Goal: Information Seeking & Learning: Learn about a topic

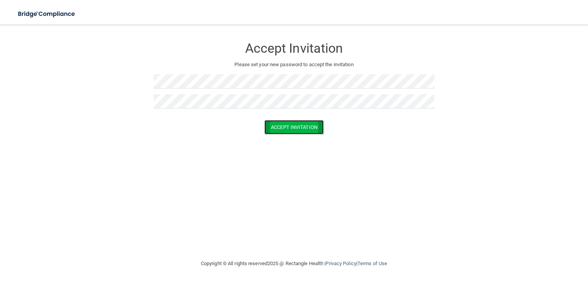
click at [307, 134] on button "Accept Invitation" at bounding box center [293, 127] width 59 height 14
click at [298, 145] on button "Accept Invitation" at bounding box center [293, 138] width 59 height 14
click at [295, 141] on button "Accept Invitation" at bounding box center [293, 138] width 59 height 14
click at [301, 145] on button "Accept Invitation" at bounding box center [293, 138] width 59 height 14
click at [282, 139] on button "Accept Invitation" at bounding box center [293, 138] width 59 height 14
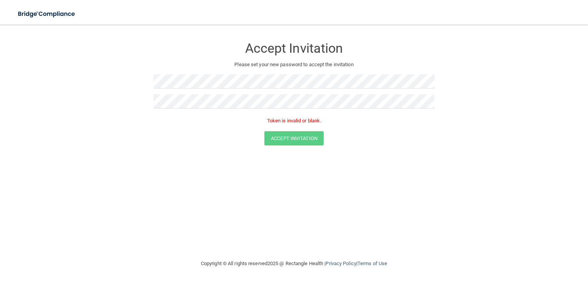
click at [300, 122] on p "Token is invalid or blank." at bounding box center [294, 120] width 281 height 9
click at [304, 139] on button "Accept Invitation" at bounding box center [293, 138] width 59 height 14
click at [306, 132] on button "Accept Invitation" at bounding box center [293, 138] width 59 height 14
click at [308, 138] on button "Accept Invitation" at bounding box center [293, 138] width 59 height 14
click at [301, 142] on button "Accept Invitation" at bounding box center [293, 138] width 59 height 14
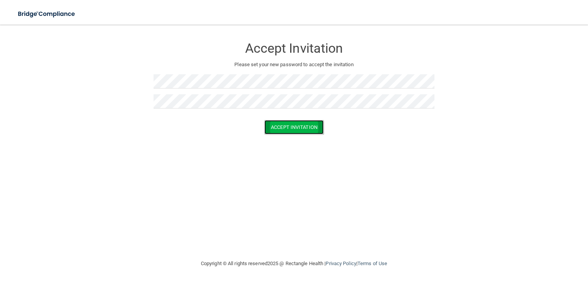
click at [313, 133] on button "Accept Invitation" at bounding box center [293, 127] width 59 height 14
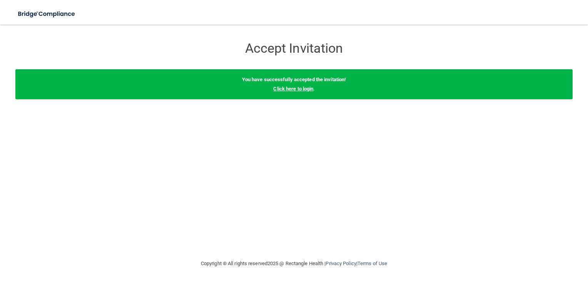
click at [304, 90] on link "Click here to login" at bounding box center [293, 89] width 40 height 6
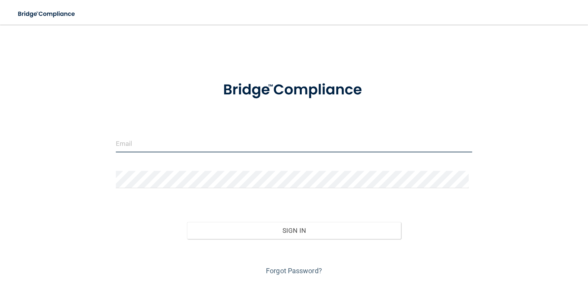
click at [193, 146] on input "email" at bounding box center [294, 143] width 357 height 17
type input "[EMAIL_ADDRESS][DOMAIN_NAME]"
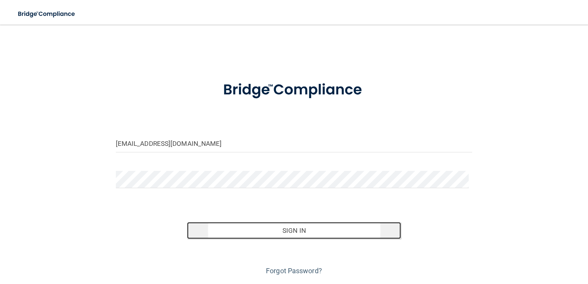
click at [329, 233] on button "Sign In" at bounding box center [294, 230] width 214 height 17
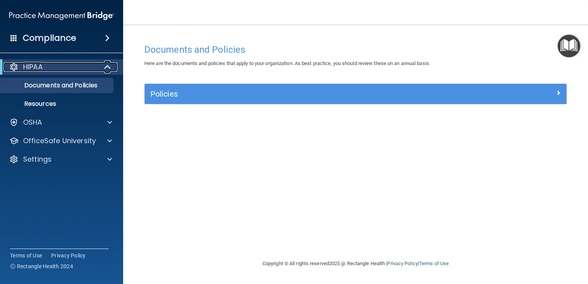
click at [40, 70] on p "HIPAA" at bounding box center [33, 66] width 20 height 9
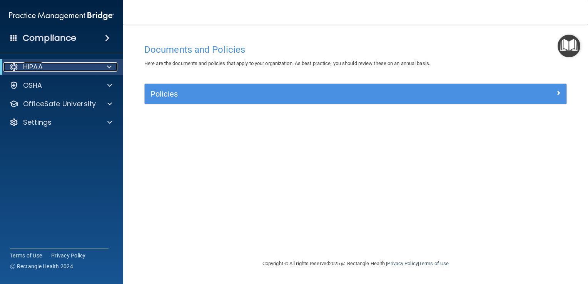
click at [97, 70] on div "HIPAA" at bounding box center [50, 66] width 95 height 9
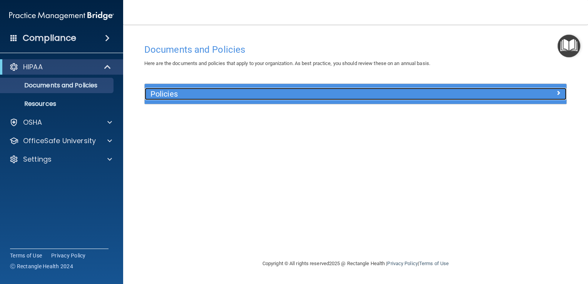
click at [242, 97] on h5 "Policies" at bounding box center [302, 94] width 305 height 8
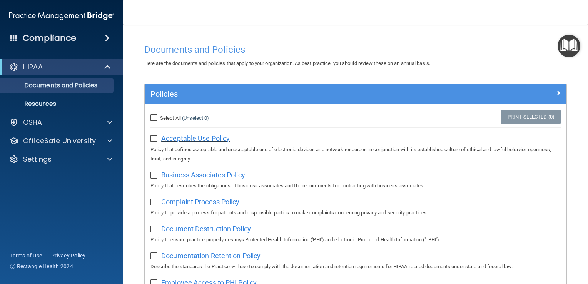
click at [175, 139] on span "Acceptable Use Policy" at bounding box center [195, 138] width 69 height 8
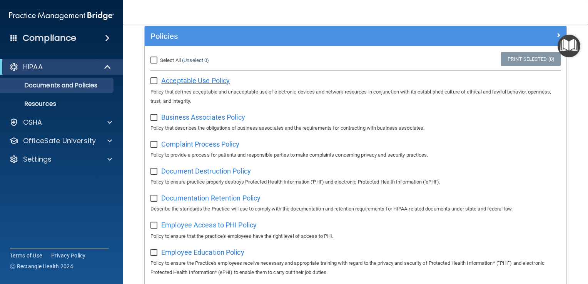
scroll to position [59, 0]
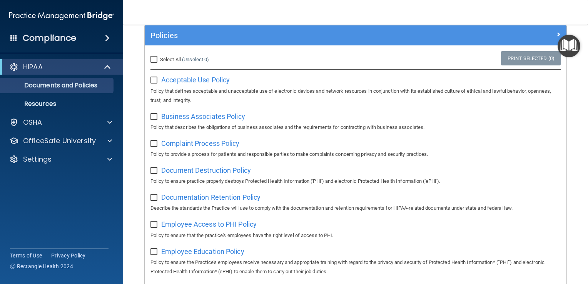
click at [152, 62] on input "Select All (Unselect 0) Unselect All" at bounding box center [154, 60] width 9 height 6
checkbox input "true"
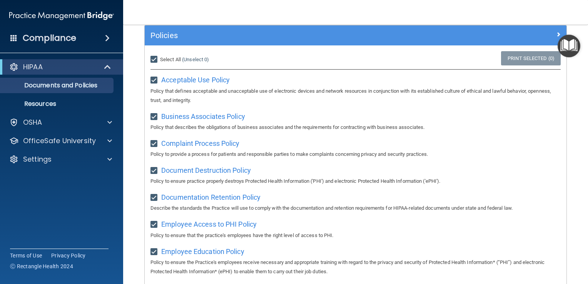
checkbox input "true"
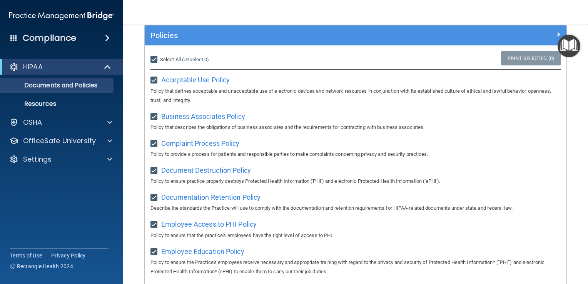
checkbox input "true"
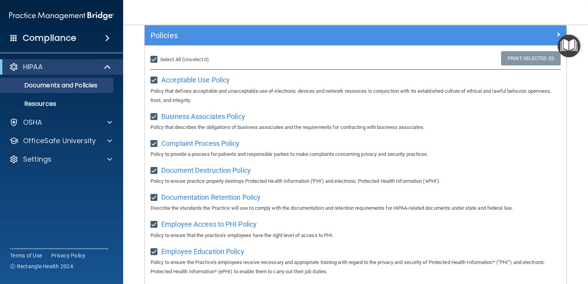
checkbox input "true"
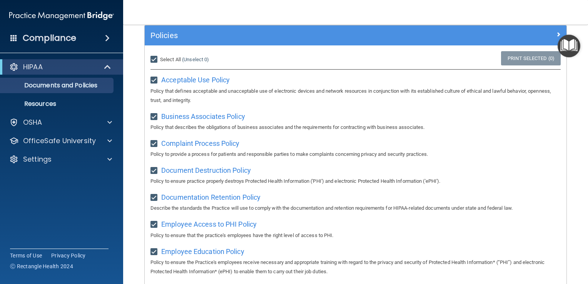
checkbox input "true"
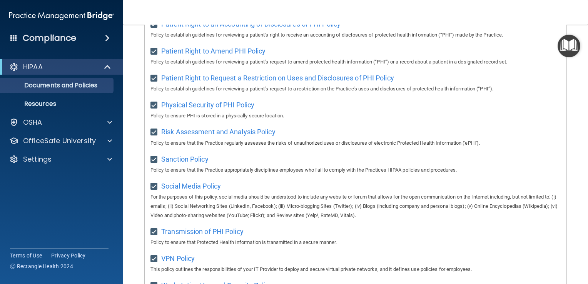
scroll to position [503, 0]
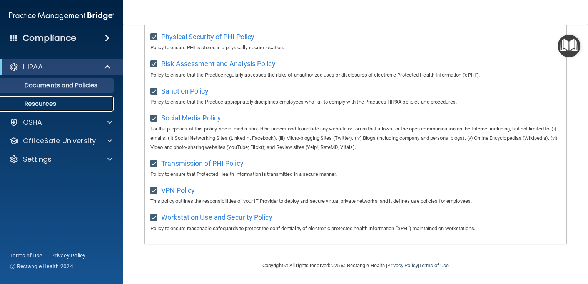
click at [68, 106] on p "Resources" at bounding box center [57, 104] width 105 height 8
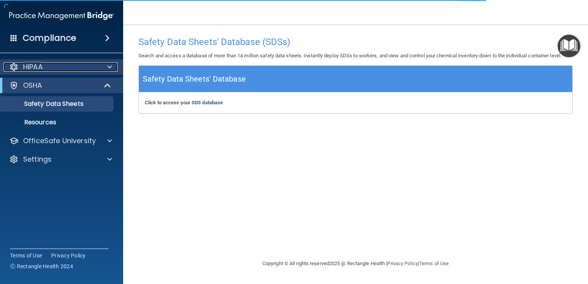
click at [112, 70] on span at bounding box center [109, 66] width 5 height 9
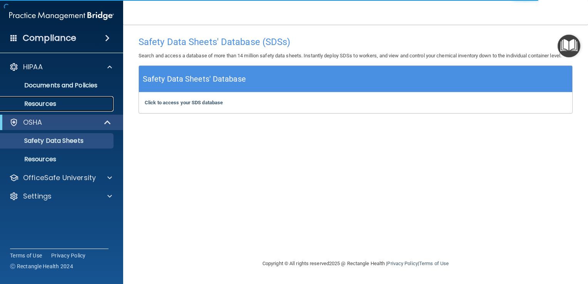
click at [80, 104] on p "Resources" at bounding box center [57, 104] width 105 height 8
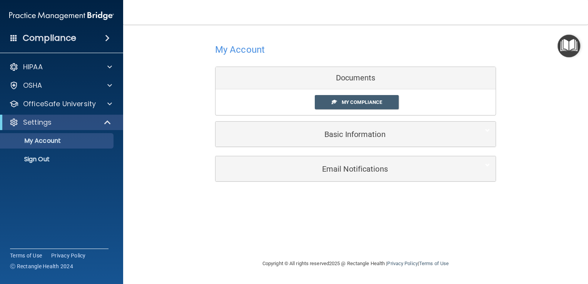
click at [574, 43] on img "Open Resource Center" at bounding box center [569, 46] width 23 height 23
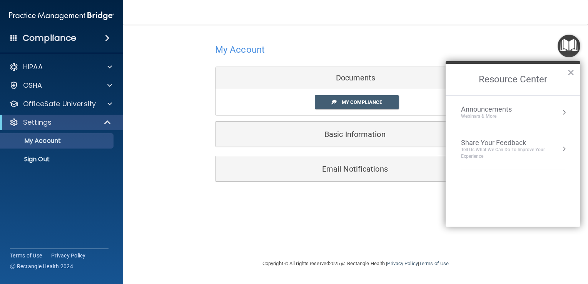
click at [99, 40] on div "Compliance" at bounding box center [61, 38] width 123 height 17
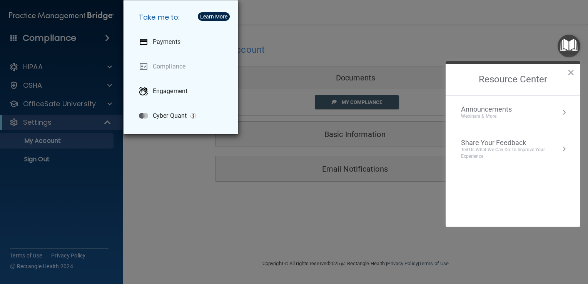
click at [54, 201] on div "Take me to: Payments Compliance Engagement Cyber Quant" at bounding box center [294, 142] width 588 height 284
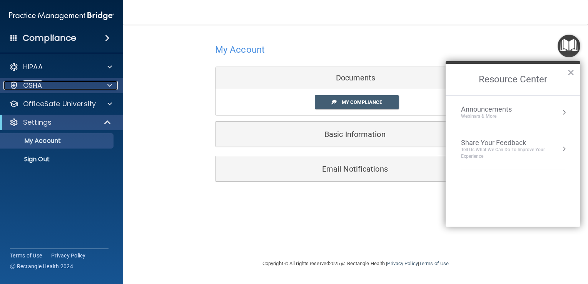
click at [91, 89] on div "OSHA" at bounding box center [50, 85] width 95 height 9
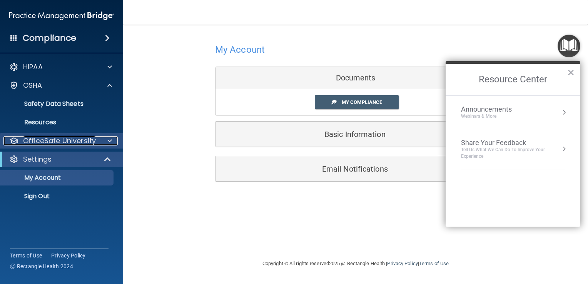
click at [105, 141] on div at bounding box center [108, 140] width 19 height 9
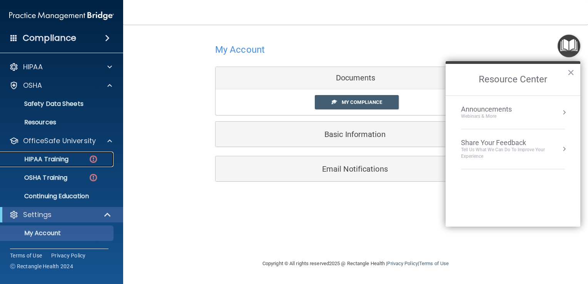
click at [63, 158] on p "HIPAA Training" at bounding box center [37, 159] width 64 height 8
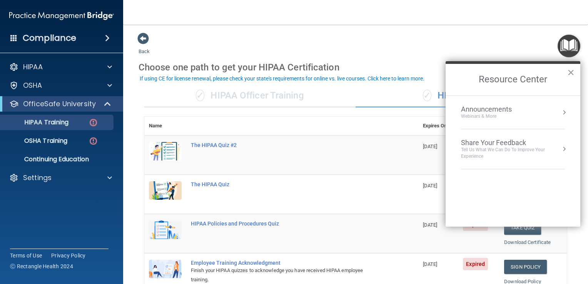
click at [571, 74] on button "×" at bounding box center [570, 72] width 7 height 12
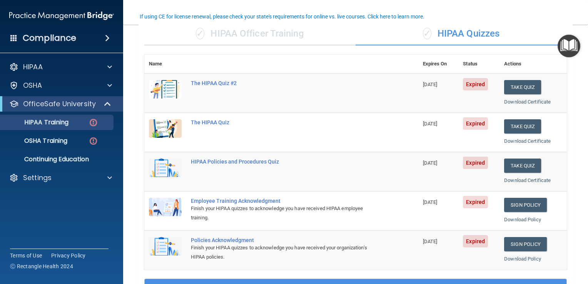
scroll to position [63, 0]
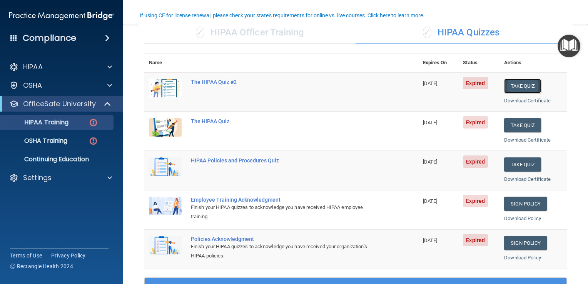
click at [517, 88] on button "Take Quiz" at bounding box center [522, 86] width 37 height 14
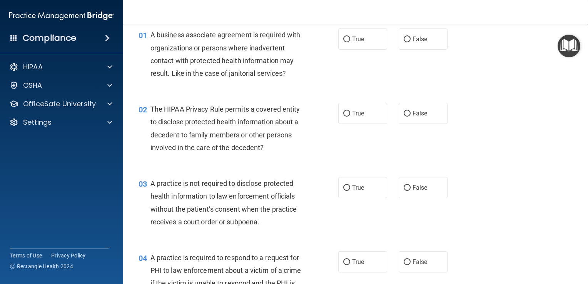
scroll to position [30, 0]
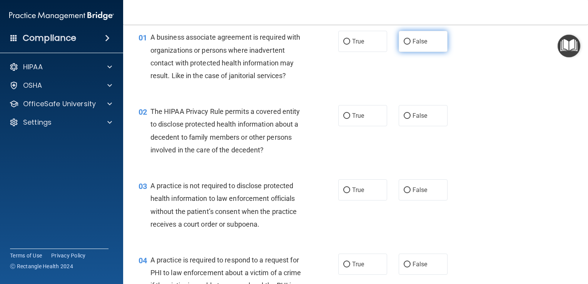
click at [421, 46] on label "False" at bounding box center [423, 41] width 49 height 21
click at [411, 45] on input "False" at bounding box center [407, 42] width 7 height 6
radio input "true"
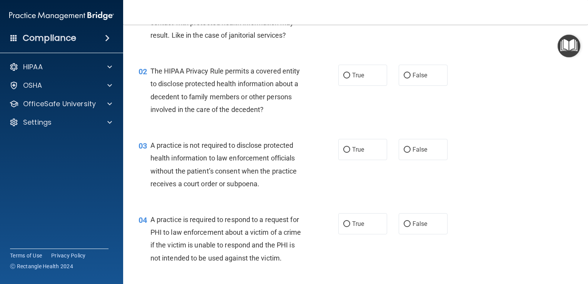
scroll to position [71, 0]
click at [416, 78] on label "False" at bounding box center [423, 74] width 49 height 21
click at [411, 78] on input "False" at bounding box center [407, 75] width 7 height 6
radio input "true"
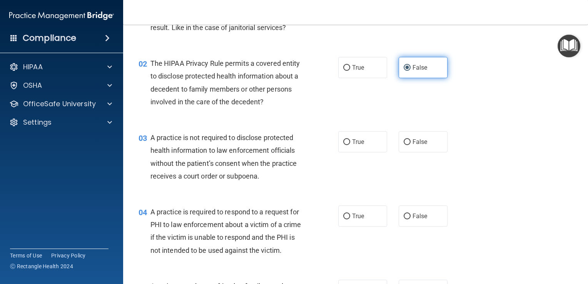
scroll to position [80, 0]
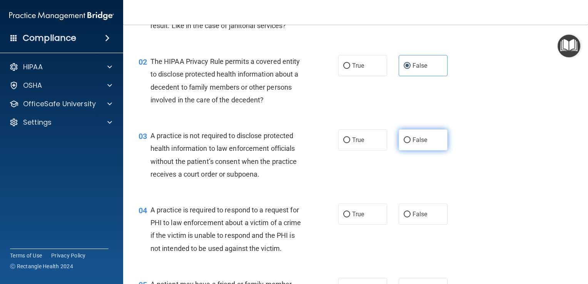
click at [417, 138] on span "False" at bounding box center [420, 139] width 15 height 7
click at [411, 138] on input "False" at bounding box center [407, 140] width 7 height 6
radio input "true"
click at [415, 211] on span "False" at bounding box center [420, 214] width 15 height 7
click at [411, 212] on input "False" at bounding box center [407, 215] width 7 height 6
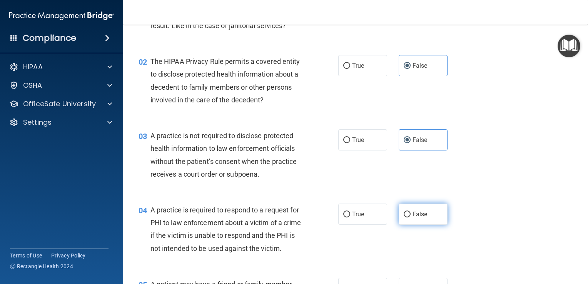
radio input "true"
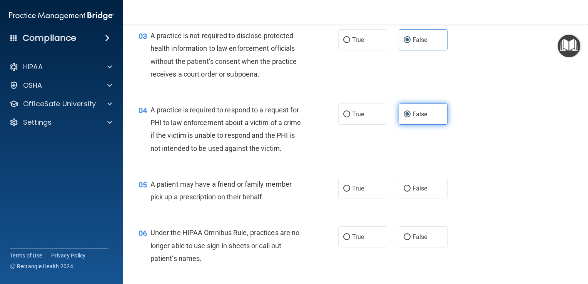
scroll to position [186, 0]
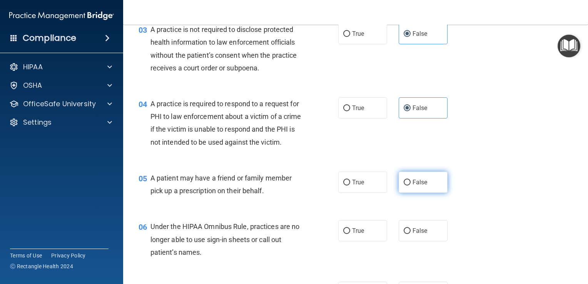
click at [415, 193] on label "False" at bounding box center [423, 182] width 49 height 21
click at [411, 186] on input "False" at bounding box center [407, 183] width 7 height 6
radio input "true"
click at [418, 239] on label "False" at bounding box center [423, 230] width 49 height 21
click at [411, 234] on input "False" at bounding box center [407, 231] width 7 height 6
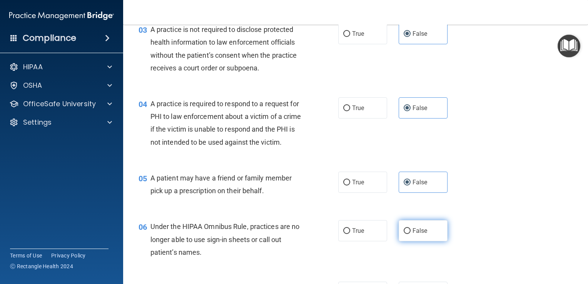
radio input "true"
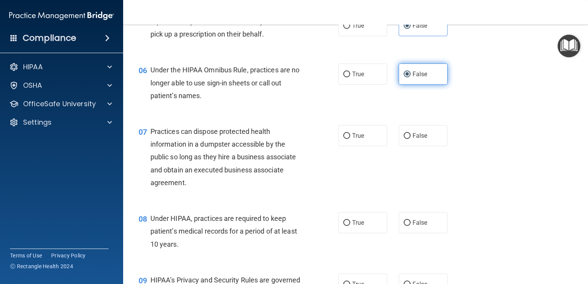
scroll to position [353, 0]
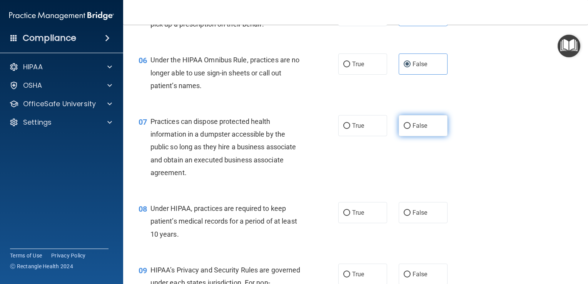
click at [415, 136] on label "False" at bounding box center [423, 125] width 49 height 21
click at [411, 129] on input "False" at bounding box center [407, 126] width 7 height 6
radio input "true"
click at [425, 223] on label "False" at bounding box center [423, 212] width 49 height 21
click at [411, 216] on input "False" at bounding box center [407, 213] width 7 height 6
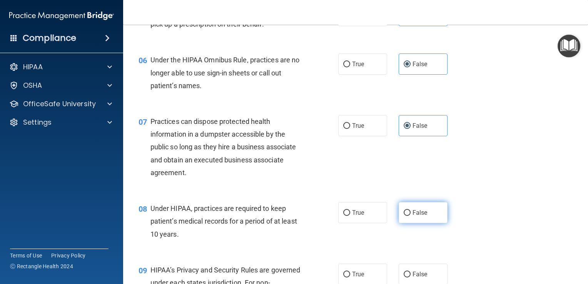
radio input "true"
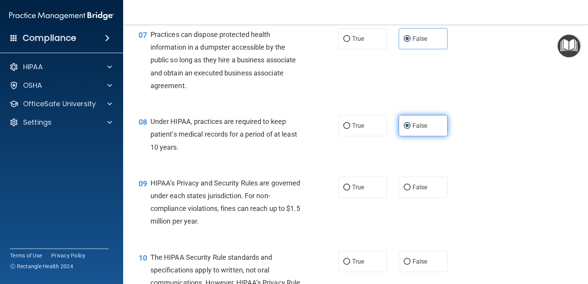
scroll to position [492, 0]
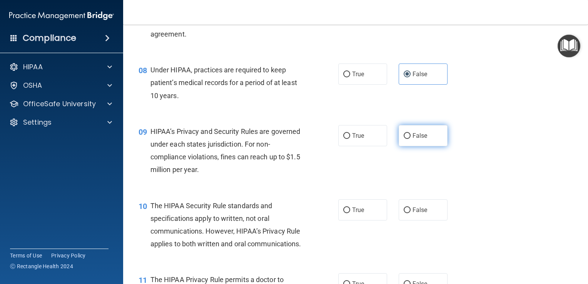
click at [422, 146] on label "False" at bounding box center [423, 135] width 49 height 21
click at [411, 139] on input "False" at bounding box center [407, 136] width 7 height 6
radio input "true"
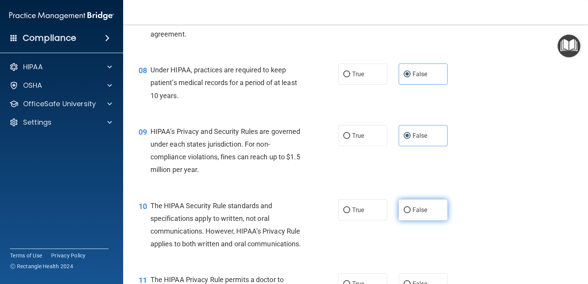
click at [418, 214] on span "False" at bounding box center [420, 209] width 15 height 7
click at [411, 213] on input "False" at bounding box center [407, 210] width 7 height 6
radio input "true"
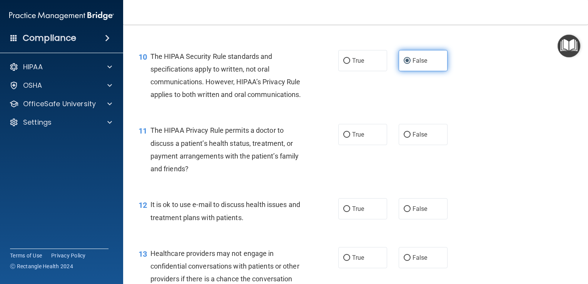
scroll to position [651, 0]
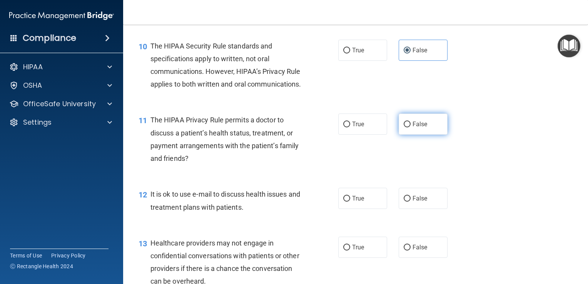
click at [422, 128] on span "False" at bounding box center [420, 123] width 15 height 7
click at [411, 127] on input "False" at bounding box center [407, 125] width 7 height 6
radio input "true"
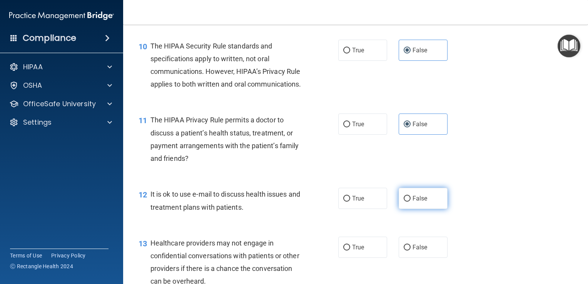
click at [415, 209] on label "False" at bounding box center [423, 198] width 49 height 21
click at [411, 202] on input "False" at bounding box center [407, 199] width 7 height 6
radio input "true"
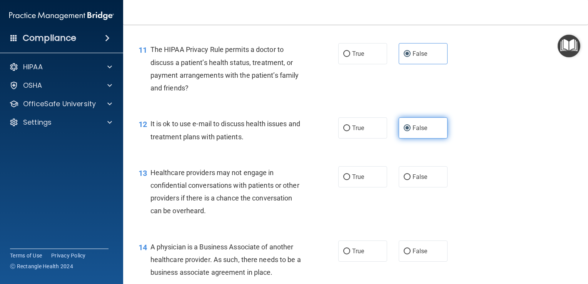
scroll to position [776, 0]
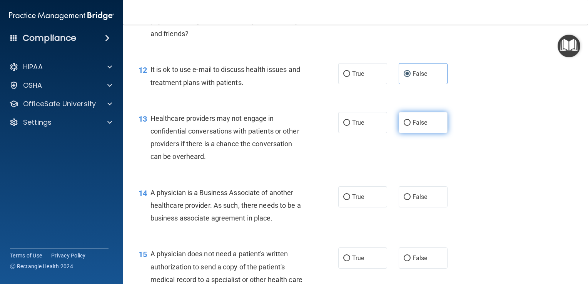
click at [424, 133] on label "False" at bounding box center [423, 122] width 49 height 21
click at [411, 126] on input "False" at bounding box center [407, 123] width 7 height 6
radio input "true"
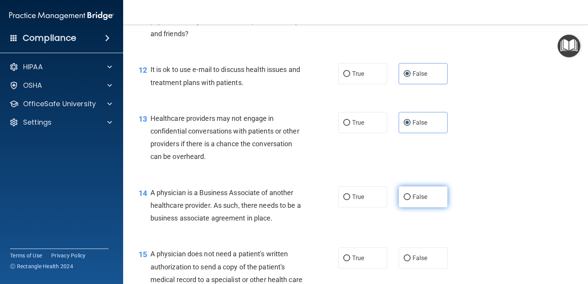
click at [415, 207] on label "False" at bounding box center [423, 196] width 49 height 21
click at [411, 200] on input "False" at bounding box center [407, 197] width 7 height 6
radio input "true"
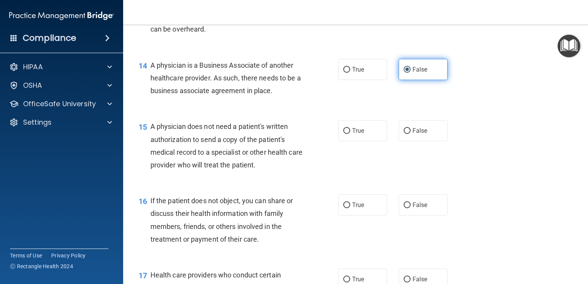
scroll to position [904, 0]
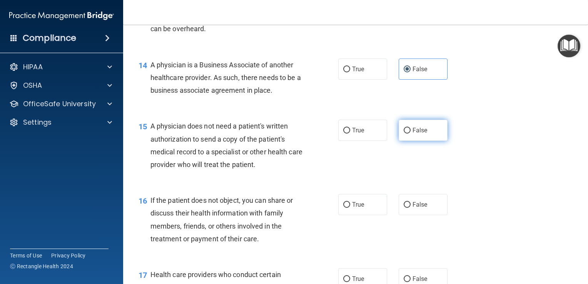
click at [415, 134] on span "False" at bounding box center [420, 130] width 15 height 7
click at [411, 134] on input "False" at bounding box center [407, 131] width 7 height 6
radio input "true"
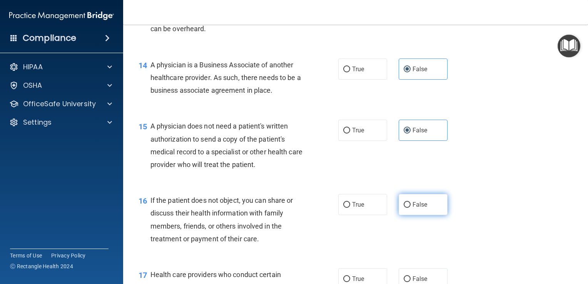
click at [409, 215] on label "False" at bounding box center [423, 204] width 49 height 21
click at [409, 208] on input "False" at bounding box center [407, 205] width 7 height 6
radio input "true"
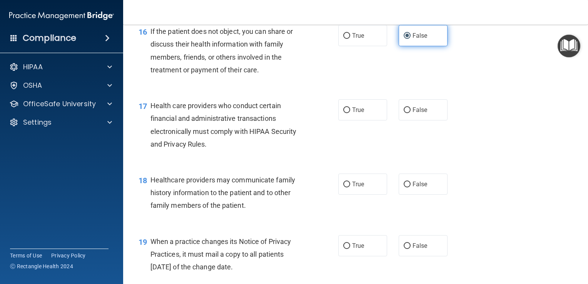
scroll to position [1076, 0]
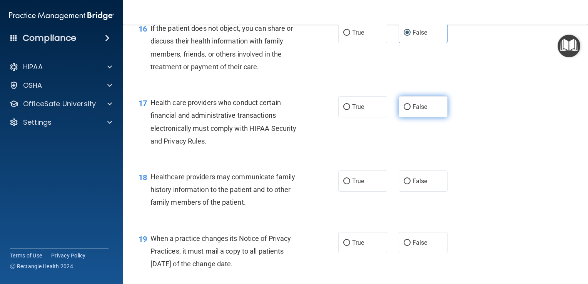
click at [415, 110] on span "False" at bounding box center [420, 106] width 15 height 7
click at [411, 110] on input "False" at bounding box center [407, 107] width 7 height 6
radio input "true"
click at [406, 184] on input "False" at bounding box center [407, 182] width 7 height 6
radio input "true"
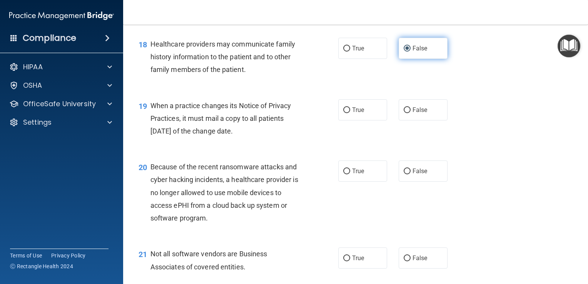
scroll to position [1209, 0]
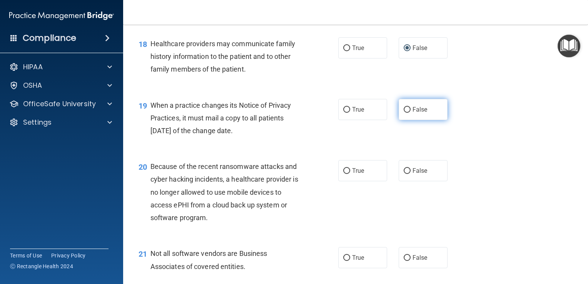
click at [430, 120] on label "False" at bounding box center [423, 109] width 49 height 21
click at [411, 113] on input "False" at bounding box center [407, 110] width 7 height 6
radio input "true"
click at [415, 213] on div "20 Because of the recent ransomware attacks and cyber hacking incidents, a heal…" at bounding box center [356, 193] width 446 height 87
click at [428, 181] on label "False" at bounding box center [423, 170] width 49 height 21
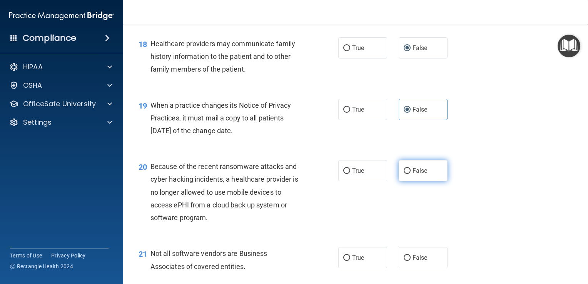
click at [411, 174] on input "False" at bounding box center [407, 171] width 7 height 6
radio input "true"
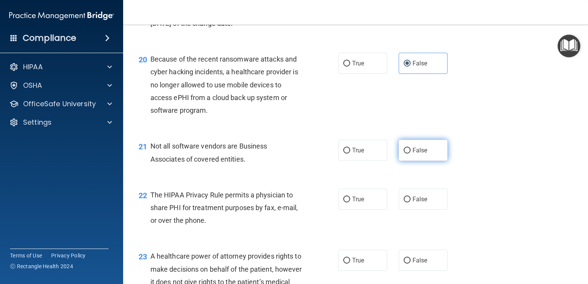
click at [417, 161] on label "False" at bounding box center [423, 150] width 49 height 21
click at [411, 154] on input "False" at bounding box center [407, 151] width 7 height 6
radio input "true"
click at [418, 210] on label "False" at bounding box center [423, 199] width 49 height 21
click at [411, 202] on input "False" at bounding box center [407, 200] width 7 height 6
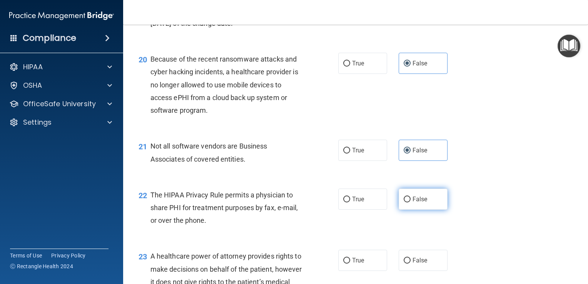
radio input "true"
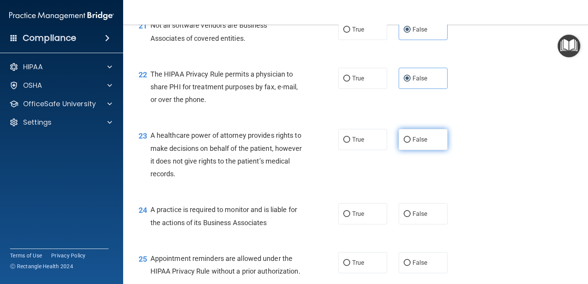
click at [413, 150] on label "False" at bounding box center [423, 139] width 49 height 21
click at [411, 143] on input "False" at bounding box center [407, 140] width 7 height 6
radio input "true"
click at [406, 217] on input "False" at bounding box center [407, 214] width 7 height 6
radio input "true"
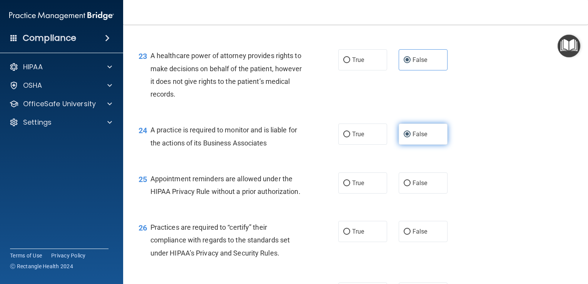
scroll to position [1560, 0]
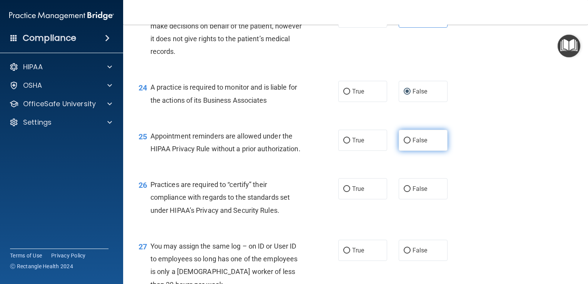
click at [422, 151] on label "False" at bounding box center [423, 140] width 49 height 21
click at [411, 144] on input "False" at bounding box center [407, 141] width 7 height 6
radio input "true"
click at [418, 192] on span "False" at bounding box center [420, 188] width 15 height 7
click at [411, 192] on input "False" at bounding box center [407, 189] width 7 height 6
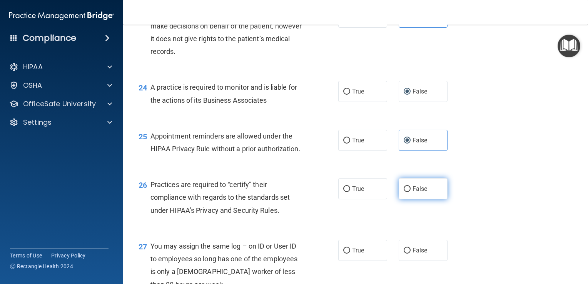
radio input "true"
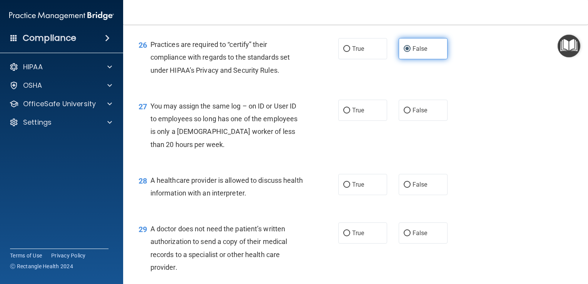
scroll to position [1706, 0]
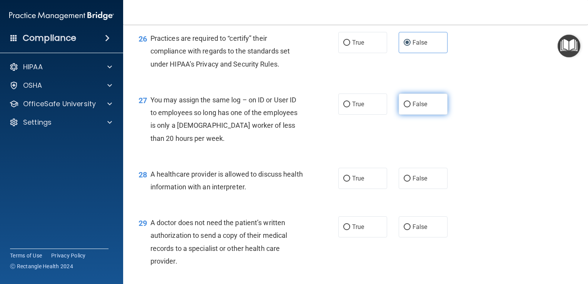
click at [420, 108] on span "False" at bounding box center [420, 103] width 15 height 7
click at [411, 107] on input "False" at bounding box center [407, 105] width 7 height 6
radio input "true"
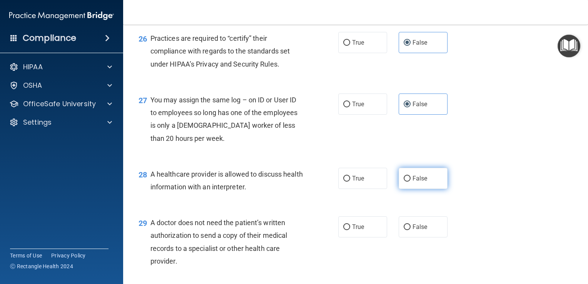
click at [416, 189] on label "False" at bounding box center [423, 178] width 49 height 21
click at [411, 182] on input "False" at bounding box center [407, 179] width 7 height 6
radio input "true"
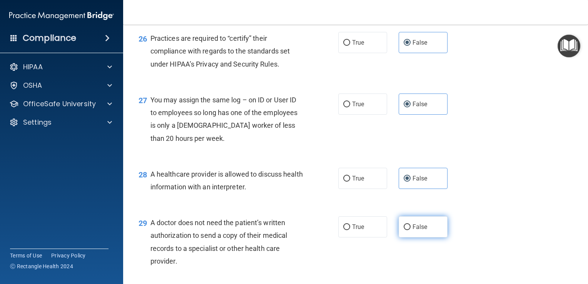
click at [427, 237] on label "False" at bounding box center [423, 226] width 49 height 21
click at [411, 230] on input "False" at bounding box center [407, 227] width 7 height 6
radio input "true"
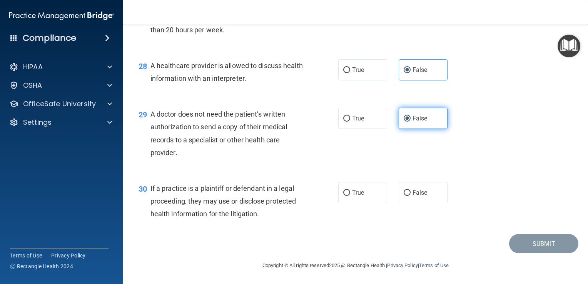
scroll to position [1853, 0]
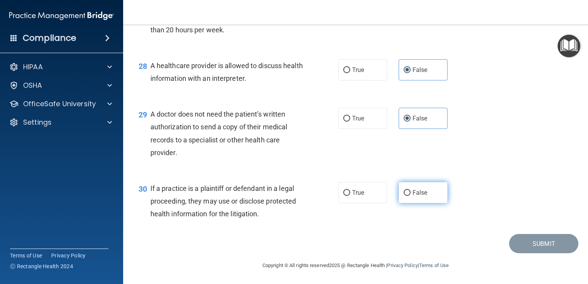
click at [420, 200] on label "False" at bounding box center [423, 192] width 49 height 21
click at [411, 196] on input "False" at bounding box center [407, 193] width 7 height 6
radio input "true"
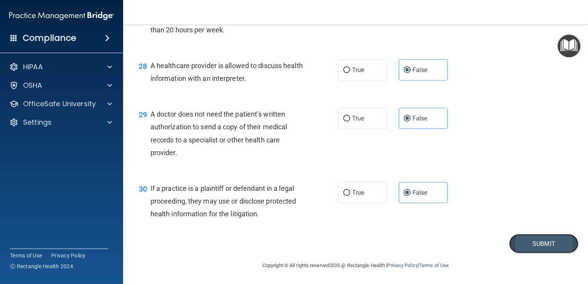
click at [533, 241] on button "Submit" at bounding box center [543, 244] width 69 height 20
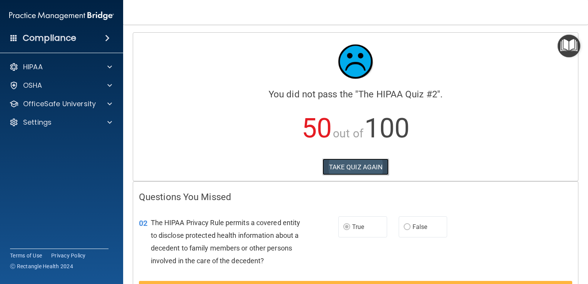
click at [357, 166] on button "TAKE QUIZ AGAIN" at bounding box center [356, 167] width 67 height 17
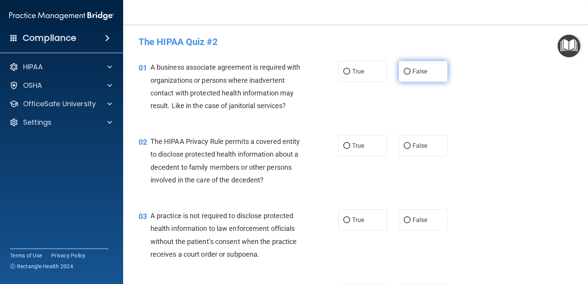
click at [413, 69] on span "False" at bounding box center [420, 71] width 15 height 7
click at [411, 69] on input "False" at bounding box center [407, 72] width 7 height 6
radio input "true"
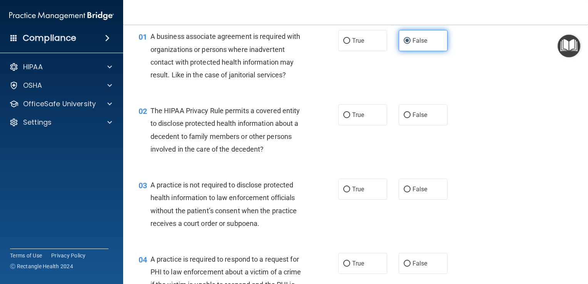
scroll to position [32, 0]
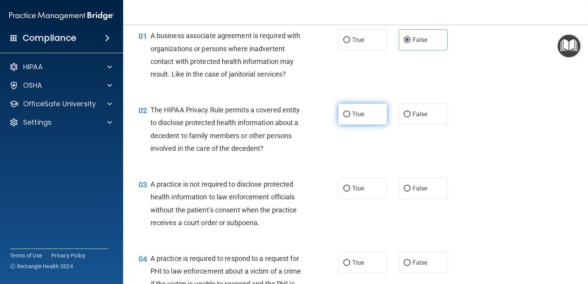
click at [345, 116] on input "True" at bounding box center [346, 115] width 7 height 6
radio input "true"
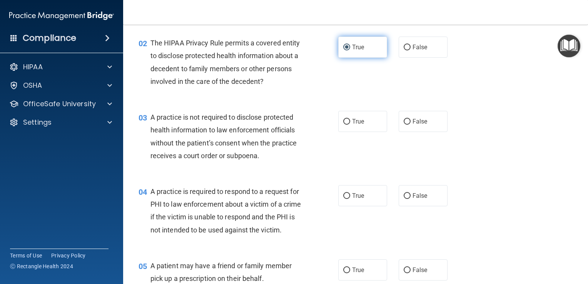
scroll to position [100, 0]
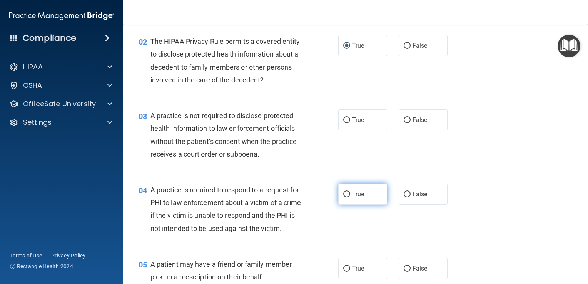
click at [354, 199] on label "True" at bounding box center [362, 194] width 49 height 21
click at [350, 197] on input "True" at bounding box center [346, 195] width 7 height 6
radio input "true"
click at [405, 120] on input "False" at bounding box center [407, 120] width 7 height 6
radio input "true"
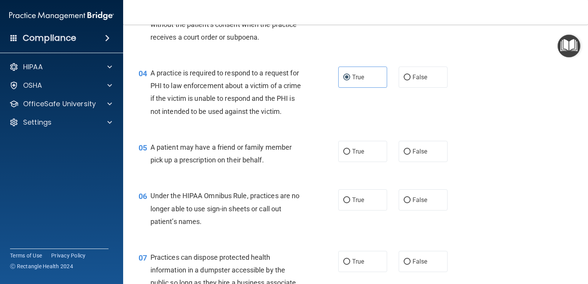
scroll to position [217, 0]
click at [344, 154] on input "True" at bounding box center [346, 152] width 7 height 6
radio input "true"
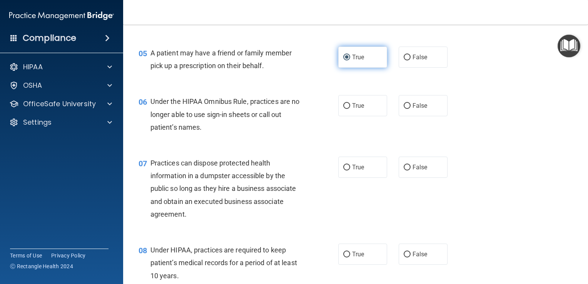
scroll to position [314, 0]
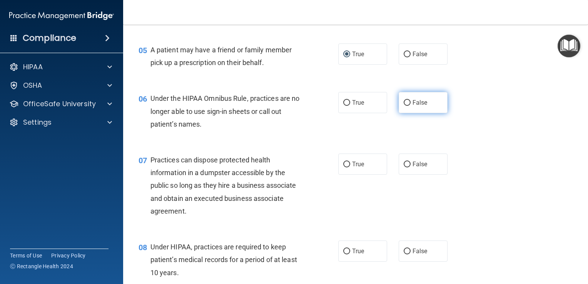
click at [418, 106] on span "False" at bounding box center [420, 102] width 15 height 7
click at [411, 106] on input "False" at bounding box center [407, 103] width 7 height 6
radio input "true"
click at [423, 172] on label "False" at bounding box center [423, 164] width 49 height 21
click at [411, 167] on input "False" at bounding box center [407, 165] width 7 height 6
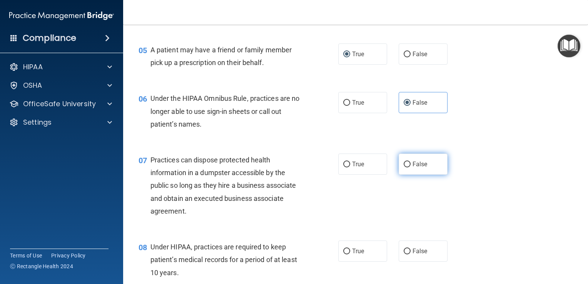
radio input "true"
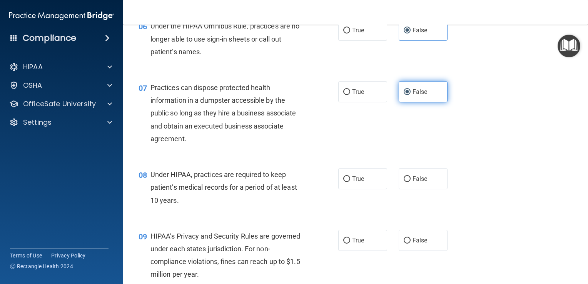
scroll to position [391, 0]
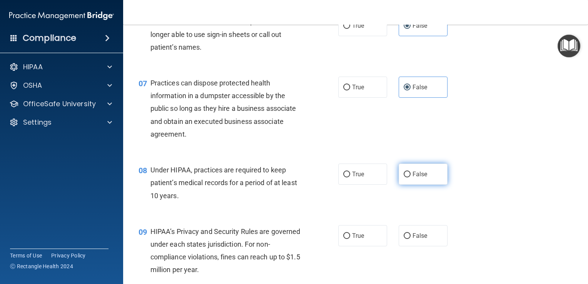
click at [428, 185] on label "False" at bounding box center [423, 174] width 49 height 21
click at [411, 177] on input "False" at bounding box center [407, 175] width 7 height 6
radio input "true"
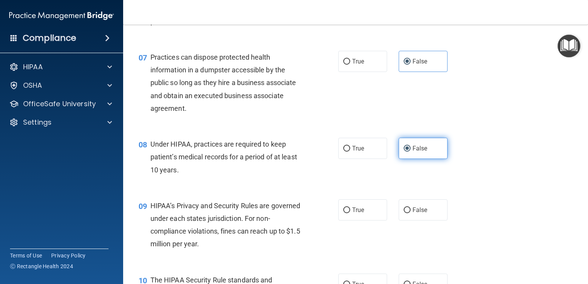
scroll to position [418, 0]
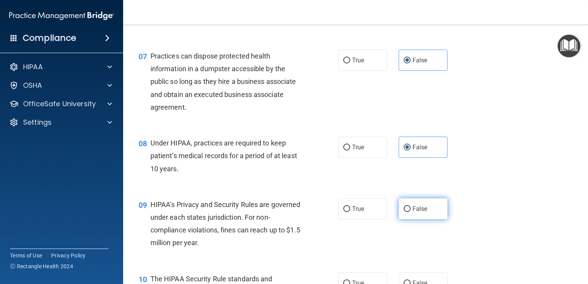
click at [421, 212] on span "False" at bounding box center [420, 208] width 15 height 7
click at [411, 212] on input "False" at bounding box center [407, 209] width 7 height 6
radio input "true"
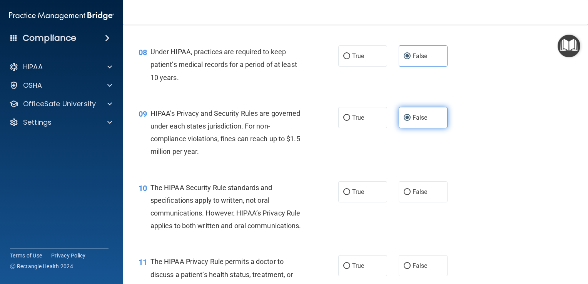
scroll to position [516, 0]
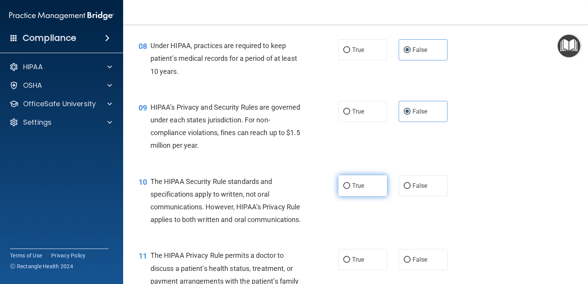
click at [345, 189] on input "True" at bounding box center [346, 186] width 7 height 6
radio input "true"
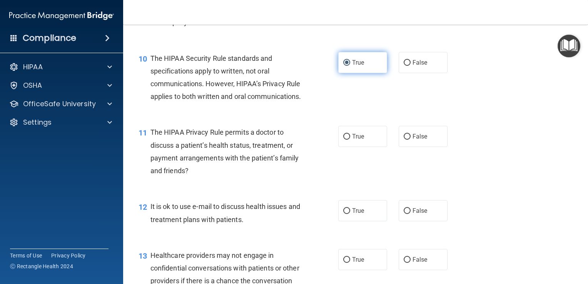
scroll to position [642, 0]
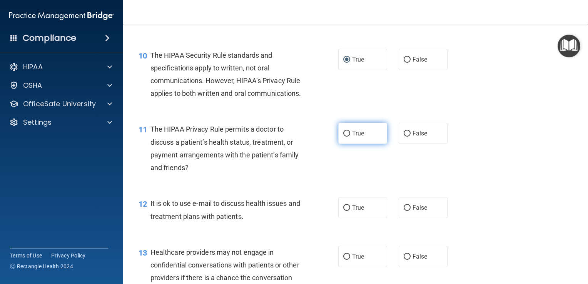
click at [360, 144] on label "True" at bounding box center [362, 133] width 49 height 21
click at [350, 137] on input "True" at bounding box center [346, 134] width 7 height 6
radio input "true"
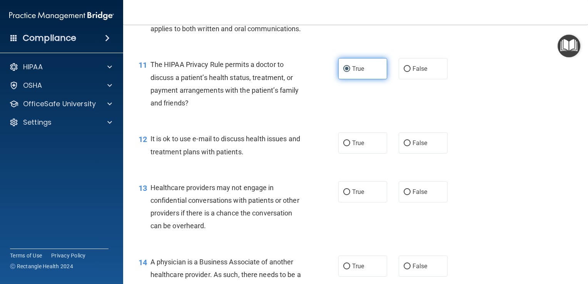
scroll to position [709, 0]
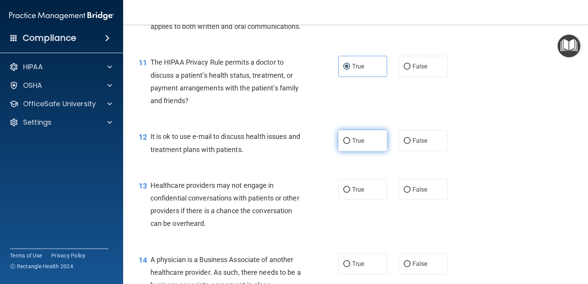
click at [355, 151] on label "True" at bounding box center [362, 140] width 49 height 21
click at [350, 144] on input "True" at bounding box center [346, 141] width 7 height 6
radio input "true"
click at [405, 193] on input "False" at bounding box center [407, 190] width 7 height 6
radio input "true"
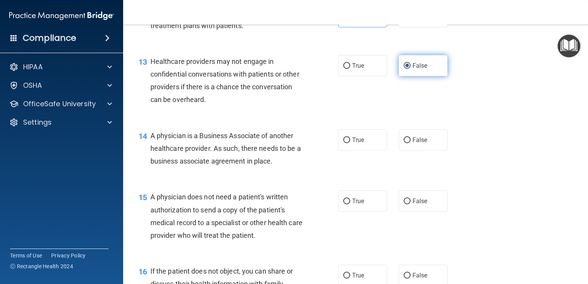
scroll to position [844, 0]
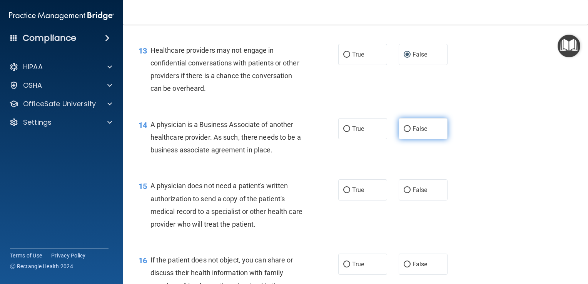
click at [405, 132] on input "False" at bounding box center [407, 129] width 7 height 6
radio input "true"
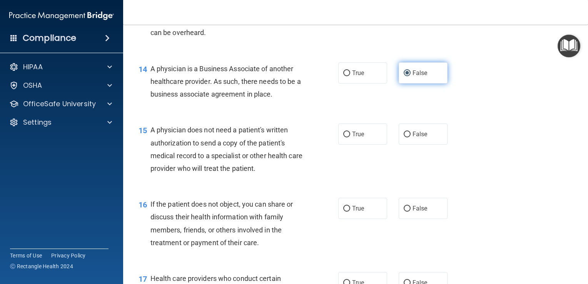
scroll to position [903, 0]
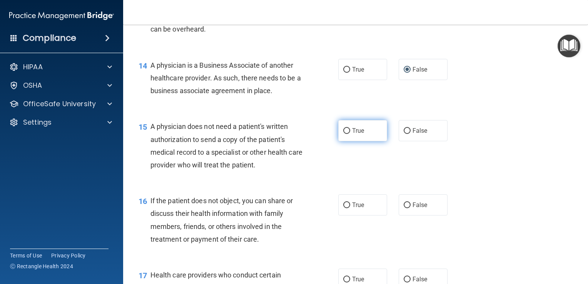
click at [367, 141] on label "True" at bounding box center [362, 130] width 49 height 21
click at [350, 134] on input "True" at bounding box center [346, 131] width 7 height 6
radio input "true"
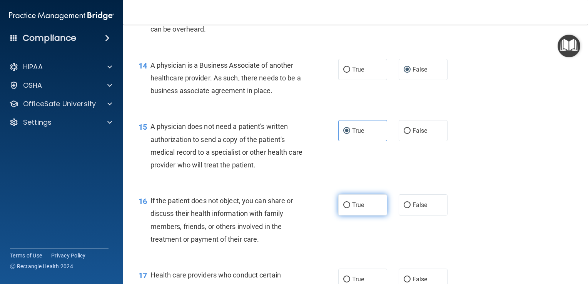
click at [345, 208] on input "True" at bounding box center [346, 205] width 7 height 6
radio input "true"
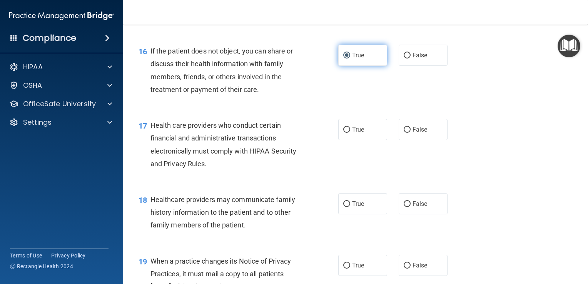
scroll to position [1061, 0]
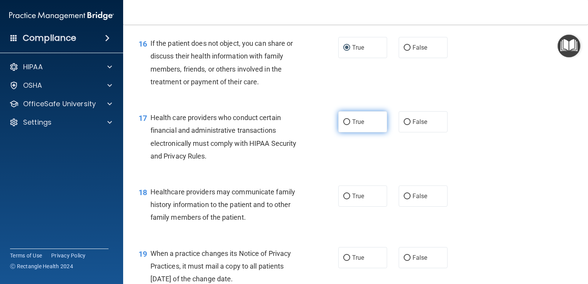
click at [352, 132] on label "True" at bounding box center [362, 121] width 49 height 21
click at [350, 125] on input "True" at bounding box center [346, 122] width 7 height 6
radio input "true"
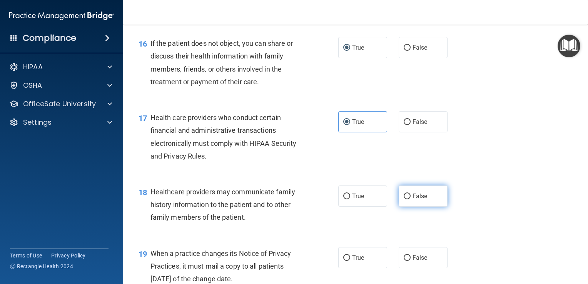
click at [406, 199] on input "False" at bounding box center [407, 197] width 7 height 6
radio input "true"
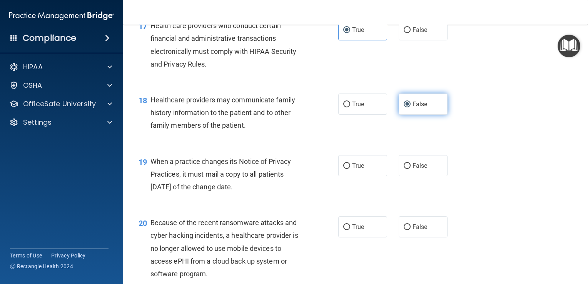
scroll to position [1159, 0]
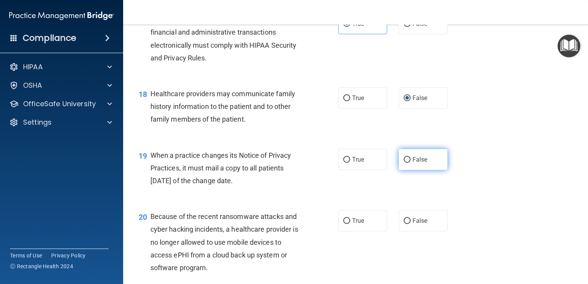
click at [417, 163] on span "False" at bounding box center [420, 159] width 15 height 7
click at [411, 163] on input "False" at bounding box center [407, 160] width 7 height 6
radio input "true"
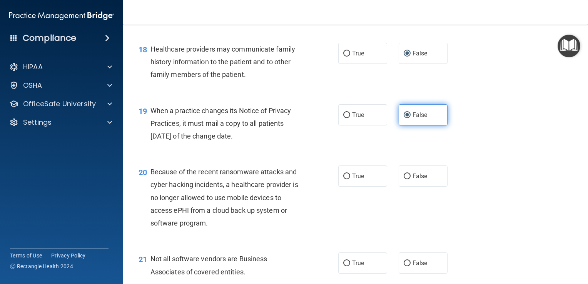
scroll to position [1230, 0]
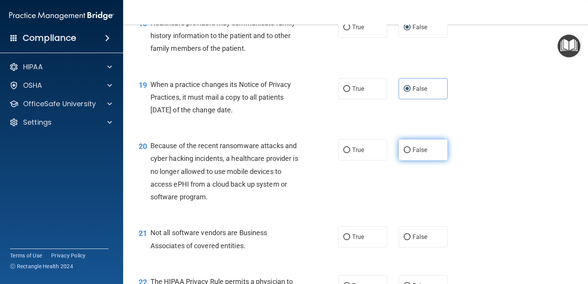
click at [415, 154] on span "False" at bounding box center [420, 149] width 15 height 7
click at [411, 153] on input "False" at bounding box center [407, 150] width 7 height 6
radio input "true"
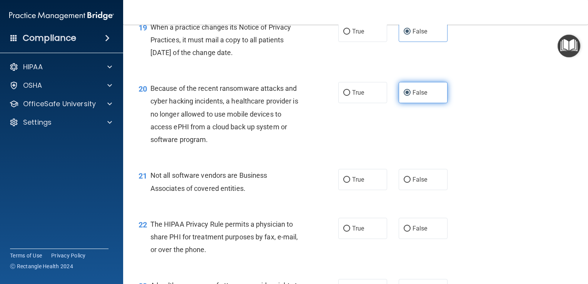
scroll to position [1291, 0]
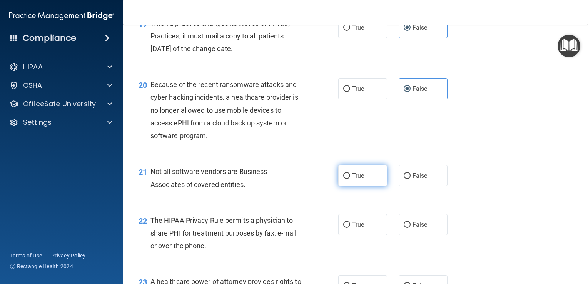
click at [363, 186] on label "True" at bounding box center [362, 175] width 49 height 21
click at [350, 179] on input "True" at bounding box center [346, 176] width 7 height 6
radio input "true"
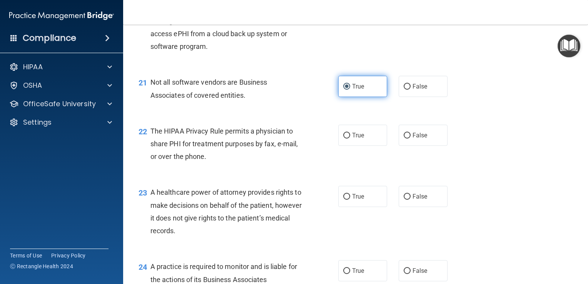
scroll to position [1387, 0]
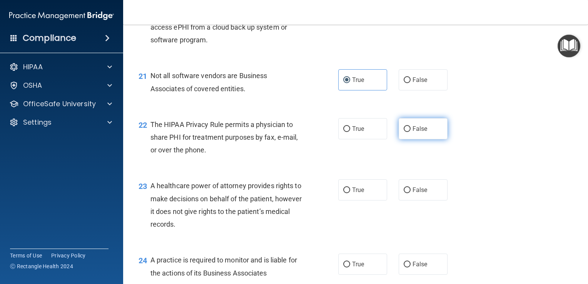
click at [405, 132] on input "False" at bounding box center [407, 129] width 7 height 6
radio input "true"
click at [416, 139] on label "False" at bounding box center [423, 128] width 49 height 21
click at [411, 132] on input "False" at bounding box center [407, 129] width 7 height 6
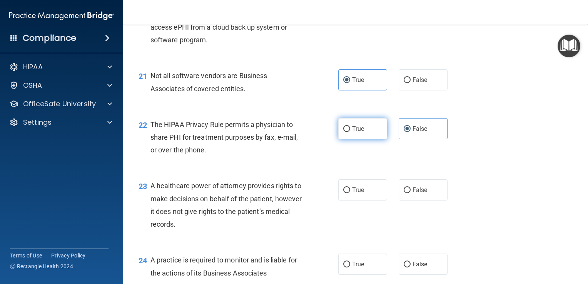
click at [354, 139] on label "True" at bounding box center [362, 128] width 49 height 21
click at [350, 132] on input "True" at bounding box center [346, 129] width 7 height 6
radio input "true"
radio input "false"
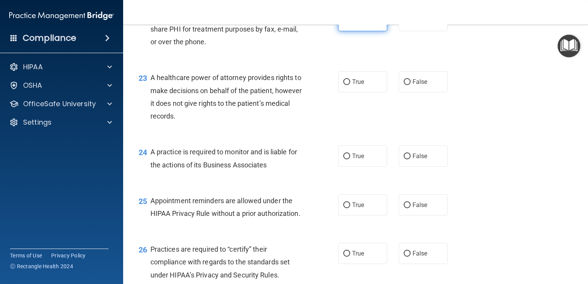
scroll to position [1498, 0]
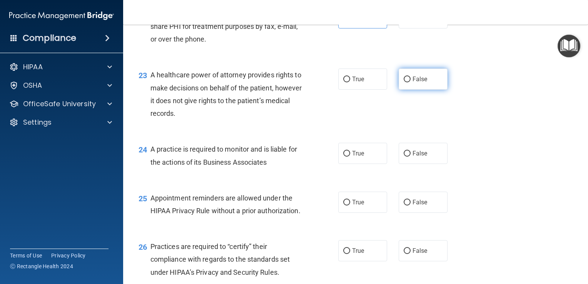
click at [419, 90] on label "False" at bounding box center [423, 79] width 49 height 21
click at [411, 82] on input "False" at bounding box center [407, 80] width 7 height 6
radio input "true"
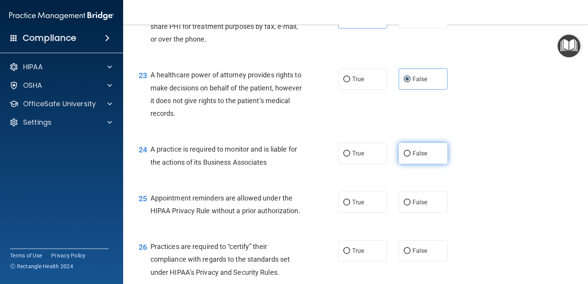
click at [405, 157] on input "False" at bounding box center [407, 154] width 7 height 6
radio input "true"
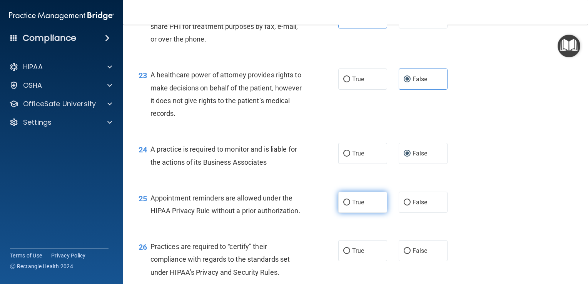
click at [358, 206] on span "True" at bounding box center [358, 202] width 12 height 7
click at [350, 206] on input "True" at bounding box center [346, 203] width 7 height 6
radio input "true"
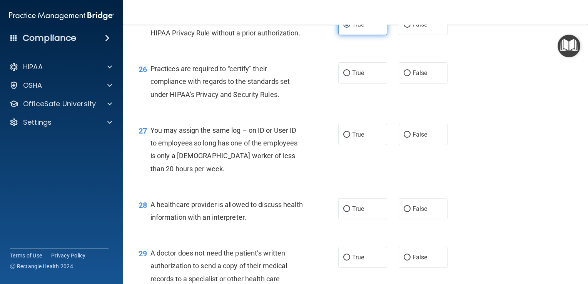
scroll to position [1680, 0]
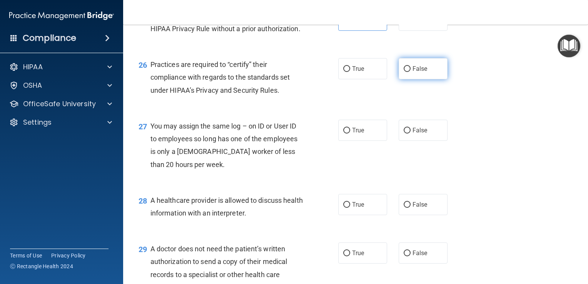
click at [424, 79] on label "False" at bounding box center [423, 68] width 49 height 21
click at [411, 72] on input "False" at bounding box center [407, 69] width 7 height 6
radio input "true"
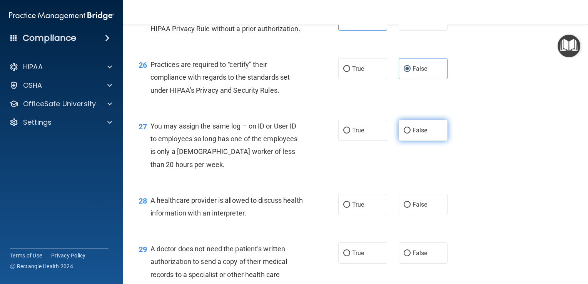
click at [406, 134] on input "False" at bounding box center [407, 131] width 7 height 6
radio input "true"
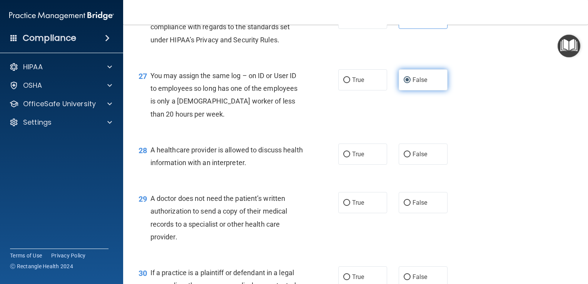
scroll to position [1731, 0]
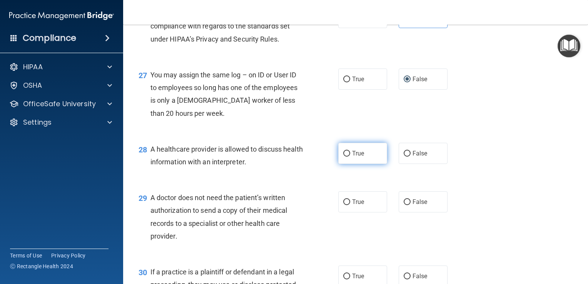
click at [355, 157] on span "True" at bounding box center [358, 153] width 12 height 7
click at [350, 157] on input "True" at bounding box center [346, 154] width 7 height 6
radio input "true"
click at [345, 205] on input "True" at bounding box center [346, 202] width 7 height 6
radio input "true"
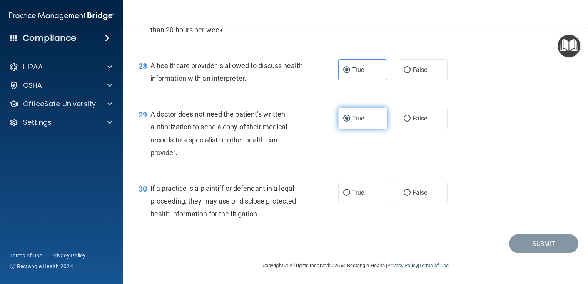
scroll to position [1853, 0]
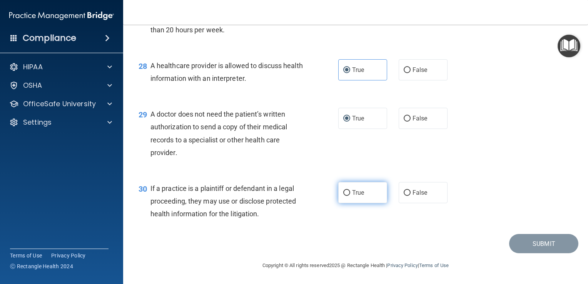
click at [358, 194] on span "True" at bounding box center [358, 192] width 12 height 7
click at [350, 194] on input "True" at bounding box center [346, 193] width 7 height 6
radio input "true"
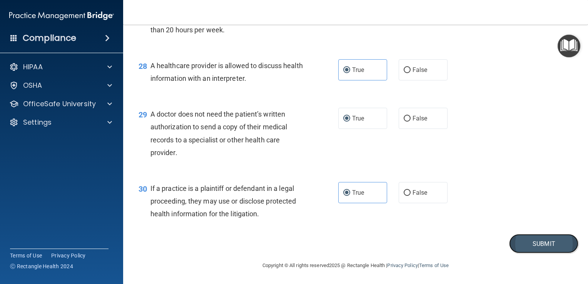
click at [543, 246] on button "Submit" at bounding box center [543, 244] width 69 height 20
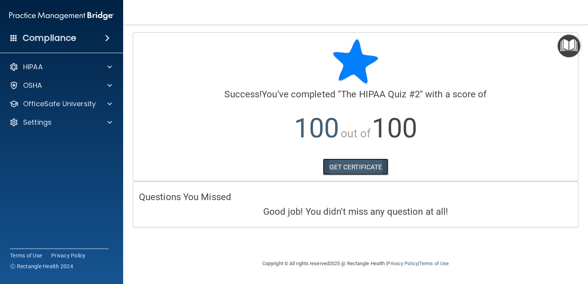
click at [362, 169] on link "GET CERTIFICATE" at bounding box center [356, 167] width 66 height 17
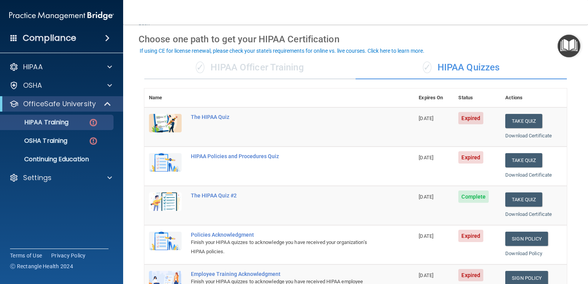
scroll to position [23, 0]
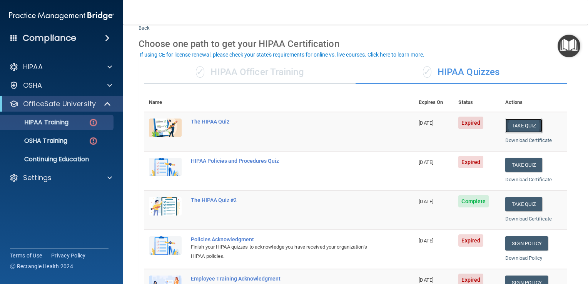
click at [520, 127] on button "Take Quiz" at bounding box center [523, 126] width 37 height 14
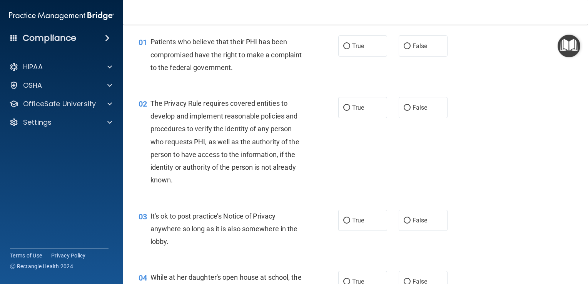
scroll to position [34, 0]
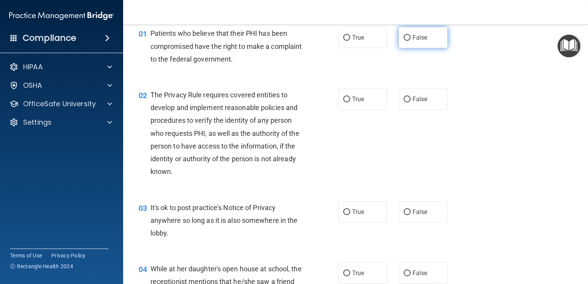
click at [413, 42] on label "False" at bounding box center [423, 37] width 49 height 21
click at [411, 41] on input "False" at bounding box center [407, 38] width 7 height 6
radio input "true"
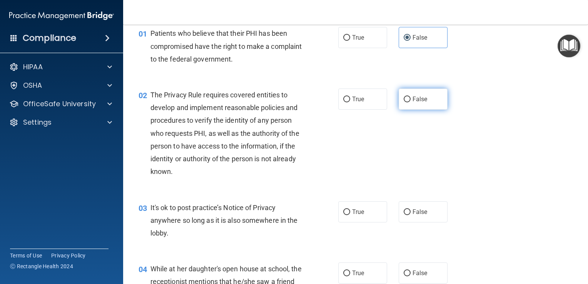
click at [417, 100] on span "False" at bounding box center [420, 98] width 15 height 7
click at [411, 100] on input "False" at bounding box center [407, 100] width 7 height 6
radio input "true"
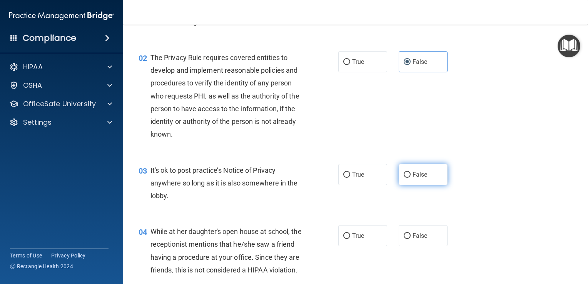
click at [413, 178] on label "False" at bounding box center [423, 174] width 49 height 21
click at [411, 178] on input "False" at bounding box center [407, 175] width 7 height 6
radio input "true"
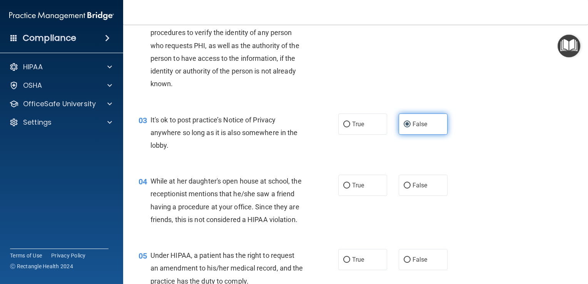
scroll to position [146, 0]
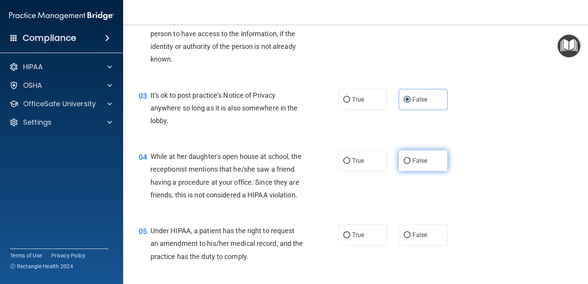
click at [421, 164] on label "False" at bounding box center [423, 160] width 49 height 21
click at [411, 164] on input "False" at bounding box center [407, 161] width 7 height 6
radio input "true"
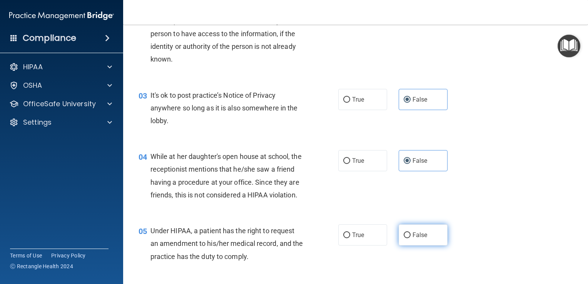
click at [404, 238] on input "False" at bounding box center [407, 235] width 7 height 6
radio input "true"
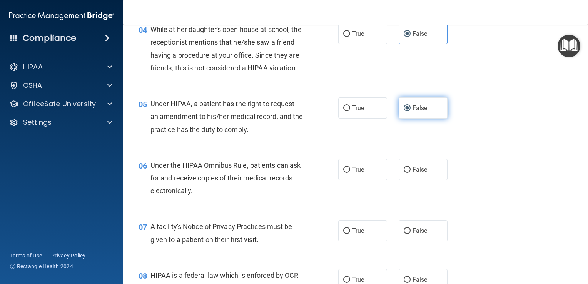
scroll to position [277, 0]
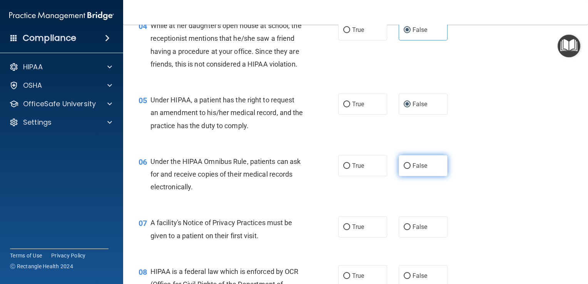
click at [406, 169] on input "False" at bounding box center [407, 166] width 7 height 6
radio input "true"
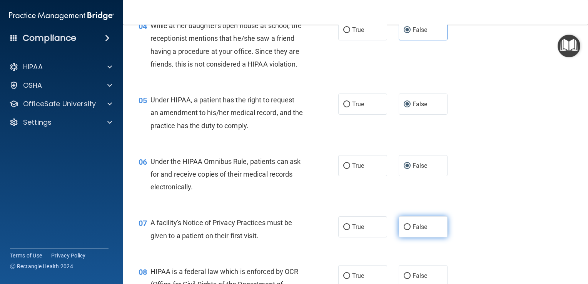
click at [406, 230] on input "False" at bounding box center [407, 227] width 7 height 6
radio input "true"
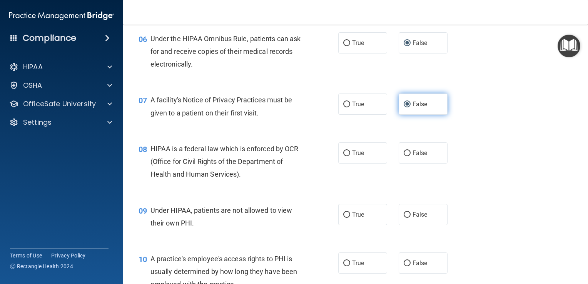
scroll to position [402, 0]
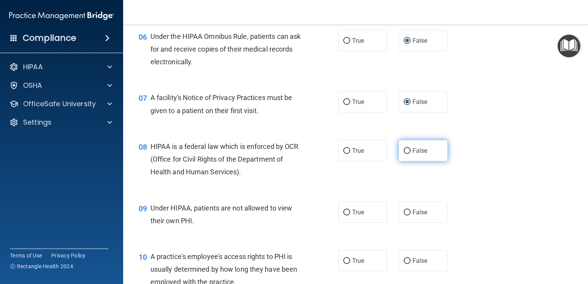
click at [406, 154] on input "False" at bounding box center [407, 151] width 7 height 6
radio input "true"
click at [416, 217] on label "False" at bounding box center [423, 212] width 49 height 21
click at [411, 216] on input "False" at bounding box center [407, 213] width 7 height 6
radio input "true"
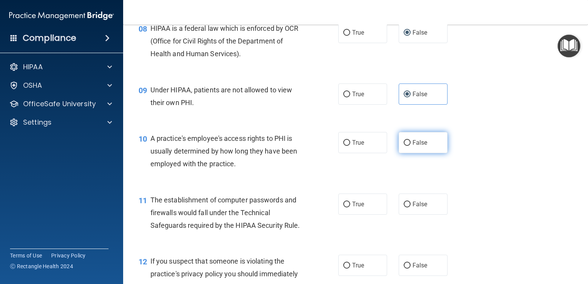
click at [424, 153] on label "False" at bounding box center [423, 142] width 49 height 21
click at [411, 146] on input "False" at bounding box center [407, 143] width 7 height 6
radio input "true"
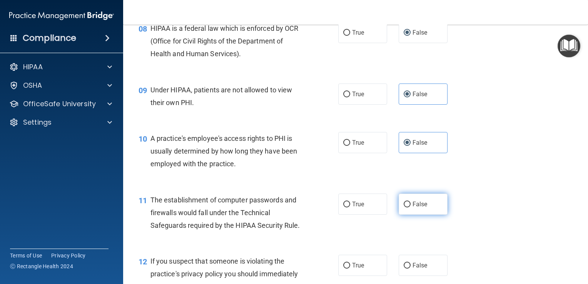
click at [415, 215] on label "False" at bounding box center [423, 204] width 49 height 21
click at [411, 207] on input "False" at bounding box center [407, 205] width 7 height 6
radio input "true"
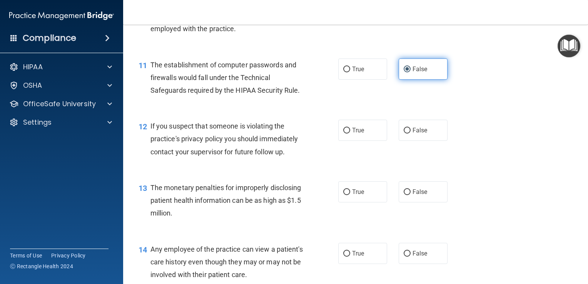
scroll to position [661, 0]
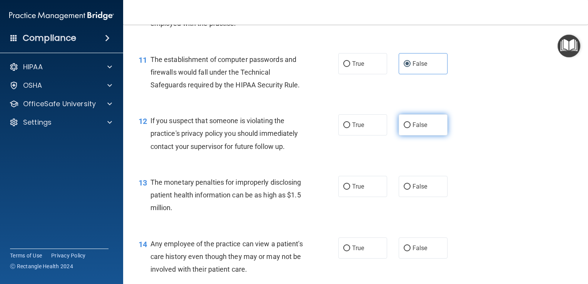
click at [429, 135] on label "False" at bounding box center [423, 124] width 49 height 21
click at [411, 128] on input "False" at bounding box center [407, 125] width 7 height 6
radio input "true"
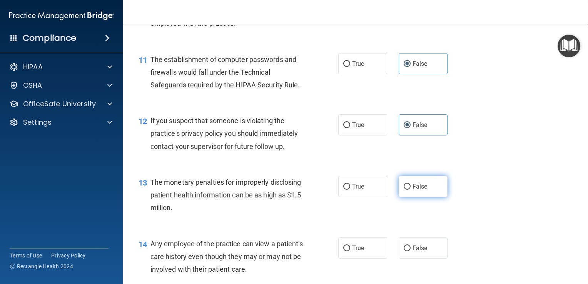
click at [427, 197] on label "False" at bounding box center [423, 186] width 49 height 21
click at [411, 190] on input "False" at bounding box center [407, 187] width 7 height 6
radio input "true"
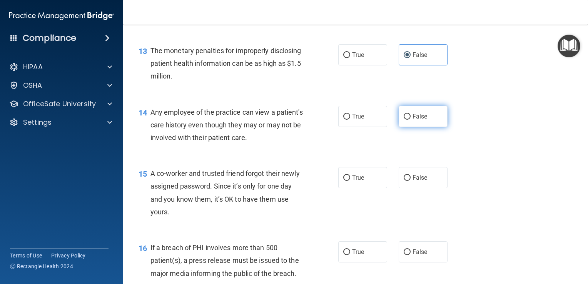
click at [420, 127] on label "False" at bounding box center [423, 116] width 49 height 21
click at [411, 120] on input "False" at bounding box center [407, 117] width 7 height 6
radio input "true"
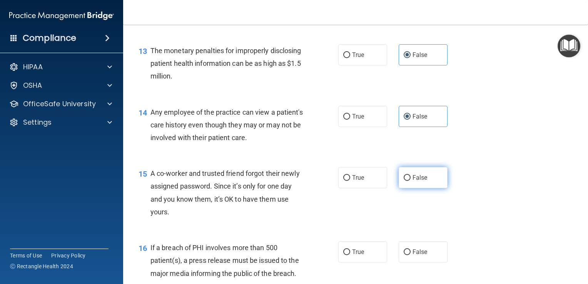
click at [413, 181] on span "False" at bounding box center [420, 177] width 15 height 7
click at [411, 181] on input "False" at bounding box center [407, 178] width 7 height 6
radio input "true"
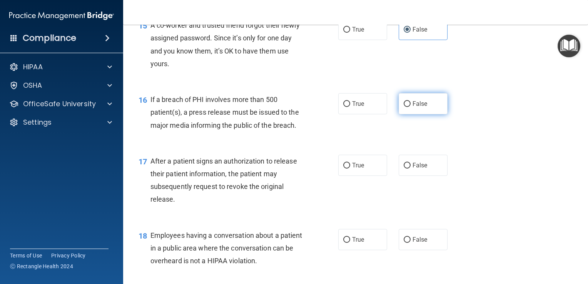
click at [406, 107] on input "False" at bounding box center [407, 104] width 7 height 6
radio input "true"
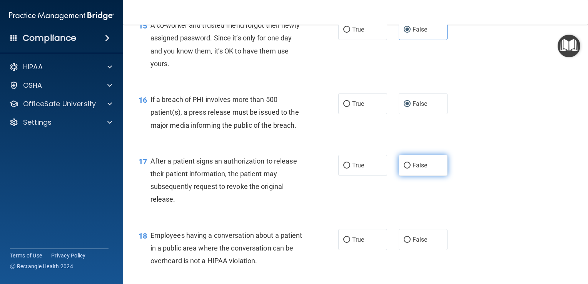
click at [405, 169] on input "False" at bounding box center [407, 166] width 7 height 6
radio input "true"
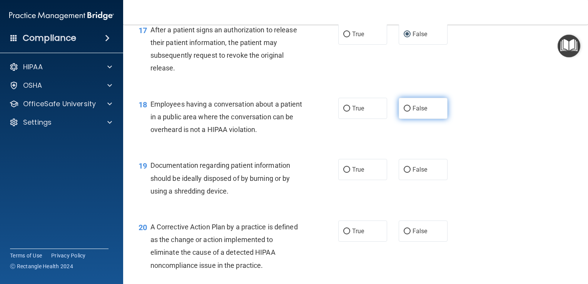
click at [406, 112] on input "False" at bounding box center [407, 109] width 7 height 6
radio input "true"
click at [404, 173] on input "False" at bounding box center [407, 170] width 7 height 6
radio input "true"
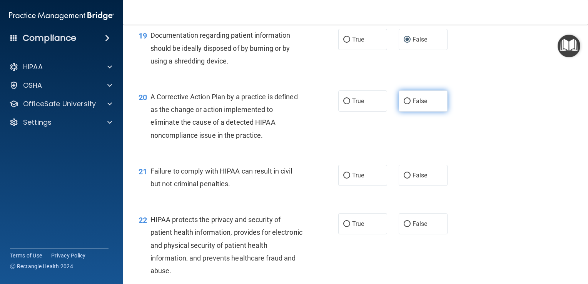
click at [406, 104] on input "False" at bounding box center [407, 102] width 7 height 6
radio input "true"
click at [404, 179] on input "False" at bounding box center [407, 176] width 7 height 6
radio input "true"
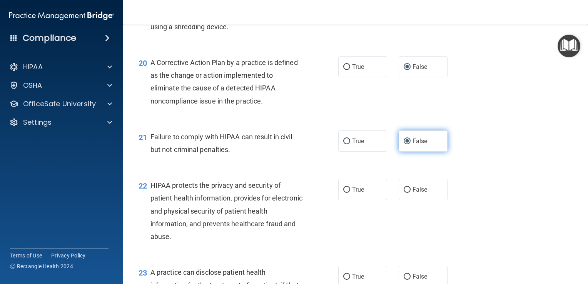
scroll to position [1301, 0]
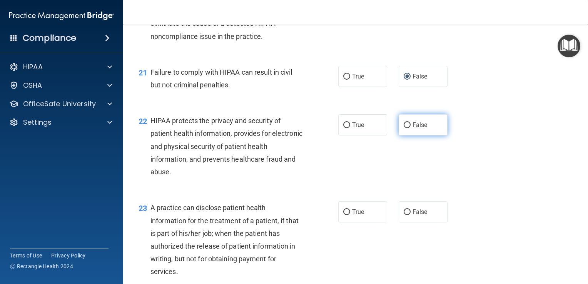
click at [413, 135] on label "False" at bounding box center [423, 124] width 49 height 21
click at [411, 128] on input "False" at bounding box center [407, 125] width 7 height 6
radio input "true"
click at [414, 216] on span "False" at bounding box center [420, 211] width 15 height 7
click at [411, 215] on input "False" at bounding box center [407, 212] width 7 height 6
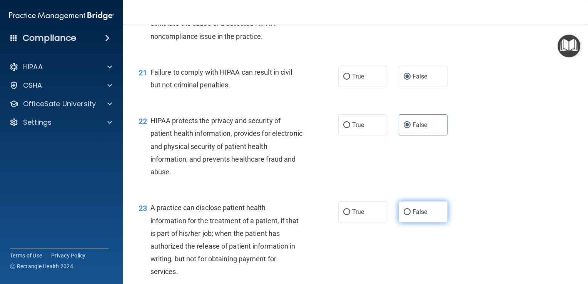
radio input "true"
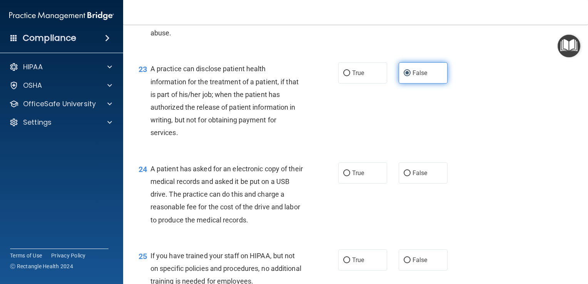
scroll to position [1450, 0]
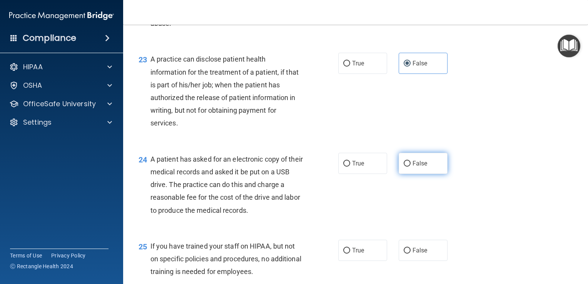
click at [406, 167] on input "False" at bounding box center [407, 164] width 7 height 6
radio input "true"
click at [404, 254] on input "False" at bounding box center [407, 251] width 7 height 6
radio input "true"
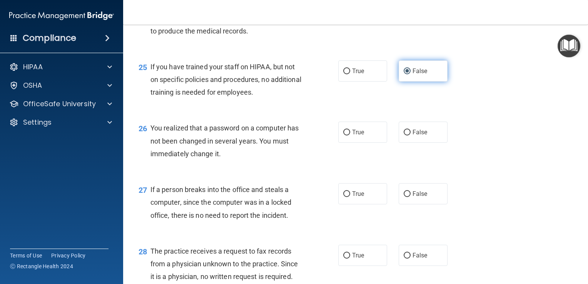
scroll to position [1642, 0]
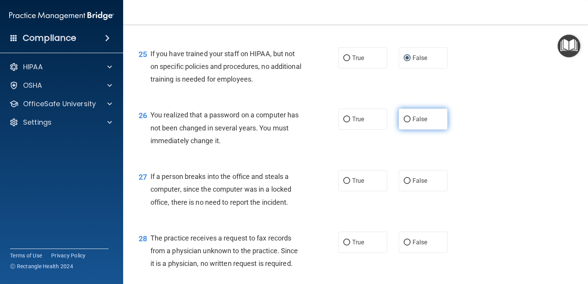
click at [424, 130] on label "False" at bounding box center [423, 119] width 49 height 21
click at [411, 122] on input "False" at bounding box center [407, 120] width 7 height 6
radio input "true"
click at [419, 184] on span "False" at bounding box center [420, 180] width 15 height 7
click at [411, 184] on input "False" at bounding box center [407, 181] width 7 height 6
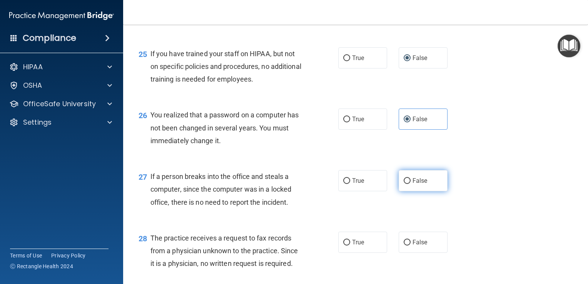
radio input "true"
click at [417, 222] on div "27 If a person breaks into the office and steals a computer, since the computer…" at bounding box center [356, 192] width 446 height 62
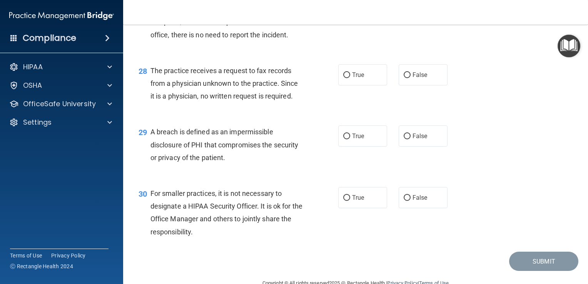
scroll to position [1811, 0]
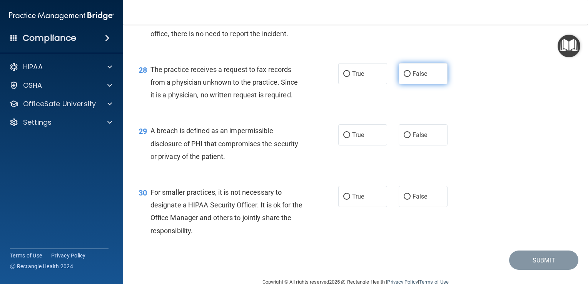
click at [428, 84] on label "False" at bounding box center [423, 73] width 49 height 21
click at [411, 77] on input "False" at bounding box center [407, 74] width 7 height 6
radio input "true"
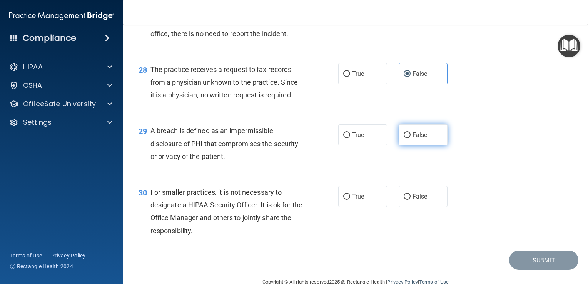
click at [416, 139] on span "False" at bounding box center [420, 134] width 15 height 7
click at [411, 138] on input "False" at bounding box center [407, 135] width 7 height 6
radio input "true"
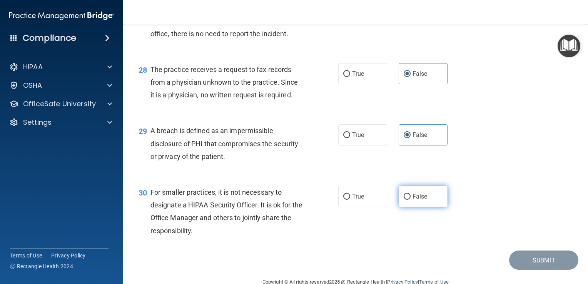
click at [404, 200] on input "False" at bounding box center [407, 197] width 7 height 6
radio input "true"
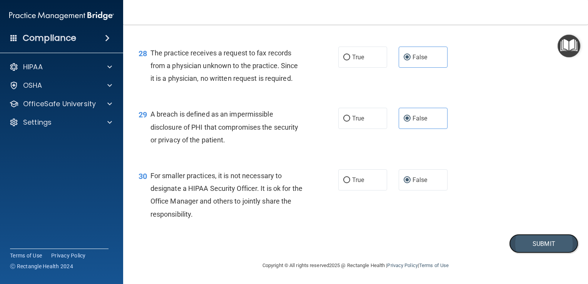
click at [547, 248] on button "Submit" at bounding box center [543, 244] width 69 height 20
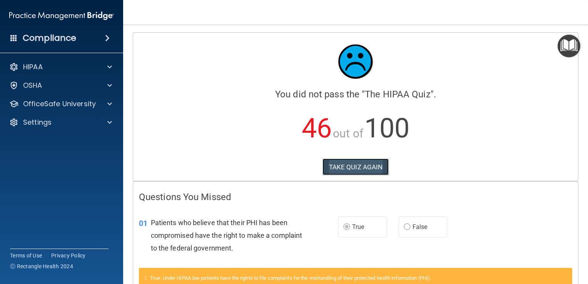
click at [353, 168] on button "TAKE QUIZ AGAIN" at bounding box center [356, 167] width 67 height 17
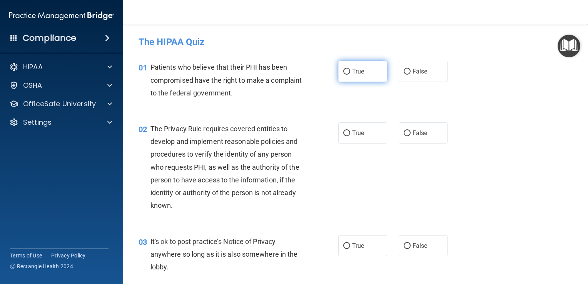
click at [356, 66] on label "True" at bounding box center [362, 71] width 49 height 21
click at [350, 69] on input "True" at bounding box center [346, 72] width 7 height 6
radio input "true"
click at [360, 138] on label "True" at bounding box center [362, 132] width 49 height 21
click at [350, 136] on input "True" at bounding box center [346, 133] width 7 height 6
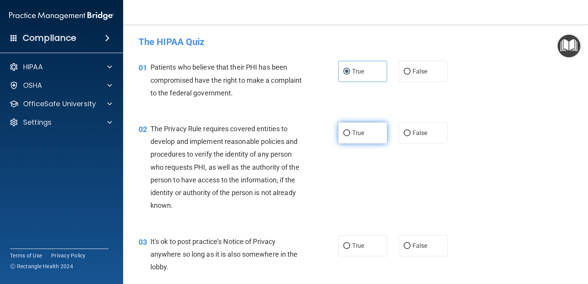
radio input "true"
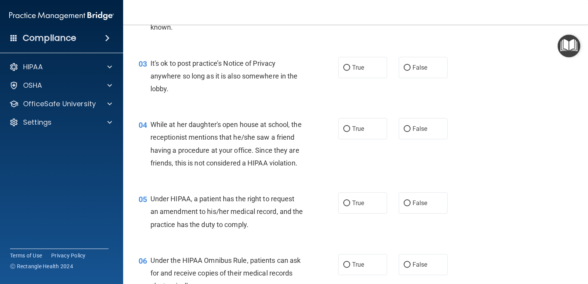
scroll to position [179, 0]
click at [405, 69] on input "False" at bounding box center [407, 68] width 7 height 6
radio input "true"
click at [405, 128] on input "False" at bounding box center [407, 129] width 7 height 6
radio input "true"
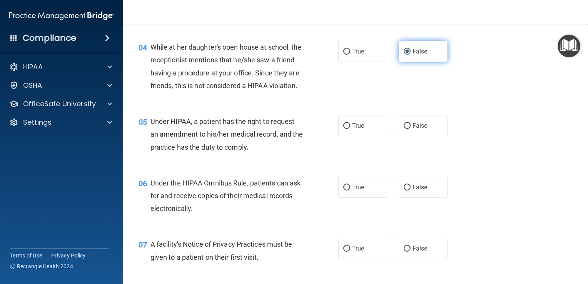
scroll to position [256, 0]
click at [406, 129] on input "False" at bounding box center [407, 126] width 7 height 6
radio input "true"
click at [364, 198] on label "True" at bounding box center [362, 187] width 49 height 21
click at [350, 191] on input "True" at bounding box center [346, 188] width 7 height 6
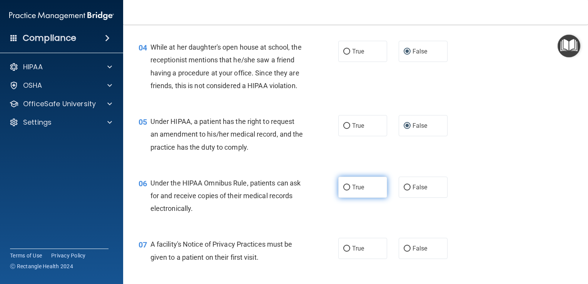
radio input "true"
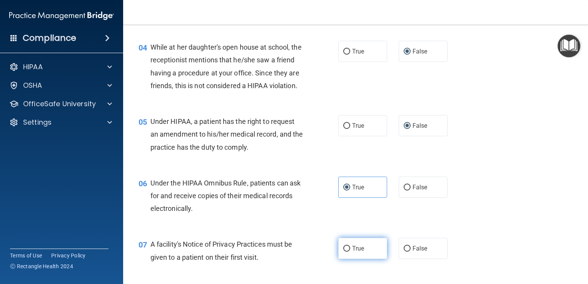
click at [346, 252] on input "True" at bounding box center [346, 249] width 7 height 6
radio input "true"
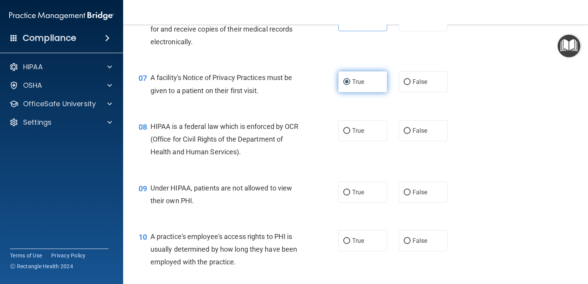
scroll to position [428, 0]
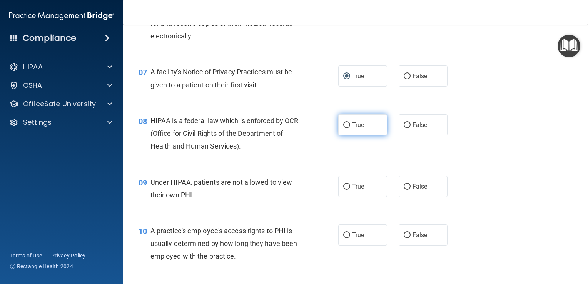
click at [358, 129] on span "True" at bounding box center [358, 124] width 12 height 7
click at [350, 128] on input "True" at bounding box center [346, 125] width 7 height 6
radio input "true"
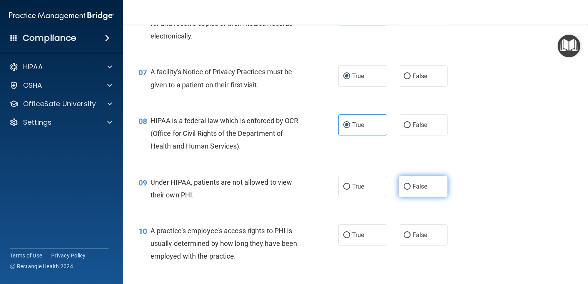
click at [414, 197] on label "False" at bounding box center [423, 186] width 49 height 21
click at [411, 190] on input "False" at bounding box center [407, 187] width 7 height 6
radio input "true"
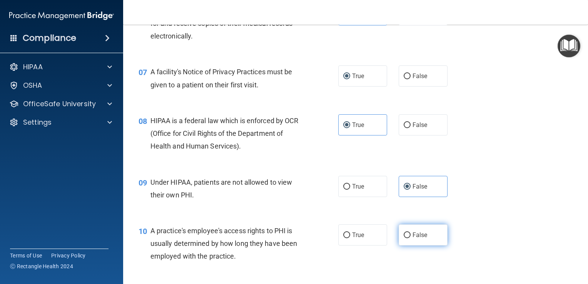
click at [414, 239] on span "False" at bounding box center [420, 234] width 15 height 7
click at [411, 238] on input "False" at bounding box center [407, 235] width 7 height 6
radio input "true"
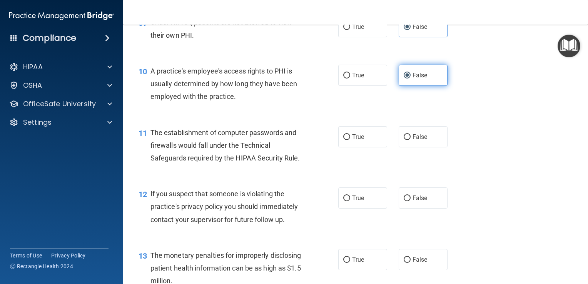
scroll to position [593, 0]
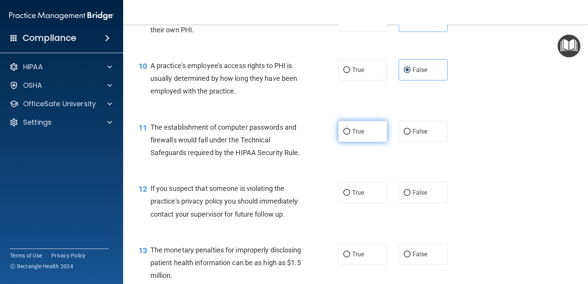
click at [354, 135] on span "True" at bounding box center [358, 131] width 12 height 7
click at [350, 135] on input "True" at bounding box center [346, 132] width 7 height 6
radio input "true"
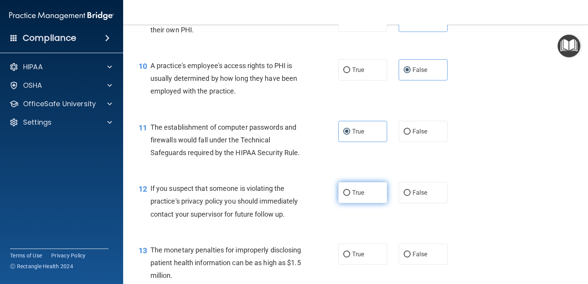
click at [346, 196] on input "True" at bounding box center [346, 193] width 7 height 6
radio input "true"
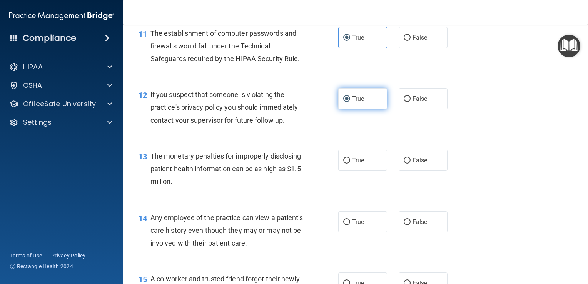
scroll to position [697, 0]
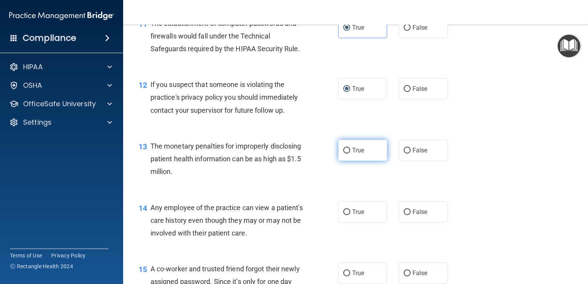
click at [359, 161] on label "True" at bounding box center [362, 150] width 49 height 21
click at [350, 154] on input "True" at bounding box center [346, 151] width 7 height 6
radio input "true"
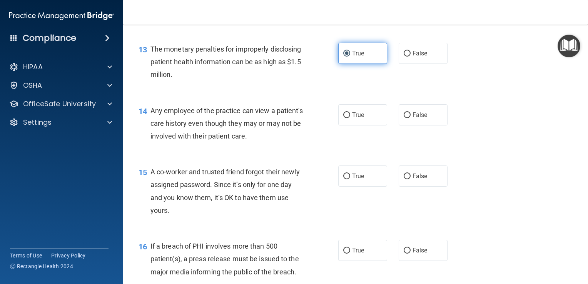
scroll to position [794, 0]
click at [427, 125] on label "False" at bounding box center [423, 114] width 49 height 21
click at [411, 118] on input "False" at bounding box center [407, 115] width 7 height 6
radio input "true"
click at [413, 179] on span "False" at bounding box center [420, 175] width 15 height 7
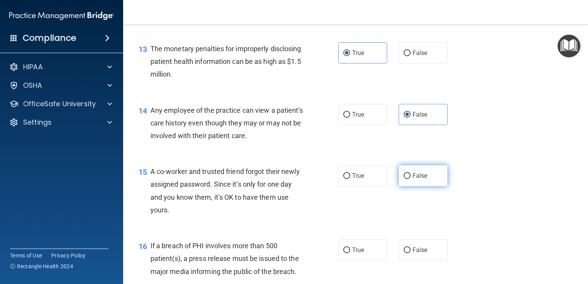
click at [411, 179] on input "False" at bounding box center [407, 176] width 7 height 6
radio input "true"
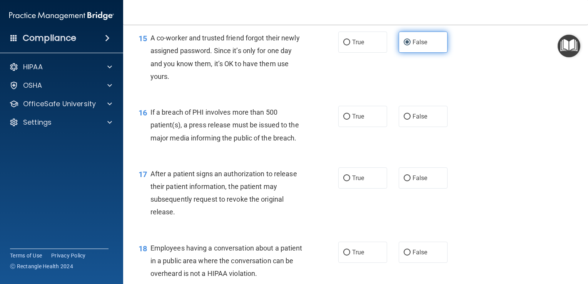
scroll to position [933, 0]
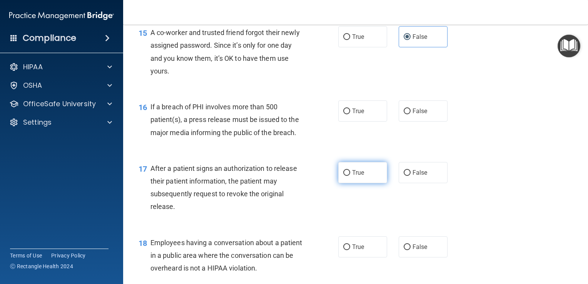
click at [361, 176] on span "True" at bounding box center [358, 172] width 12 height 7
click at [350, 176] on input "True" at bounding box center [346, 173] width 7 height 6
radio input "true"
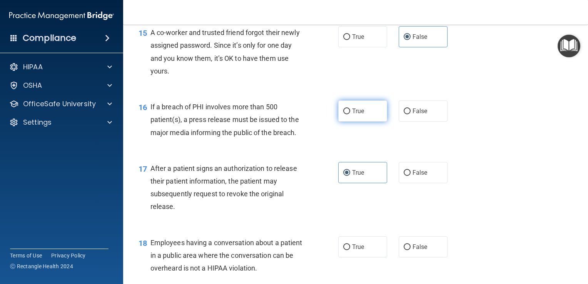
click at [360, 115] on span "True" at bounding box center [358, 110] width 12 height 7
click at [350, 114] on input "True" at bounding box center [346, 112] width 7 height 6
radio input "true"
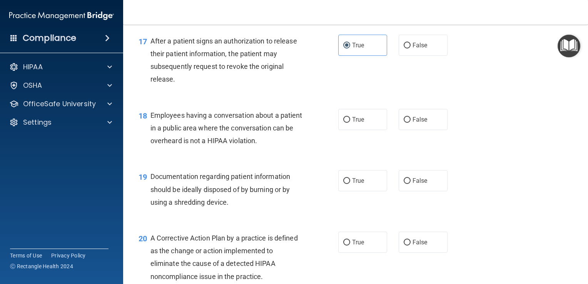
scroll to position [1055, 0]
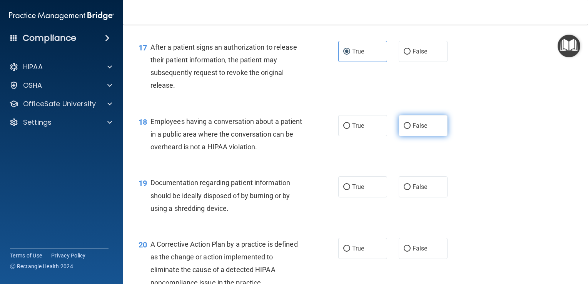
click at [413, 136] on label "False" at bounding box center [423, 125] width 49 height 21
click at [411, 129] on input "False" at bounding box center [407, 126] width 7 height 6
radio input "true"
click at [360, 191] on span "True" at bounding box center [358, 186] width 12 height 7
click at [350, 190] on input "True" at bounding box center [346, 187] width 7 height 6
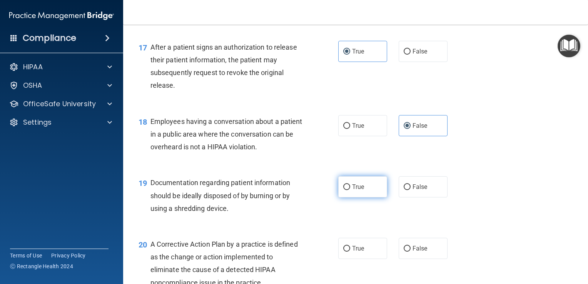
radio input "true"
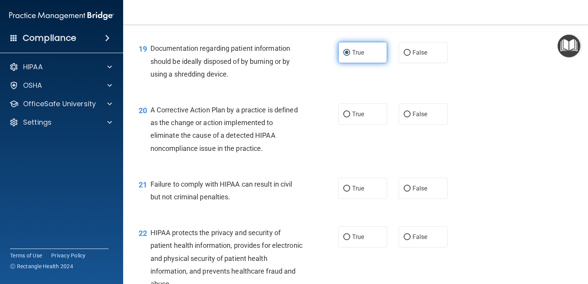
scroll to position [1220, 0]
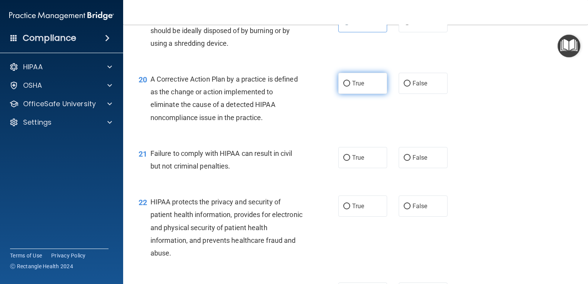
click at [354, 87] on span "True" at bounding box center [358, 83] width 12 height 7
click at [350, 87] on input "True" at bounding box center [346, 84] width 7 height 6
radio input "true"
click at [416, 161] on span "False" at bounding box center [420, 157] width 15 height 7
click at [411, 161] on input "False" at bounding box center [407, 158] width 7 height 6
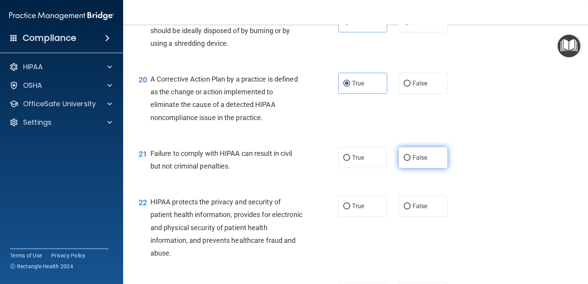
radio input "true"
click at [346, 209] on input "True" at bounding box center [346, 207] width 7 height 6
radio input "true"
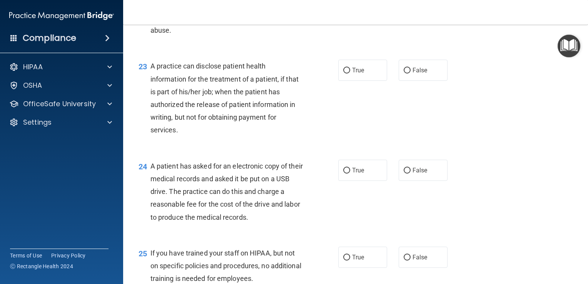
scroll to position [1444, 0]
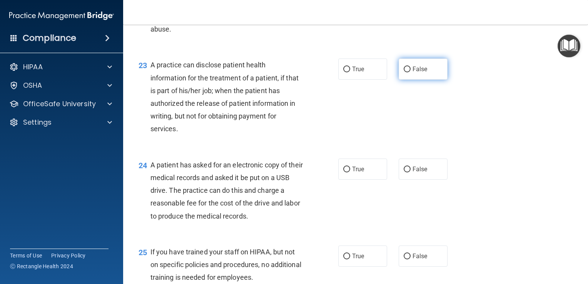
click at [406, 72] on input "False" at bounding box center [407, 70] width 7 height 6
radio input "true"
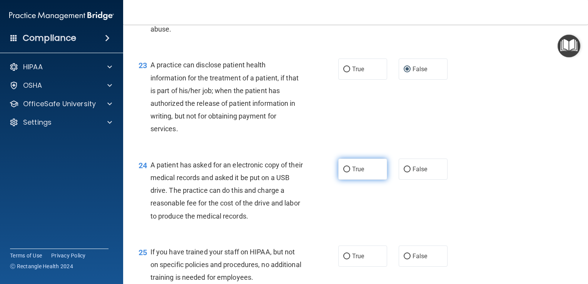
click at [363, 180] on label "True" at bounding box center [362, 169] width 49 height 21
click at [350, 172] on input "True" at bounding box center [346, 170] width 7 height 6
radio input "true"
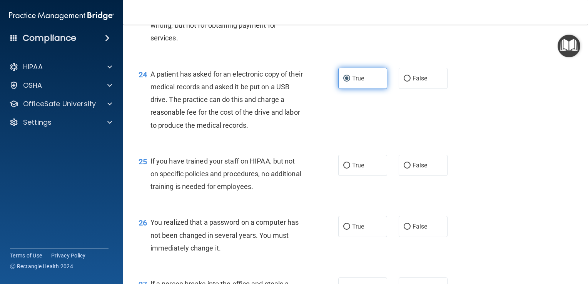
scroll to position [1537, 0]
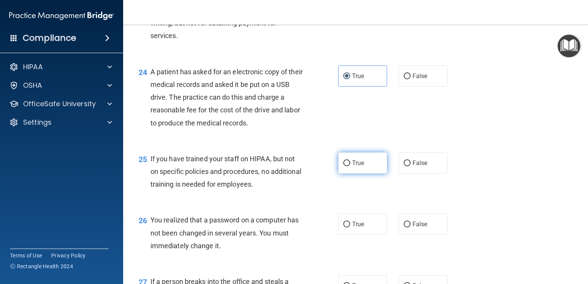
click at [346, 166] on input "True" at bounding box center [346, 164] width 7 height 6
radio input "true"
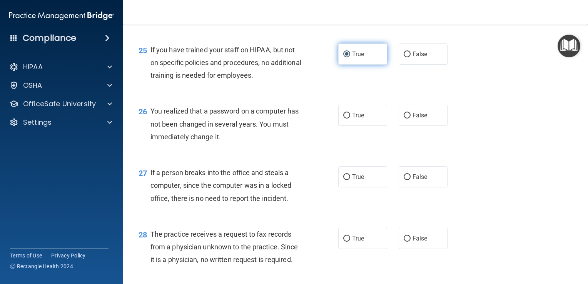
scroll to position [1650, 0]
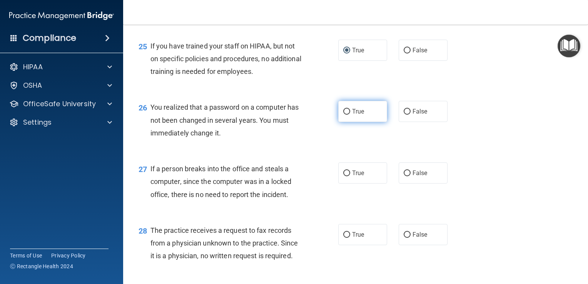
click at [346, 115] on input "True" at bounding box center [346, 112] width 7 height 6
radio input "true"
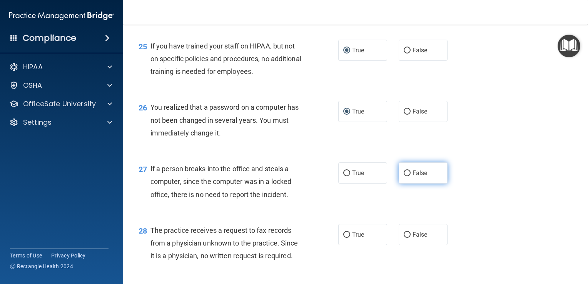
click at [423, 184] on label "False" at bounding box center [423, 172] width 49 height 21
click at [411, 176] on input "False" at bounding box center [407, 174] width 7 height 6
radio input "true"
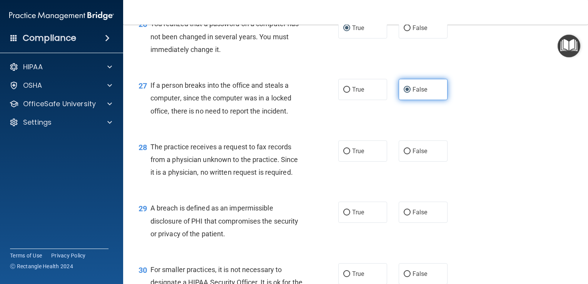
scroll to position [1734, 0]
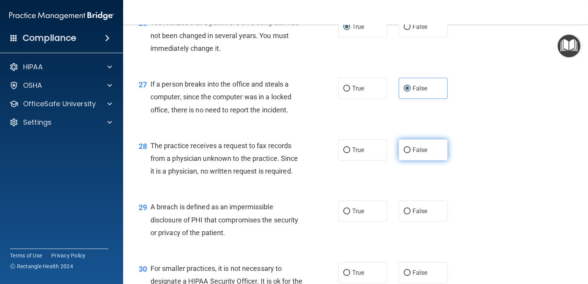
click at [425, 161] on label "False" at bounding box center [423, 149] width 49 height 21
click at [411, 153] on input "False" at bounding box center [407, 150] width 7 height 6
radio input "true"
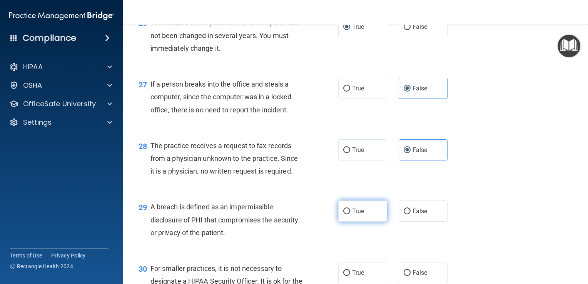
click at [354, 222] on label "True" at bounding box center [362, 211] width 49 height 21
click at [350, 214] on input "True" at bounding box center [346, 212] width 7 height 6
radio input "true"
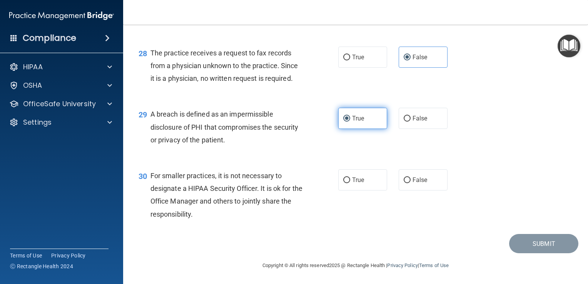
scroll to position [1840, 0]
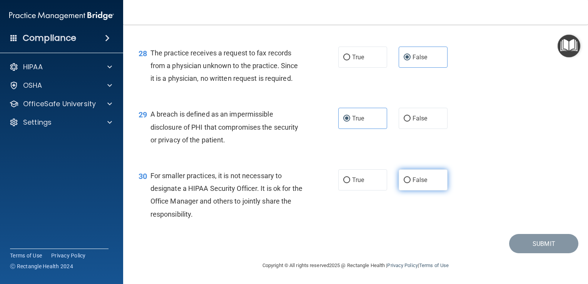
click at [404, 182] on input "False" at bounding box center [407, 180] width 7 height 6
radio input "true"
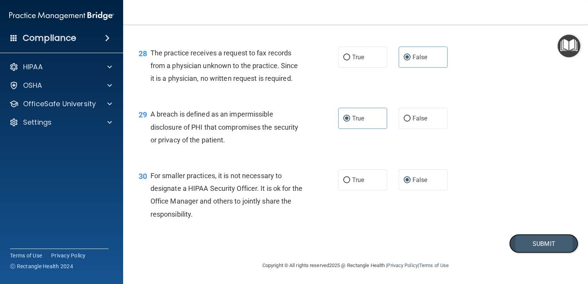
click at [530, 251] on button "Submit" at bounding box center [543, 244] width 69 height 20
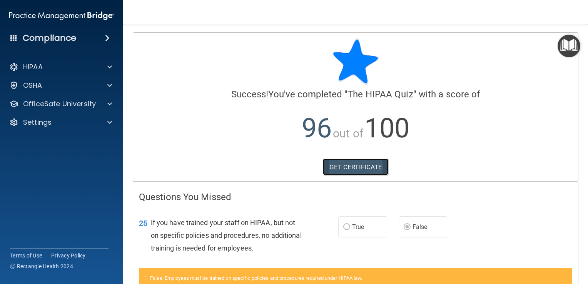
click at [363, 169] on link "GET CERTIFICATE" at bounding box center [356, 167] width 66 height 17
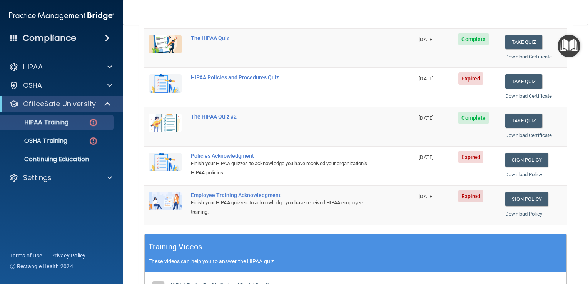
scroll to position [110, 0]
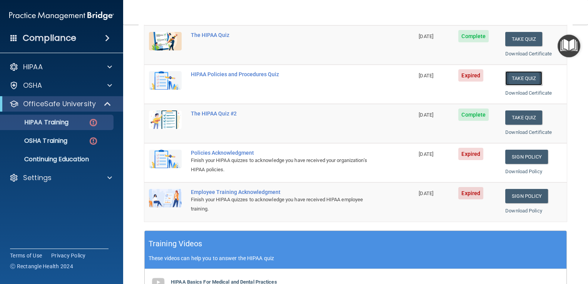
click at [516, 80] on button "Take Quiz" at bounding box center [523, 78] width 37 height 14
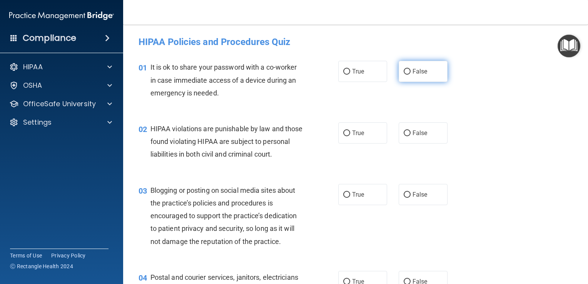
click at [431, 73] on label "False" at bounding box center [423, 71] width 49 height 21
click at [411, 73] on input "False" at bounding box center [407, 72] width 7 height 6
radio input "true"
click at [429, 154] on div "02 HIPAA violations are punishable by law and those found violating HIPAA are s…" at bounding box center [356, 144] width 446 height 62
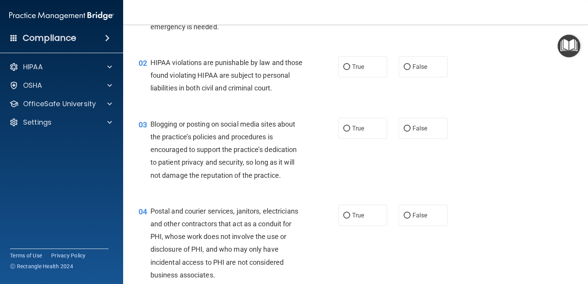
scroll to position [67, 0]
click at [422, 71] on label "False" at bounding box center [423, 66] width 49 height 21
click at [411, 70] on input "False" at bounding box center [407, 67] width 7 height 6
radio input "true"
click at [428, 136] on label "False" at bounding box center [423, 127] width 49 height 21
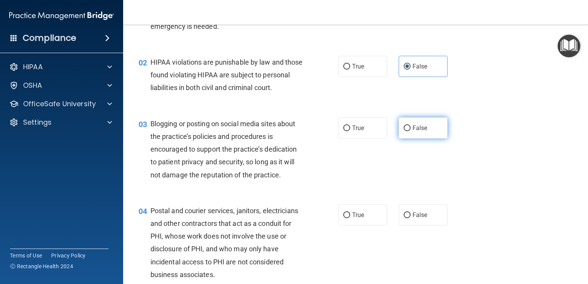
click at [411, 131] on input "False" at bounding box center [407, 128] width 7 height 6
radio input "true"
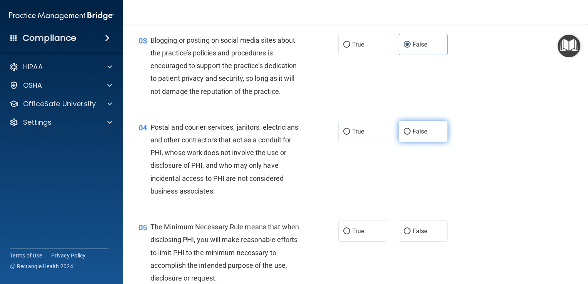
click at [420, 135] on span "False" at bounding box center [420, 131] width 15 height 7
click at [411, 135] on input "False" at bounding box center [407, 132] width 7 height 6
radio input "true"
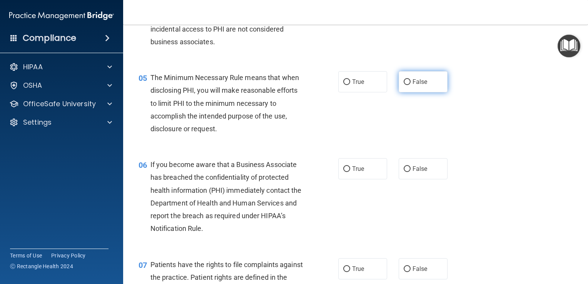
click at [424, 92] on label "False" at bounding box center [423, 81] width 49 height 21
click at [411, 85] on input "False" at bounding box center [407, 82] width 7 height 6
radio input "true"
click at [428, 179] on label "False" at bounding box center [423, 168] width 49 height 21
click at [411, 172] on input "False" at bounding box center [407, 169] width 7 height 6
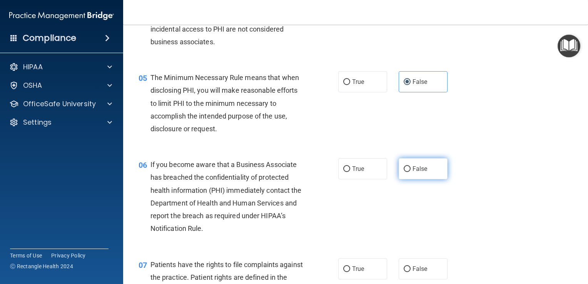
radio input "true"
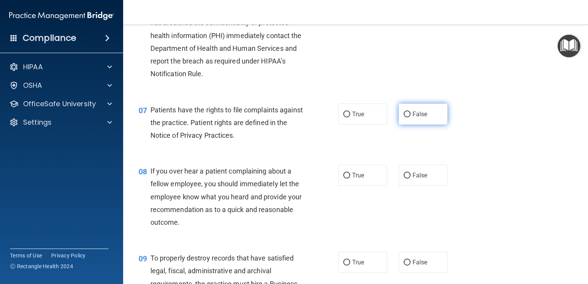
click at [413, 118] on span "False" at bounding box center [420, 113] width 15 height 7
click at [411, 117] on input "False" at bounding box center [407, 115] width 7 height 6
radio input "true"
click at [414, 186] on label "False" at bounding box center [423, 175] width 49 height 21
click at [411, 179] on input "False" at bounding box center [407, 176] width 7 height 6
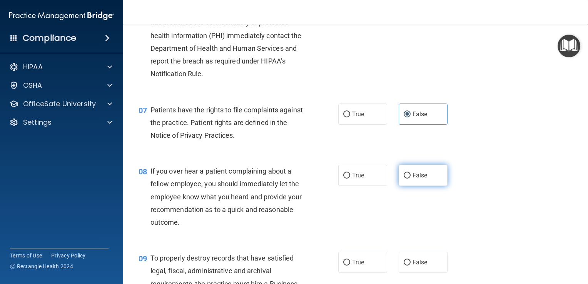
radio input "true"
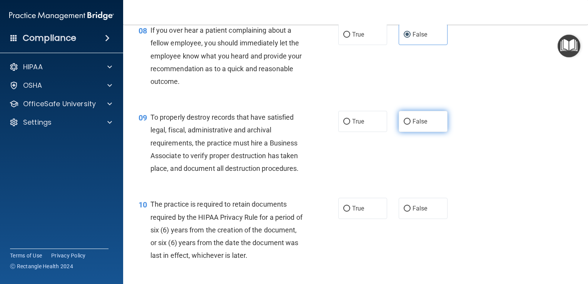
click at [423, 132] on label "False" at bounding box center [423, 121] width 49 height 21
click at [411, 125] on input "False" at bounding box center [407, 122] width 7 height 6
radio input "true"
click at [419, 219] on label "False" at bounding box center [423, 208] width 49 height 21
click at [411, 212] on input "False" at bounding box center [407, 209] width 7 height 6
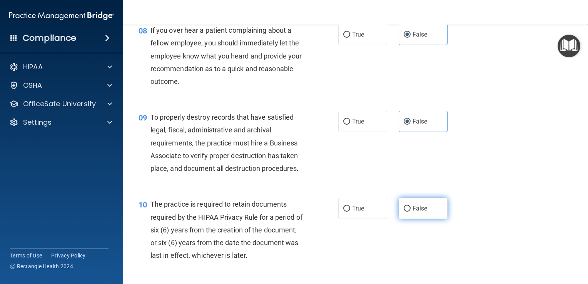
radio input "true"
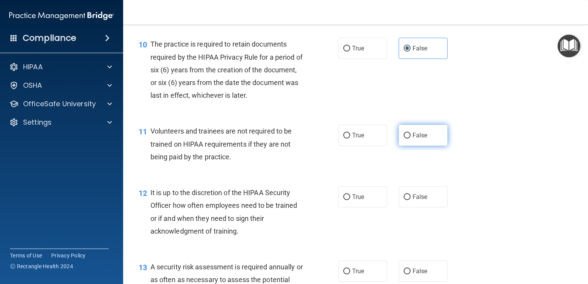
click at [417, 146] on label "False" at bounding box center [423, 135] width 49 height 21
click at [411, 139] on input "False" at bounding box center [407, 136] width 7 height 6
radio input "true"
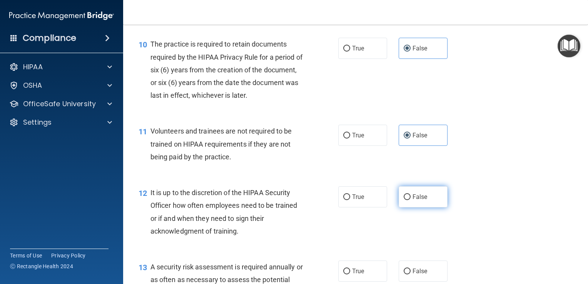
click at [413, 207] on label "False" at bounding box center [423, 196] width 49 height 21
click at [411, 200] on input "False" at bounding box center [407, 197] width 7 height 6
radio input "true"
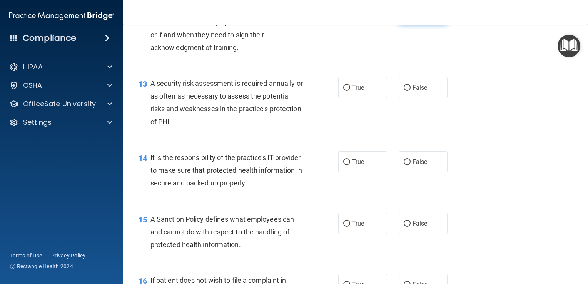
scroll to position [941, 0]
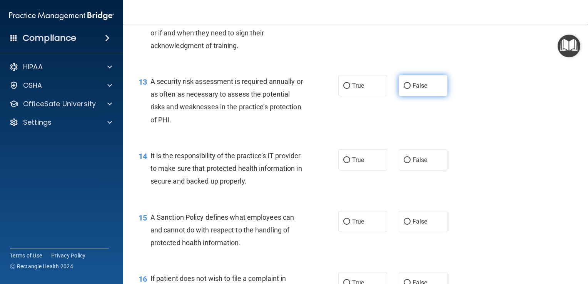
click at [428, 96] on label "False" at bounding box center [423, 85] width 49 height 21
click at [411, 89] on input "False" at bounding box center [407, 86] width 7 height 6
radio input "true"
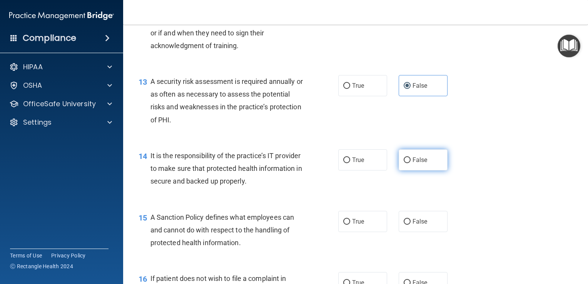
click at [416, 164] on span "False" at bounding box center [420, 159] width 15 height 7
click at [411, 163] on input "False" at bounding box center [407, 160] width 7 height 6
radio input "true"
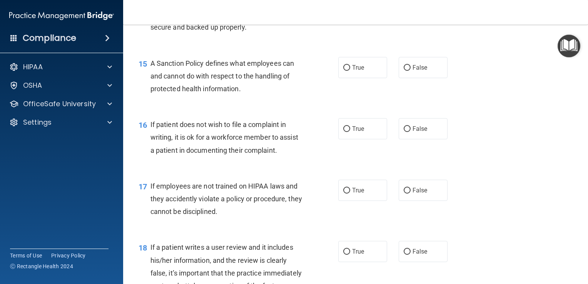
scroll to position [1121, 0]
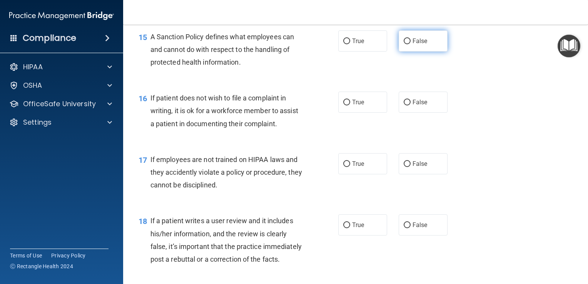
click at [429, 52] on label "False" at bounding box center [423, 40] width 49 height 21
click at [411, 44] on input "False" at bounding box center [407, 41] width 7 height 6
radio input "true"
click at [423, 113] on label "False" at bounding box center [423, 102] width 49 height 21
click at [411, 105] on input "False" at bounding box center [407, 103] width 7 height 6
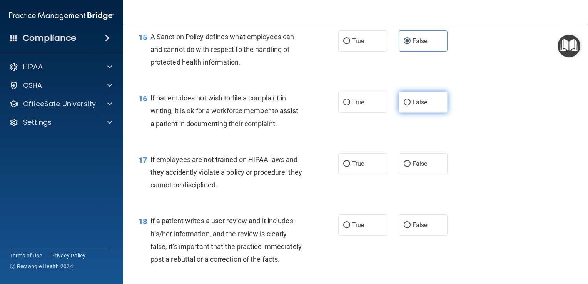
radio input "true"
click at [418, 174] on label "False" at bounding box center [423, 163] width 49 height 21
click at [411, 167] on input "False" at bounding box center [407, 164] width 7 height 6
radio input "true"
click at [415, 236] on label "False" at bounding box center [423, 224] width 49 height 21
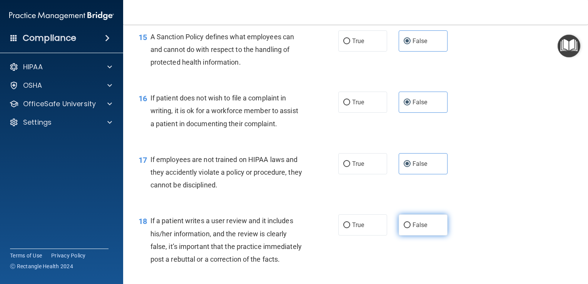
click at [411, 228] on input "False" at bounding box center [407, 225] width 7 height 6
radio input "true"
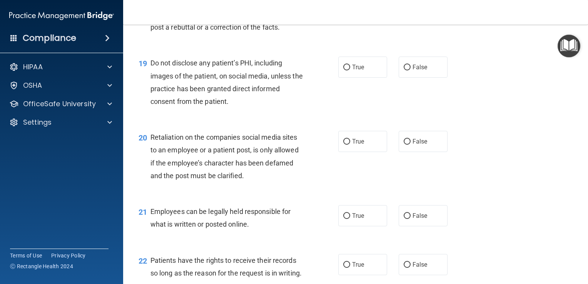
scroll to position [1359, 0]
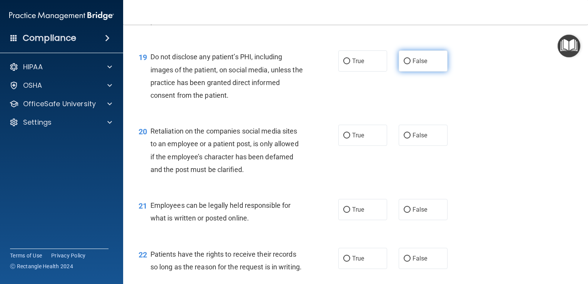
click at [424, 72] on label "False" at bounding box center [423, 60] width 49 height 21
click at [411, 64] on input "False" at bounding box center [407, 62] width 7 height 6
radio input "true"
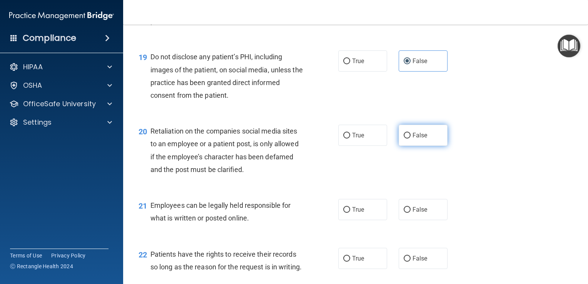
click at [429, 146] on label "False" at bounding box center [423, 135] width 49 height 21
click at [411, 139] on input "False" at bounding box center [407, 136] width 7 height 6
radio input "true"
click at [428, 189] on div "20 Retaliation on the companies social media sites to an employee or a patient …" at bounding box center [356, 152] width 446 height 74
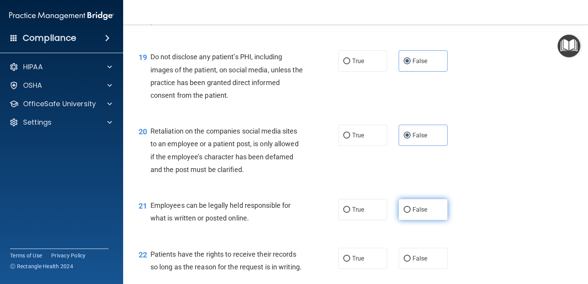
click at [435, 220] on label "False" at bounding box center [423, 209] width 49 height 21
click at [411, 213] on input "False" at bounding box center [407, 210] width 7 height 6
radio input "true"
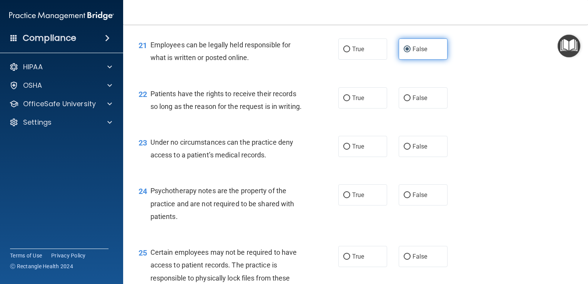
scroll to position [1524, 0]
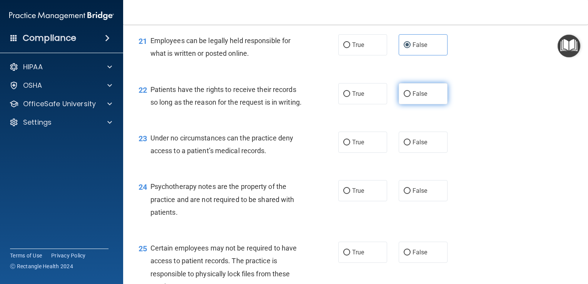
click at [418, 97] on span "False" at bounding box center [420, 93] width 15 height 7
click at [411, 97] on input "False" at bounding box center [407, 94] width 7 height 6
radio input "true"
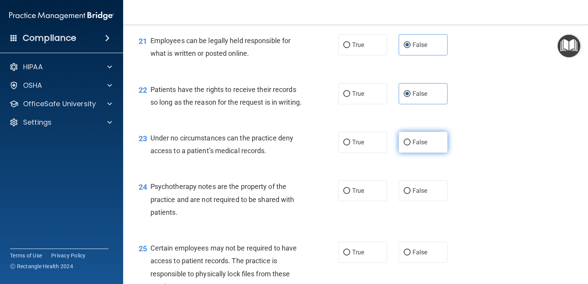
click at [418, 146] on span "False" at bounding box center [420, 142] width 15 height 7
click at [411, 145] on input "False" at bounding box center [407, 143] width 7 height 6
radio input "true"
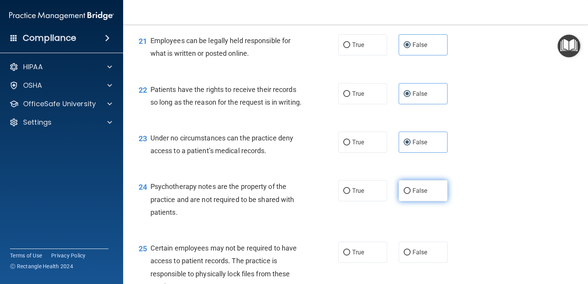
click at [420, 201] on label "False" at bounding box center [423, 190] width 49 height 21
click at [411, 194] on input "False" at bounding box center [407, 191] width 7 height 6
radio input "true"
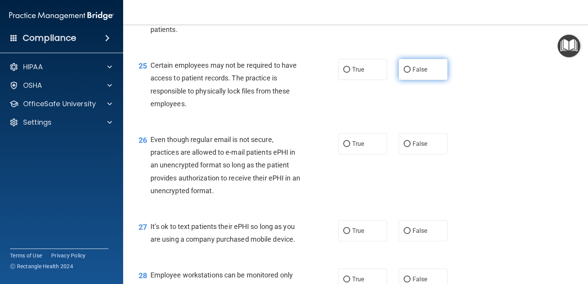
click at [418, 80] on label "False" at bounding box center [423, 69] width 49 height 21
click at [411, 73] on input "False" at bounding box center [407, 70] width 7 height 6
radio input "true"
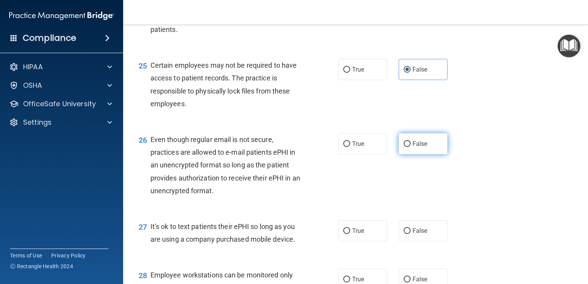
click at [425, 154] on label "False" at bounding box center [423, 143] width 49 height 21
click at [411, 147] on input "False" at bounding box center [407, 144] width 7 height 6
radio input "true"
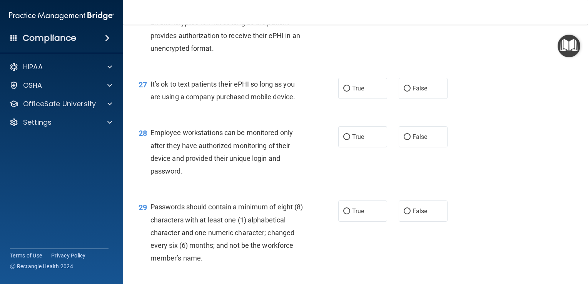
scroll to position [1872, 0]
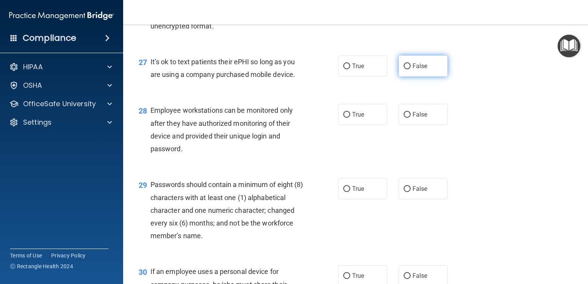
click at [411, 77] on label "False" at bounding box center [423, 65] width 49 height 21
click at [411, 69] on input "False" at bounding box center [407, 67] width 7 height 6
radio input "true"
click at [406, 118] on input "False" at bounding box center [407, 115] width 7 height 6
radio input "true"
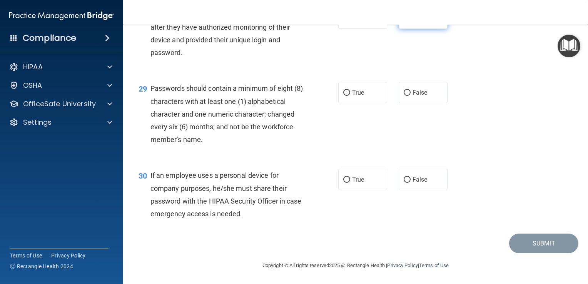
scroll to position [1992, 0]
click at [415, 96] on span "False" at bounding box center [420, 92] width 15 height 7
click at [411, 96] on input "False" at bounding box center [407, 93] width 7 height 6
radio input "true"
click at [415, 183] on span "False" at bounding box center [420, 179] width 15 height 7
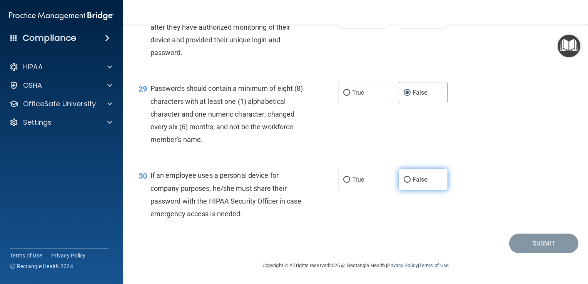
click at [411, 183] on input "False" at bounding box center [407, 180] width 7 height 6
radio input "true"
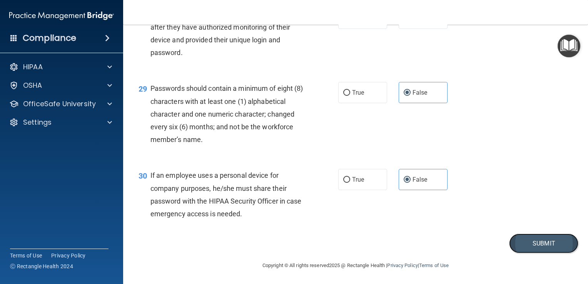
click at [545, 253] on button "Submit" at bounding box center [543, 244] width 69 height 20
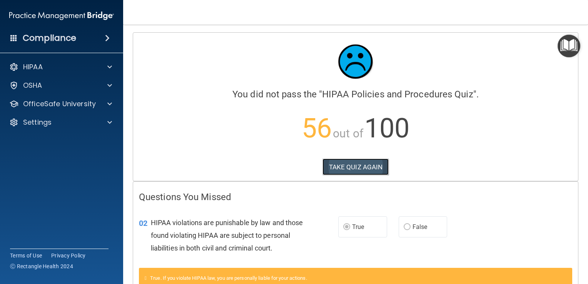
click at [332, 164] on button "TAKE QUIZ AGAIN" at bounding box center [356, 167] width 67 height 17
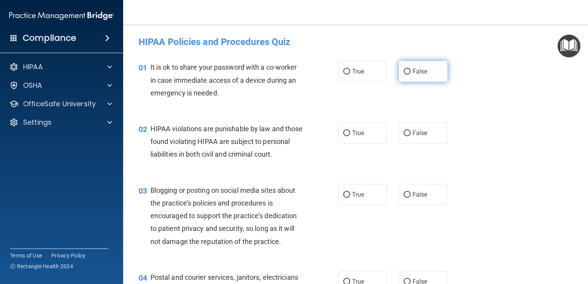
click at [415, 71] on span "False" at bounding box center [420, 71] width 15 height 7
click at [411, 71] on input "False" at bounding box center [407, 72] width 7 height 6
radio input "true"
click at [346, 134] on input "True" at bounding box center [346, 133] width 7 height 6
radio input "true"
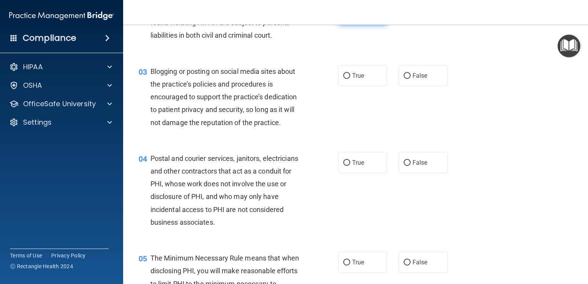
scroll to position [121, 0]
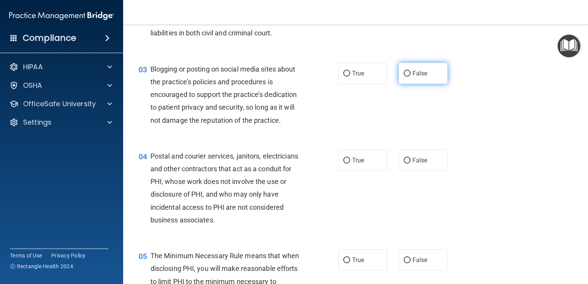
click at [418, 77] on span "False" at bounding box center [420, 73] width 15 height 7
click at [411, 77] on input "False" at bounding box center [407, 74] width 7 height 6
radio input "true"
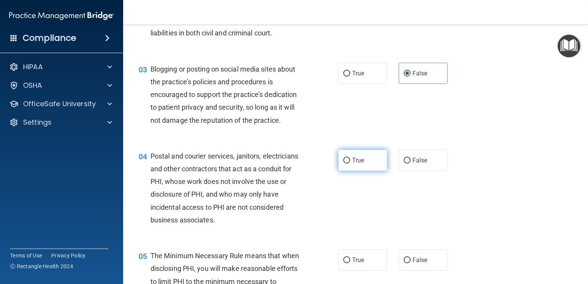
click at [360, 164] on span "True" at bounding box center [358, 160] width 12 height 7
click at [350, 164] on input "True" at bounding box center [346, 161] width 7 height 6
radio input "true"
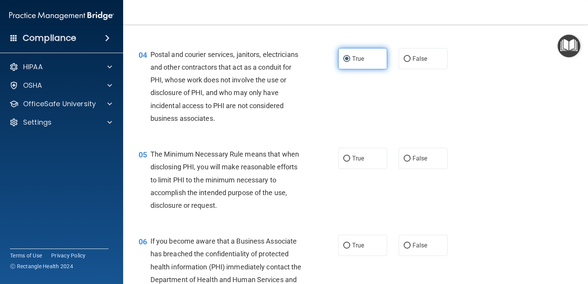
scroll to position [223, 0]
click at [368, 166] on label "True" at bounding box center [362, 157] width 49 height 21
click at [350, 161] on input "True" at bounding box center [346, 158] width 7 height 6
radio input "true"
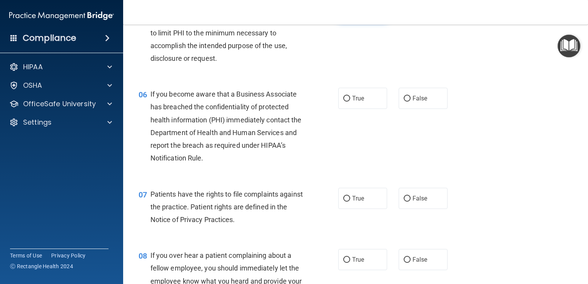
scroll to position [400, 0]
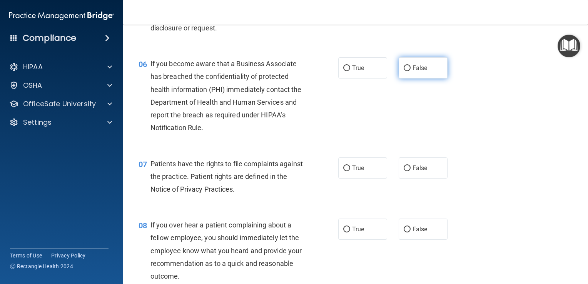
click at [419, 79] on label "False" at bounding box center [423, 67] width 49 height 21
click at [411, 71] on input "False" at bounding box center [407, 68] width 7 height 6
radio input "true"
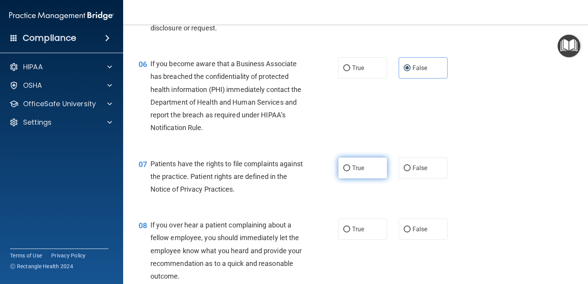
click at [356, 172] on span "True" at bounding box center [358, 167] width 12 height 7
click at [350, 171] on input "True" at bounding box center [346, 169] width 7 height 6
radio input "true"
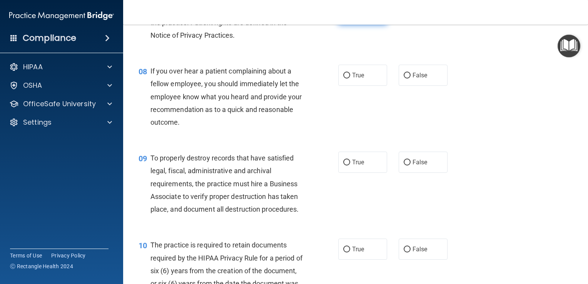
scroll to position [556, 0]
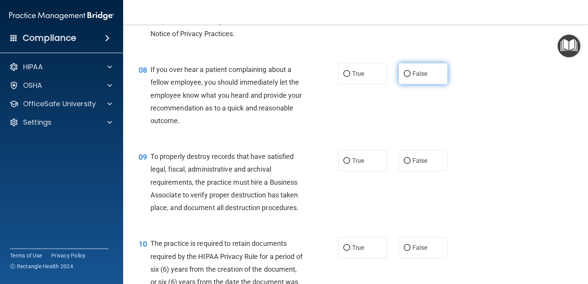
click at [413, 77] on span "False" at bounding box center [420, 73] width 15 height 7
click at [411, 77] on input "False" at bounding box center [407, 74] width 7 height 6
radio input "true"
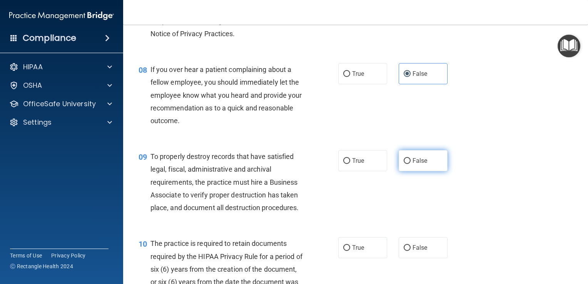
click at [416, 171] on label "False" at bounding box center [423, 160] width 49 height 21
click at [411, 164] on input "False" at bounding box center [407, 161] width 7 height 6
radio input "true"
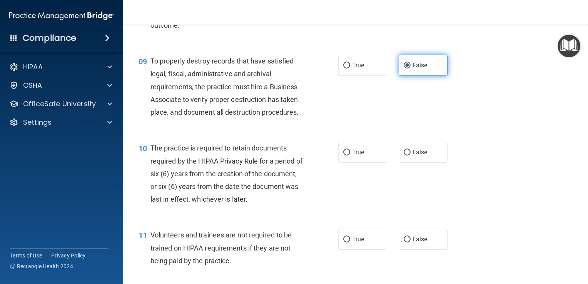
scroll to position [671, 0]
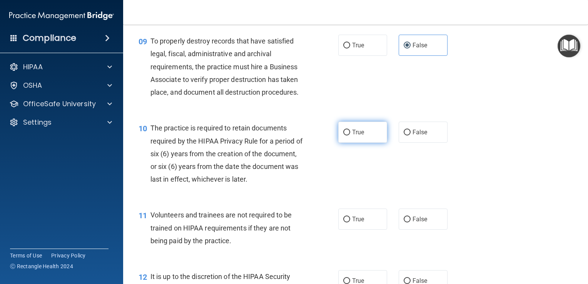
click at [370, 143] on label "True" at bounding box center [362, 132] width 49 height 21
click at [350, 135] on input "True" at bounding box center [346, 133] width 7 height 6
radio input "true"
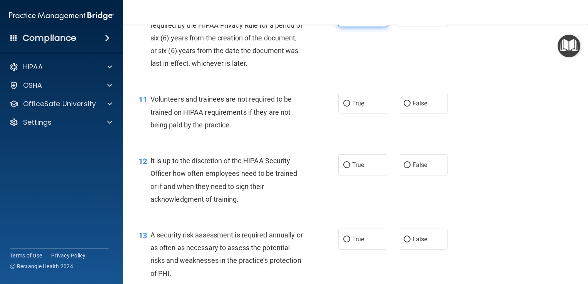
scroll to position [797, 0]
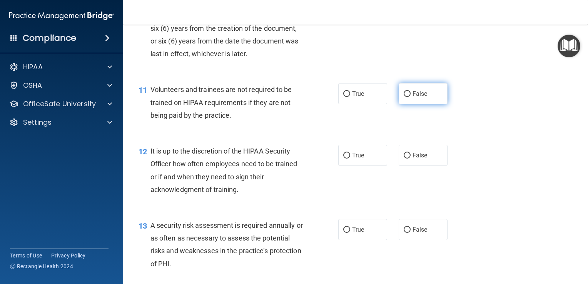
click at [419, 104] on label "False" at bounding box center [423, 93] width 49 height 21
click at [411, 97] on input "False" at bounding box center [407, 94] width 7 height 6
radio input "true"
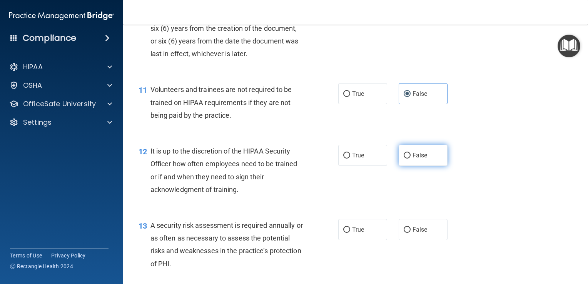
click at [422, 166] on label "False" at bounding box center [423, 155] width 49 height 21
click at [411, 159] on input "False" at bounding box center [407, 156] width 7 height 6
radio input "true"
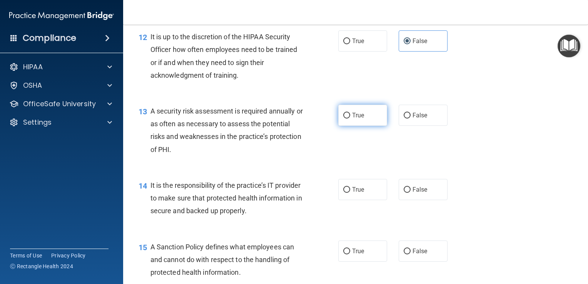
click at [356, 126] on label "True" at bounding box center [362, 115] width 49 height 21
click at [350, 119] on input "True" at bounding box center [346, 116] width 7 height 6
radio input "true"
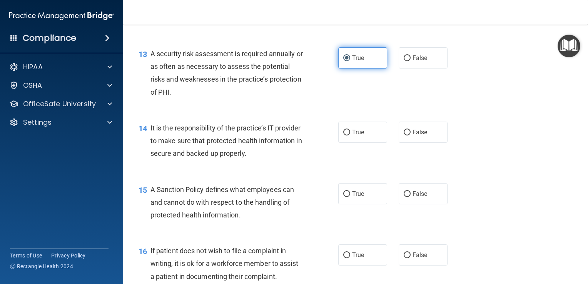
scroll to position [978, 0]
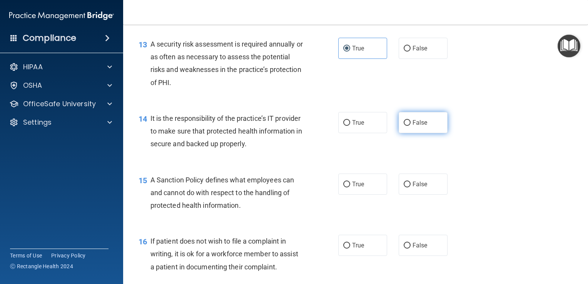
click at [419, 126] on span "False" at bounding box center [420, 122] width 15 height 7
click at [411, 126] on input "False" at bounding box center [407, 123] width 7 height 6
radio input "true"
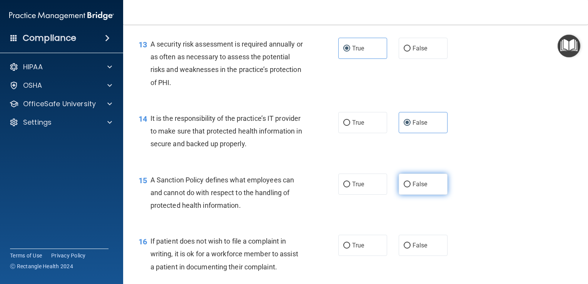
click at [406, 187] on input "False" at bounding box center [407, 185] width 7 height 6
radio input "true"
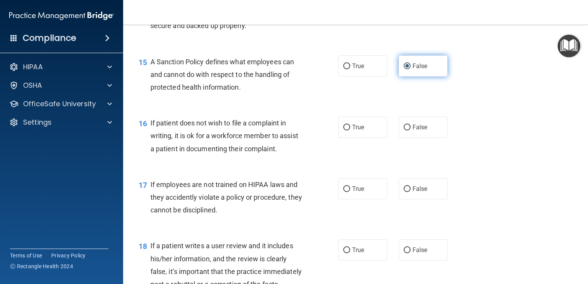
scroll to position [1108, 0]
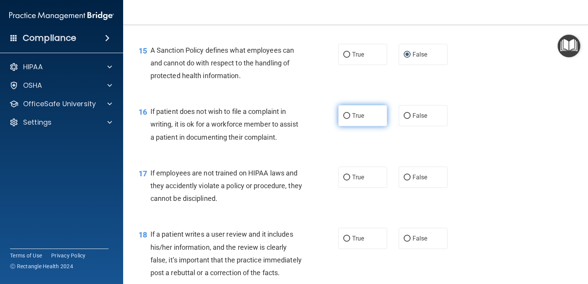
click at [366, 126] on label "True" at bounding box center [362, 115] width 49 height 21
click at [350, 119] on input "True" at bounding box center [346, 116] width 7 height 6
radio input "true"
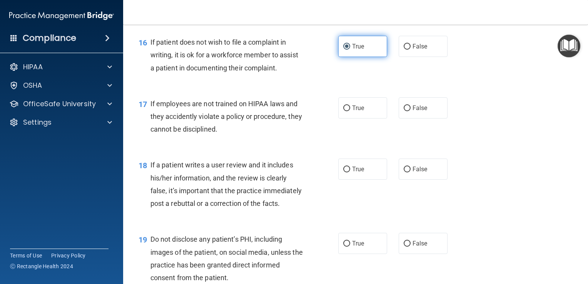
scroll to position [1177, 0]
click at [414, 111] on span "False" at bounding box center [420, 107] width 15 height 7
click at [411, 111] on input "False" at bounding box center [407, 108] width 7 height 6
radio input "true"
click at [414, 172] on span "False" at bounding box center [420, 168] width 15 height 7
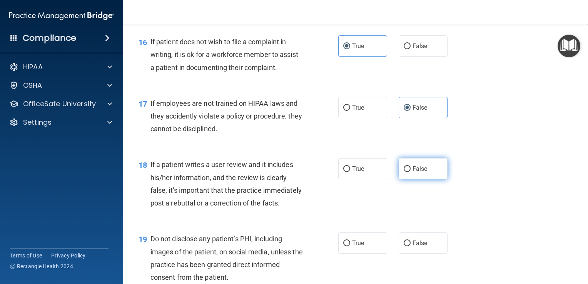
click at [411, 172] on input "False" at bounding box center [407, 169] width 7 height 6
radio input "true"
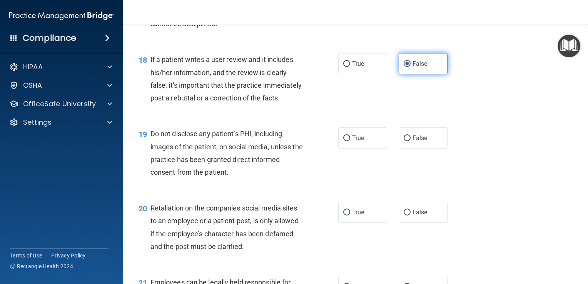
scroll to position [1282, 0]
click at [366, 149] on label "True" at bounding box center [362, 137] width 49 height 21
click at [350, 141] on input "True" at bounding box center [346, 138] width 7 height 6
radio input "true"
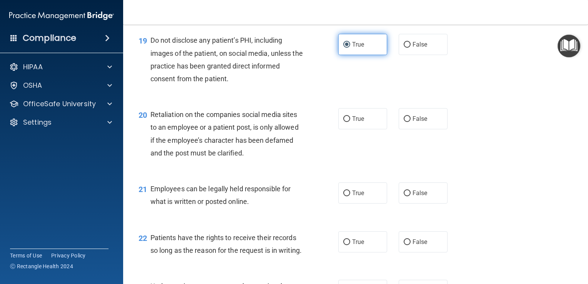
scroll to position [1381, 0]
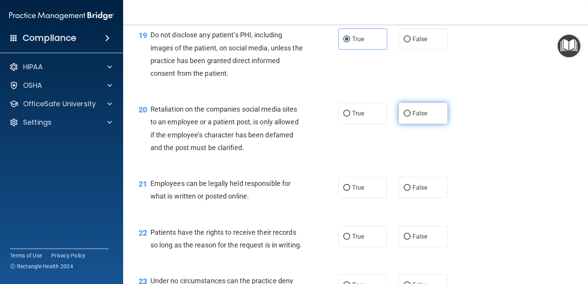
click at [430, 124] on label "False" at bounding box center [423, 113] width 49 height 21
click at [411, 117] on input "False" at bounding box center [407, 114] width 7 height 6
radio input "true"
click at [362, 198] on label "True" at bounding box center [362, 187] width 49 height 21
click at [350, 191] on input "True" at bounding box center [346, 188] width 7 height 6
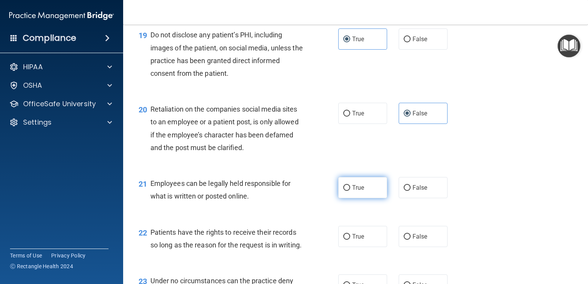
radio input "true"
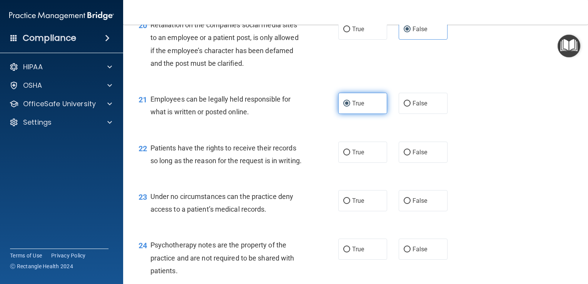
scroll to position [1466, 0]
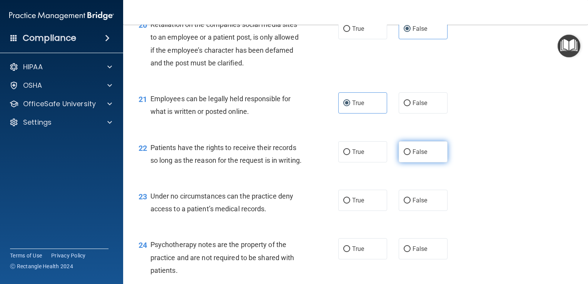
click at [406, 155] on input "False" at bounding box center [407, 152] width 7 height 6
radio input "true"
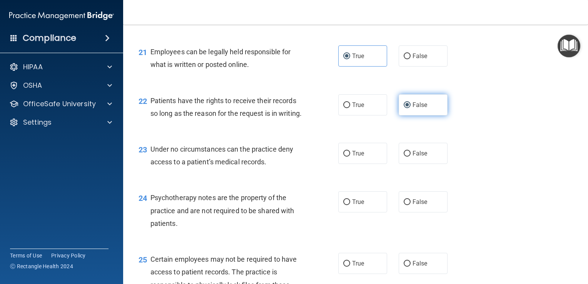
scroll to position [1514, 0]
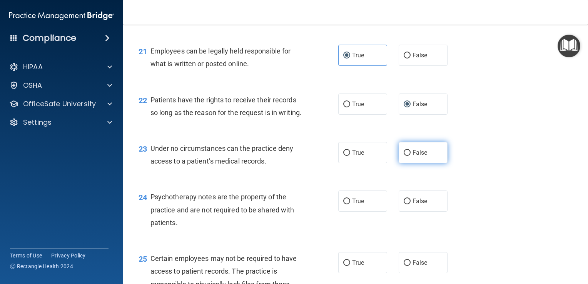
click at [419, 156] on span "False" at bounding box center [420, 152] width 15 height 7
click at [411, 156] on input "False" at bounding box center [407, 153] width 7 height 6
radio input "true"
click at [361, 212] on label "True" at bounding box center [362, 201] width 49 height 21
click at [350, 204] on input "True" at bounding box center [346, 202] width 7 height 6
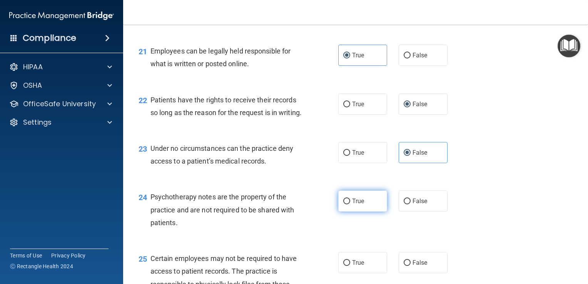
radio input "true"
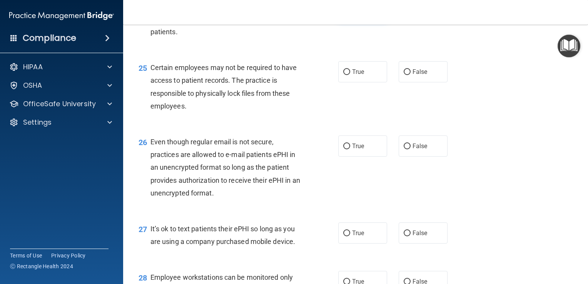
scroll to position [1717, 0]
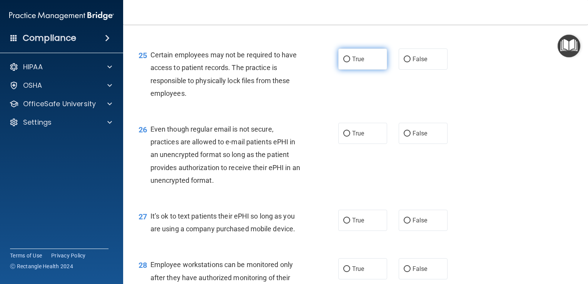
click at [347, 62] on input "True" at bounding box center [346, 60] width 7 height 6
radio input "true"
click at [354, 144] on label "True" at bounding box center [362, 133] width 49 height 21
click at [350, 137] on input "True" at bounding box center [346, 134] width 7 height 6
radio input "true"
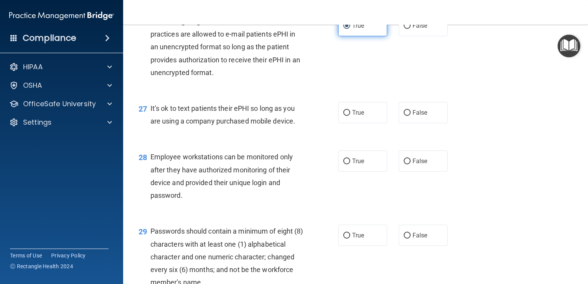
scroll to position [1834, 0]
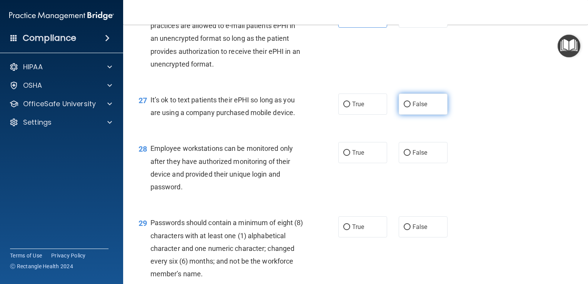
click at [418, 108] on span "False" at bounding box center [420, 103] width 15 height 7
click at [411, 107] on input "False" at bounding box center [407, 105] width 7 height 6
radio input "true"
click at [421, 163] on label "False" at bounding box center [423, 152] width 49 height 21
click at [411, 156] on input "False" at bounding box center [407, 153] width 7 height 6
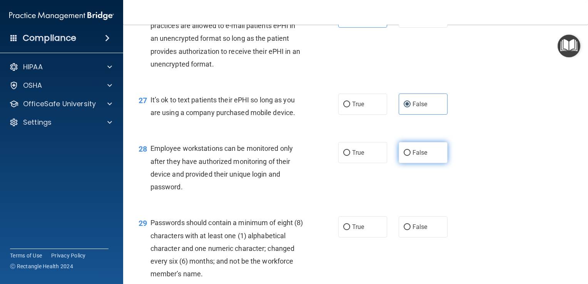
radio input "true"
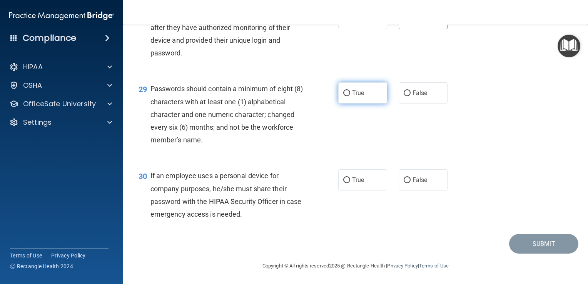
click at [367, 104] on label "True" at bounding box center [362, 92] width 49 height 21
click at [350, 96] on input "True" at bounding box center [346, 93] width 7 height 6
radio input "true"
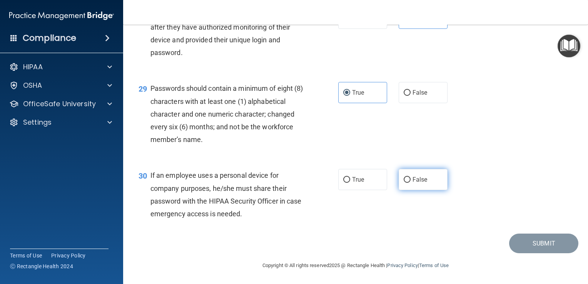
click at [407, 188] on label "False" at bounding box center [423, 179] width 49 height 21
click at [407, 183] on input "False" at bounding box center [407, 180] width 7 height 6
radio input "true"
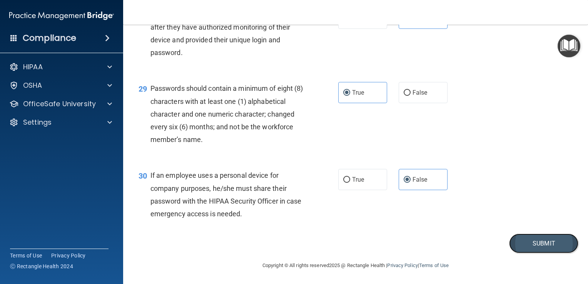
click at [551, 249] on button "Submit" at bounding box center [543, 244] width 69 height 20
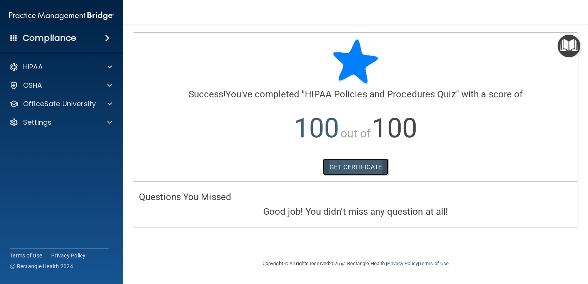
click at [358, 170] on link "GET CERTIFICATE" at bounding box center [356, 167] width 66 height 17
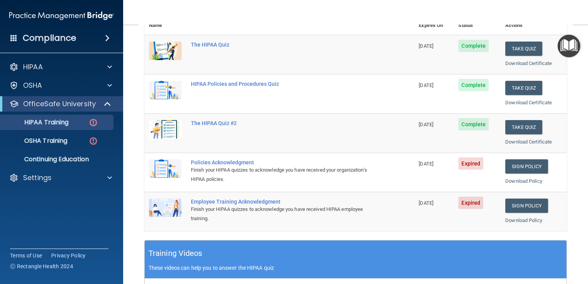
scroll to position [99, 0]
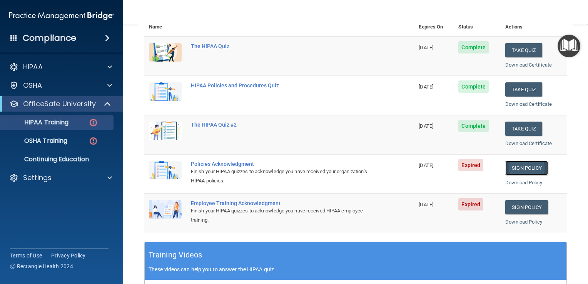
click at [525, 167] on link "Sign Policy" at bounding box center [526, 168] width 43 height 14
click at [525, 209] on link "Sign Policy" at bounding box center [526, 207] width 43 height 14
click at [69, 146] on link "OSHA Training" at bounding box center [52, 140] width 121 height 15
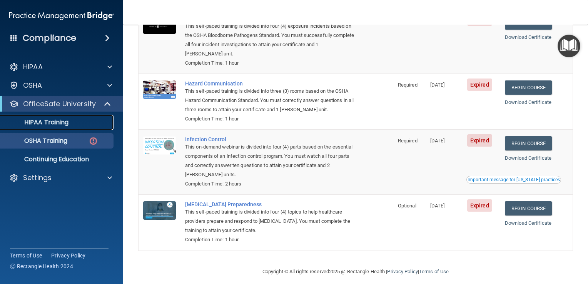
click at [63, 124] on p "HIPAA Training" at bounding box center [37, 123] width 64 height 8
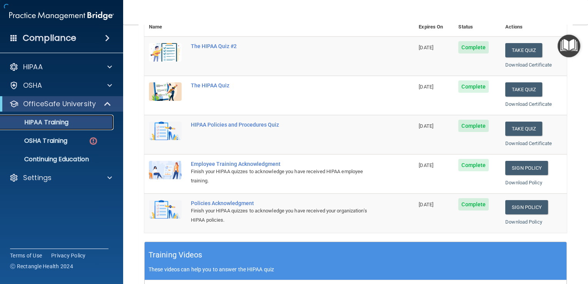
scroll to position [286, 0]
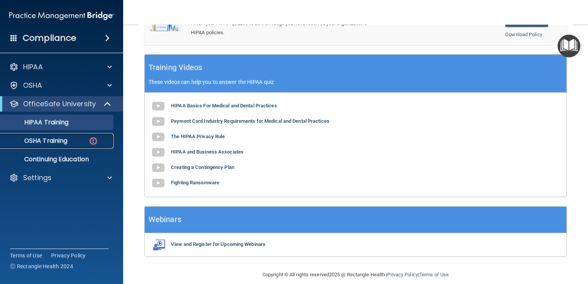
click at [68, 144] on div "OSHA Training" at bounding box center [57, 141] width 105 height 8
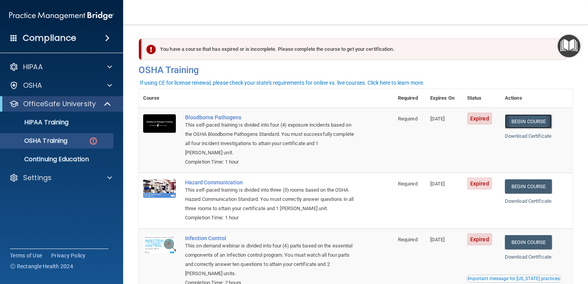
click at [523, 123] on link "Begin Course" at bounding box center [528, 121] width 47 height 14
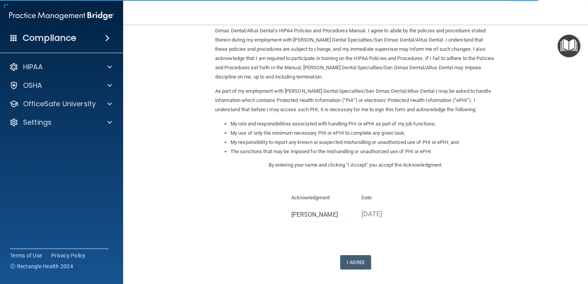
scroll to position [77, 0]
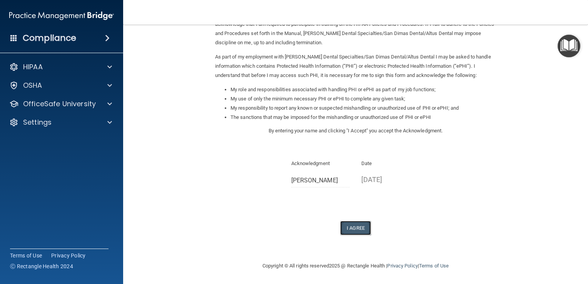
click at [351, 229] on button "I Agree" at bounding box center [355, 228] width 31 height 14
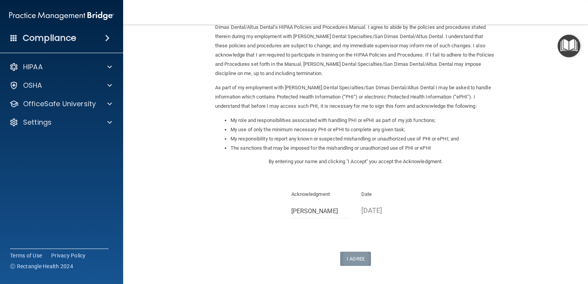
scroll to position [0, 0]
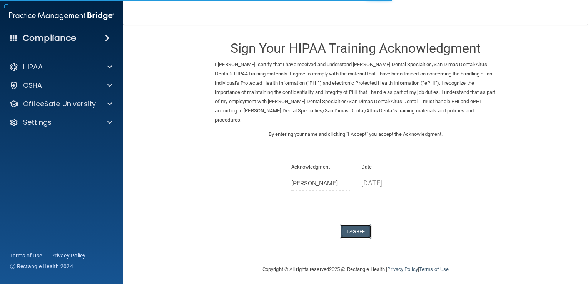
click at [354, 224] on button "I Agree" at bounding box center [355, 231] width 31 height 14
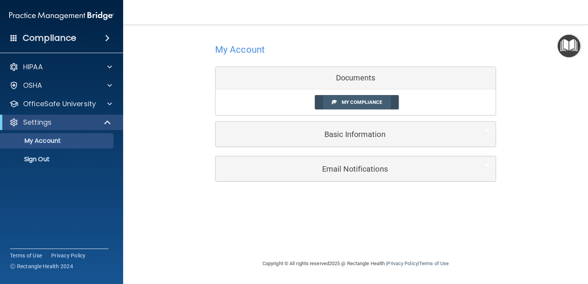
click at [380, 102] on span "My Compliance" at bounding box center [362, 102] width 40 height 6
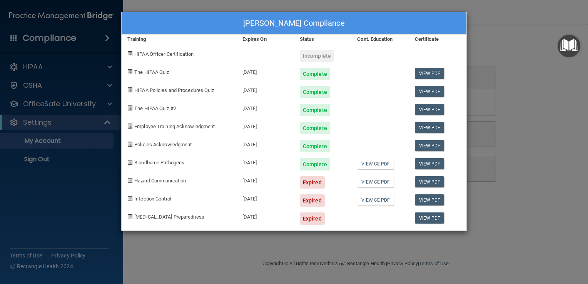
click at [314, 186] on div "Expired" at bounding box center [312, 182] width 25 height 12
click at [288, 183] on div "[DATE]" at bounding box center [265, 180] width 57 height 18
click at [179, 180] on span "Hazard Communication" at bounding box center [160, 181] width 52 height 6
click at [513, 78] on div "Jaslin Contreras's Compliance Training Expires On Status Cont. Education Certif…" at bounding box center [294, 142] width 588 height 284
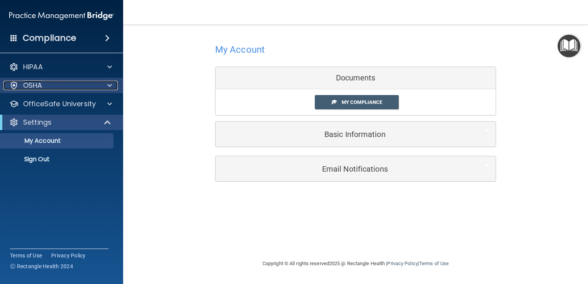
click at [109, 87] on span at bounding box center [109, 85] width 5 height 9
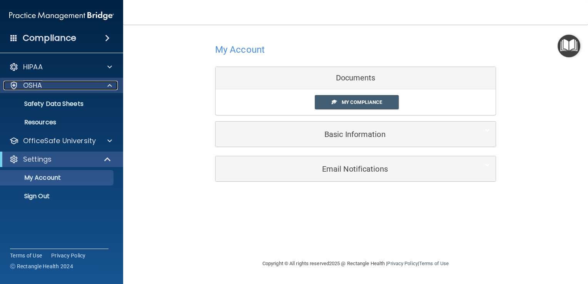
click at [61, 88] on div "OSHA" at bounding box center [50, 85] width 95 height 9
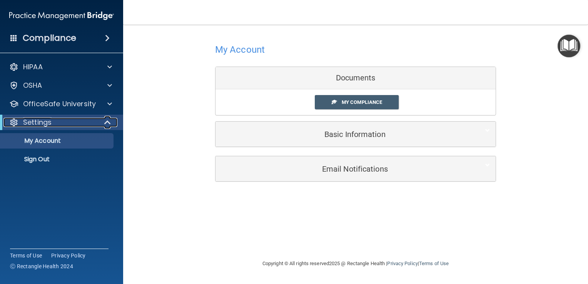
click at [111, 124] on span at bounding box center [108, 122] width 7 height 9
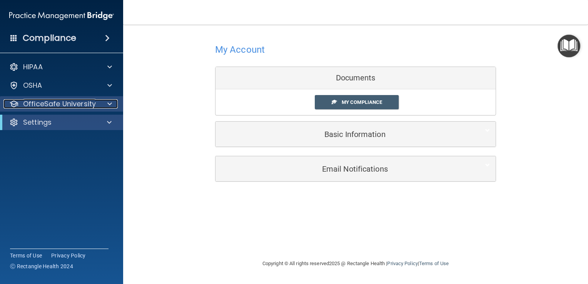
click at [109, 105] on span at bounding box center [109, 103] width 5 height 9
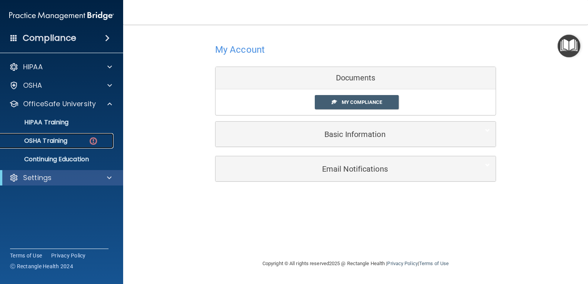
click at [64, 144] on p "OSHA Training" at bounding box center [36, 141] width 62 height 8
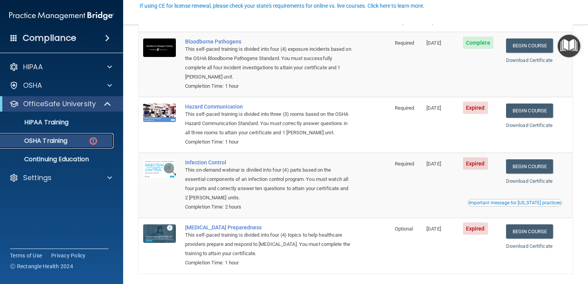
scroll to position [79, 0]
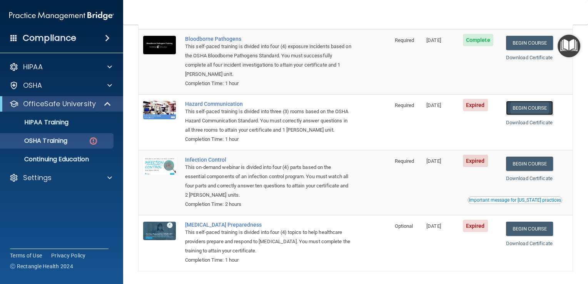
click at [537, 111] on link "Begin Course" at bounding box center [529, 108] width 47 height 14
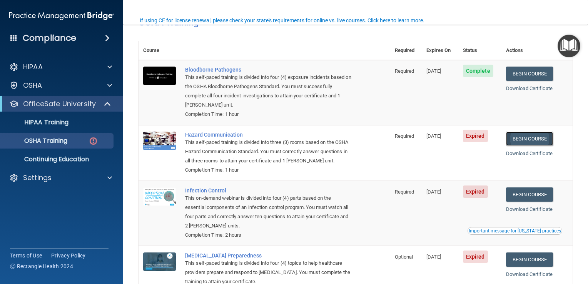
scroll to position [106, 0]
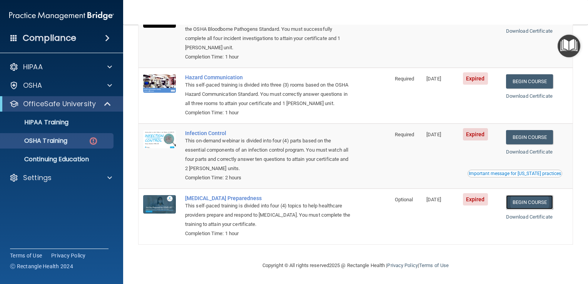
click at [542, 205] on link "Begin Course" at bounding box center [529, 202] width 47 height 14
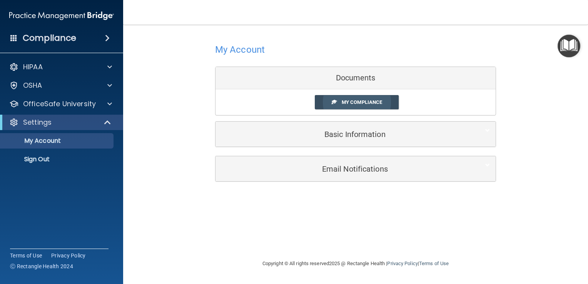
click at [368, 103] on span "My Compliance" at bounding box center [362, 102] width 40 height 6
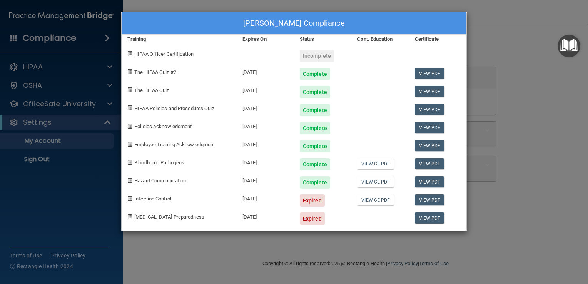
click at [506, 48] on div "[PERSON_NAME] Compliance Training Expires On Status Cont. Education Certificate…" at bounding box center [294, 142] width 588 height 284
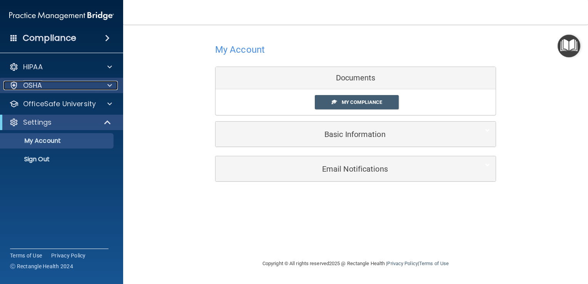
click at [111, 85] on span at bounding box center [109, 85] width 5 height 9
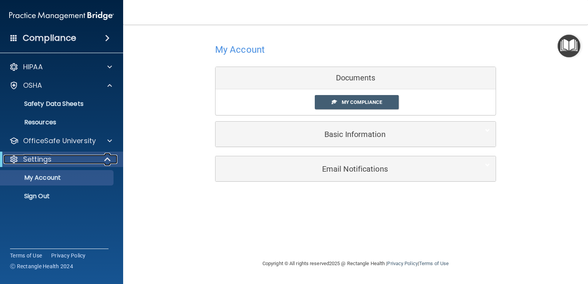
click at [109, 162] on span at bounding box center [108, 159] width 7 height 9
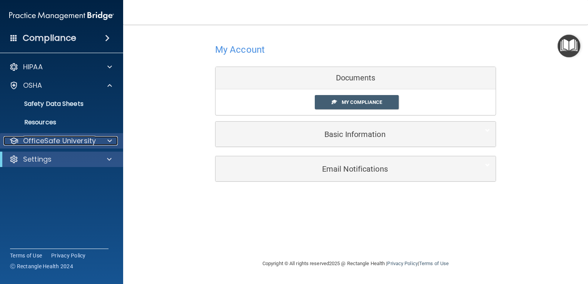
click at [109, 144] on span at bounding box center [109, 140] width 5 height 9
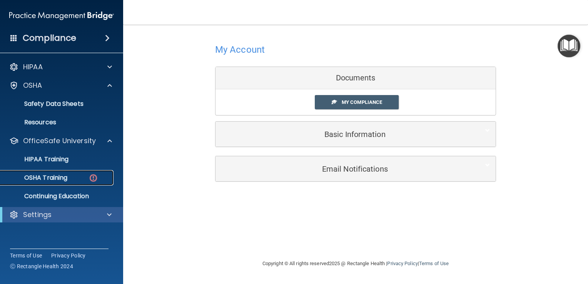
click at [75, 180] on div "OSHA Training" at bounding box center [57, 178] width 105 height 8
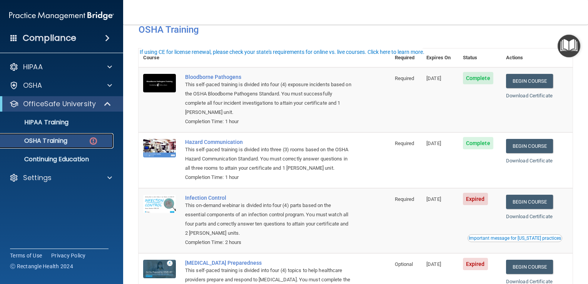
scroll to position [106, 0]
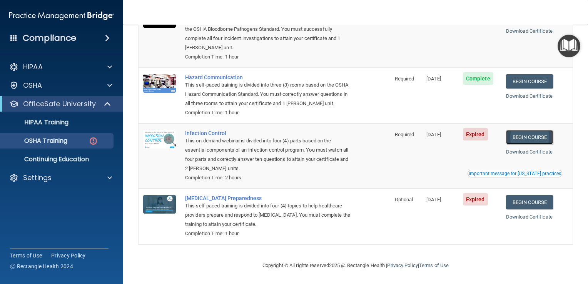
click at [535, 139] on link "Begin Course" at bounding box center [529, 137] width 47 height 14
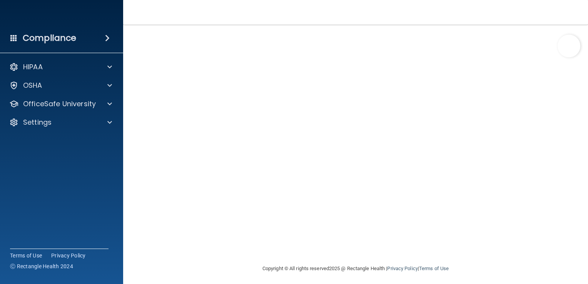
scroll to position [45, 0]
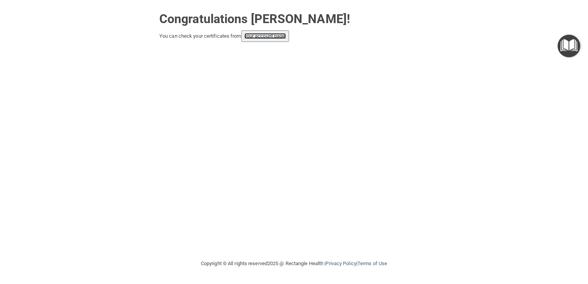
click at [277, 35] on link "your account page!" at bounding box center [265, 36] width 42 height 6
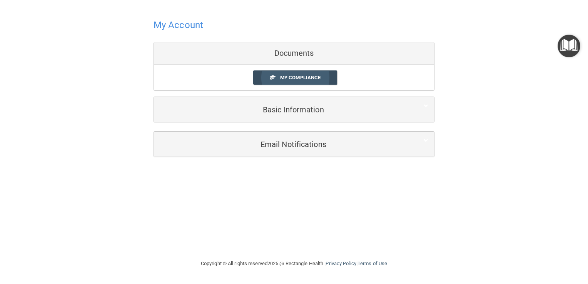
click at [305, 79] on span "My Compliance" at bounding box center [300, 78] width 40 height 6
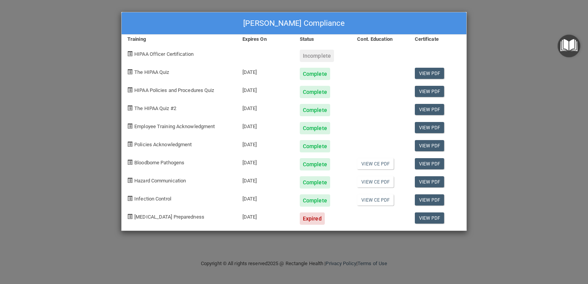
click at [92, 107] on div "Jaslin Contreras's Compliance Training Expires On Status Cont. Education Certif…" at bounding box center [294, 142] width 588 height 284
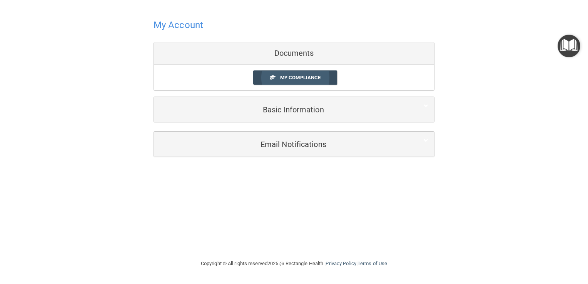
click at [311, 78] on span "My Compliance" at bounding box center [300, 78] width 40 height 6
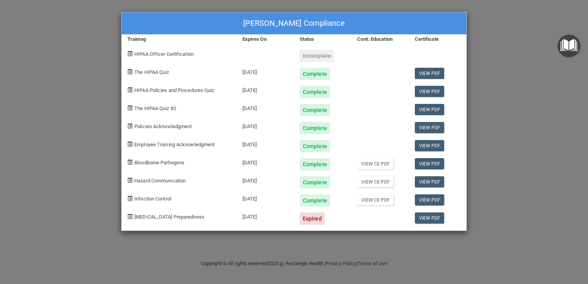
click at [265, 217] on div "07/03/2025" at bounding box center [265, 216] width 57 height 18
click at [314, 221] on div "Expired" at bounding box center [312, 218] width 25 height 12
click at [171, 223] on div "COVID-19 Preparedness" at bounding box center [179, 216] width 115 height 18
click at [519, 50] on div "Jaslin Contreras's Compliance Training Expires On Status Cont. Education Certif…" at bounding box center [294, 142] width 588 height 284
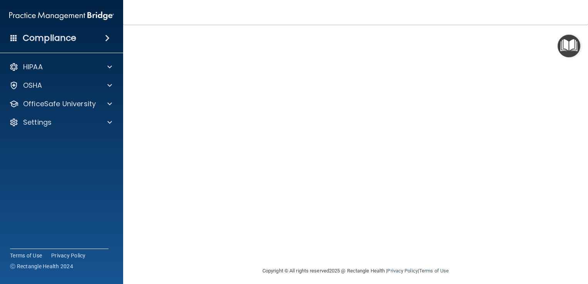
scroll to position [42, 0]
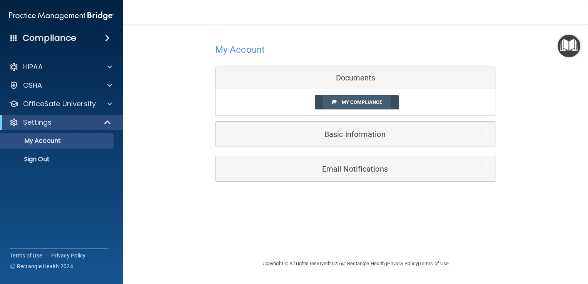
click at [369, 102] on span "My Compliance" at bounding box center [362, 102] width 40 height 6
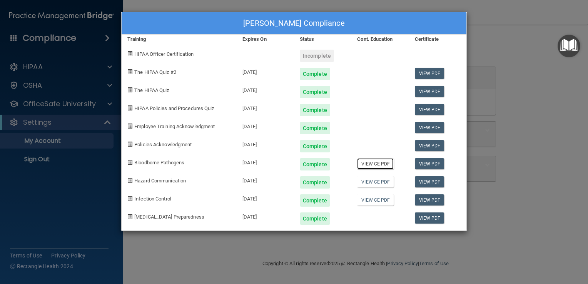
click at [378, 164] on link "View CE PDF" at bounding box center [375, 163] width 37 height 11
click at [374, 183] on link "View CE PDF" at bounding box center [375, 181] width 37 height 11
click at [378, 200] on link "View CE PDF" at bounding box center [375, 199] width 37 height 11
click at [434, 218] on link "View PDF" at bounding box center [430, 217] width 30 height 11
click at [430, 146] on link "View PDF" at bounding box center [430, 145] width 30 height 11
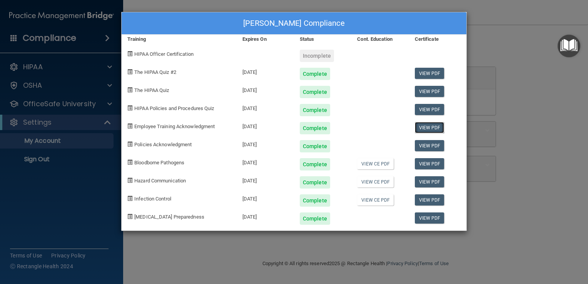
click at [426, 128] on link "View PDF" at bounding box center [430, 127] width 30 height 11
click at [528, 41] on div "Jaslin Contreras's Compliance Training Expires On Status Cont. Education Certif…" at bounding box center [294, 142] width 588 height 284
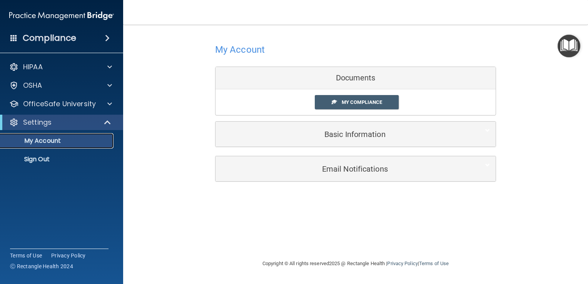
click at [70, 142] on p "My Account" at bounding box center [57, 141] width 105 height 8
click at [64, 142] on p "My Account" at bounding box center [57, 141] width 105 height 8
click at [84, 140] on p "My Account" at bounding box center [57, 141] width 105 height 8
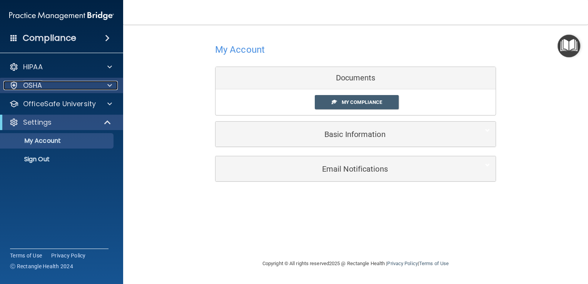
click at [103, 85] on div at bounding box center [108, 85] width 19 height 9
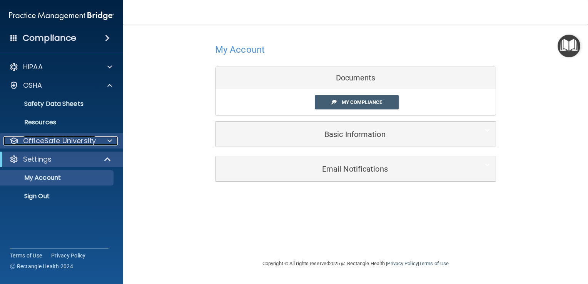
click at [111, 145] on span at bounding box center [109, 140] width 5 height 9
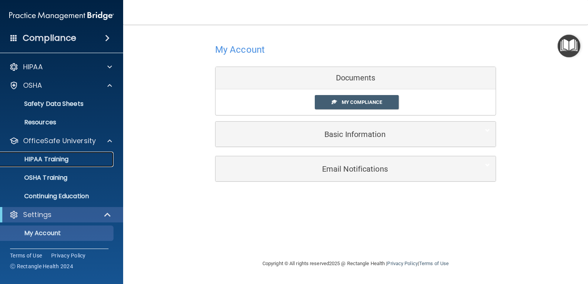
click at [69, 159] on div "HIPAA Training" at bounding box center [57, 159] width 105 height 8
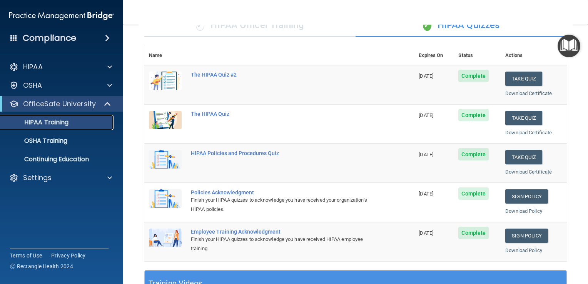
scroll to position [70, 0]
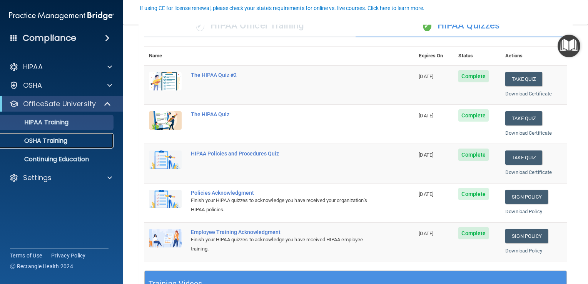
click at [62, 145] on link "OSHA Training" at bounding box center [52, 140] width 121 height 15
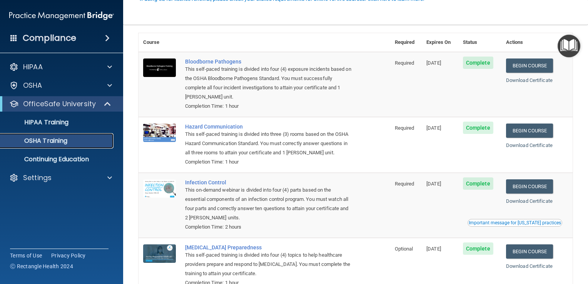
scroll to position [85, 0]
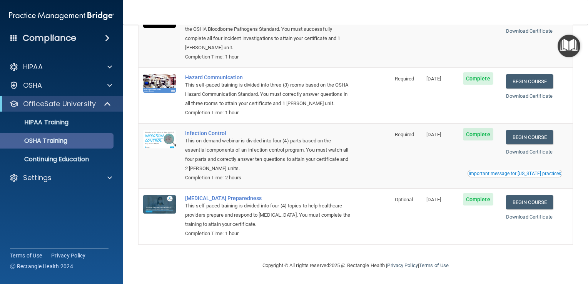
click at [563, 226] on td "Begin Course Download Certificate" at bounding box center [537, 216] width 71 height 55
